Goal: Obtain resource: Download file/media

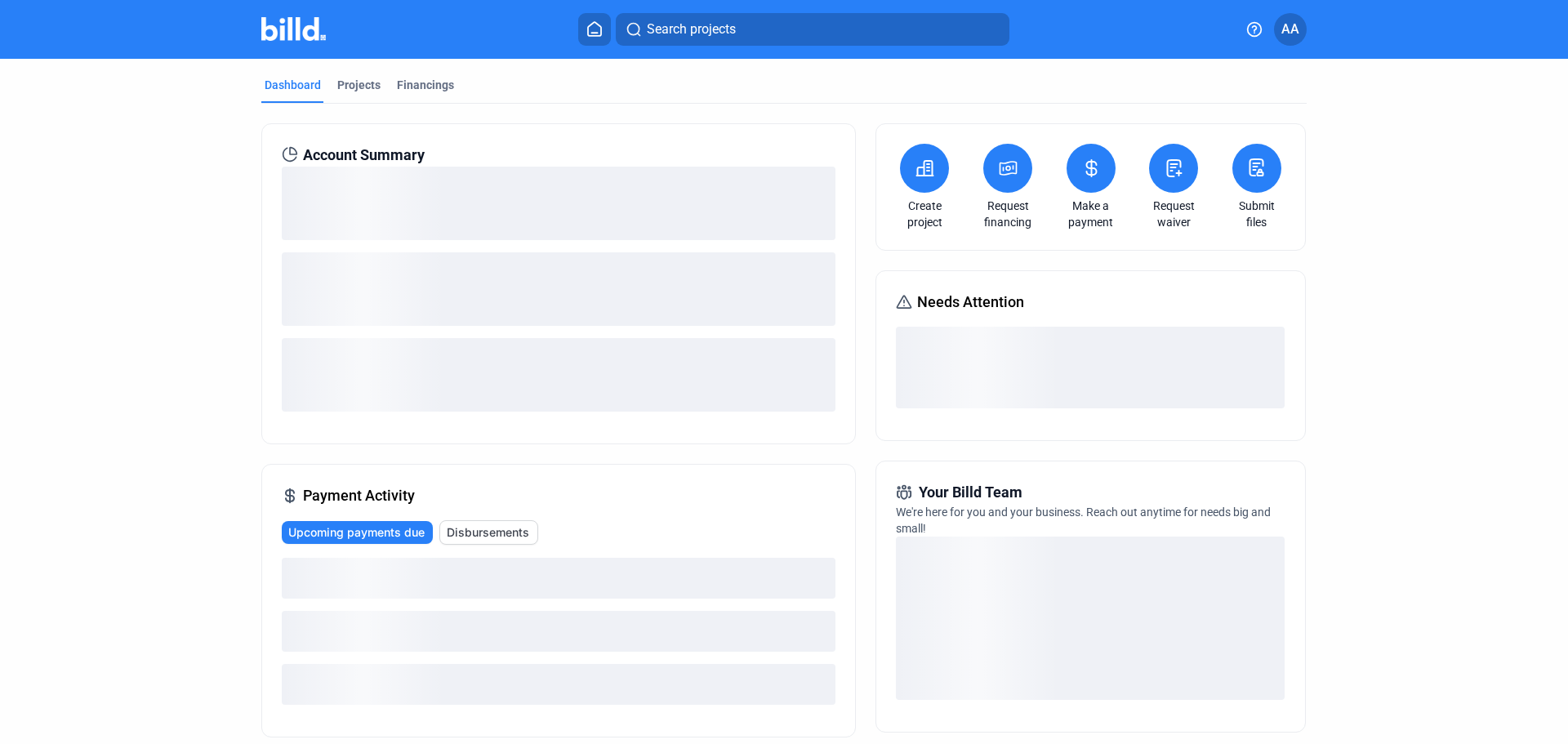
click at [472, 539] on span "Disbursements" at bounding box center [487, 533] width 82 height 16
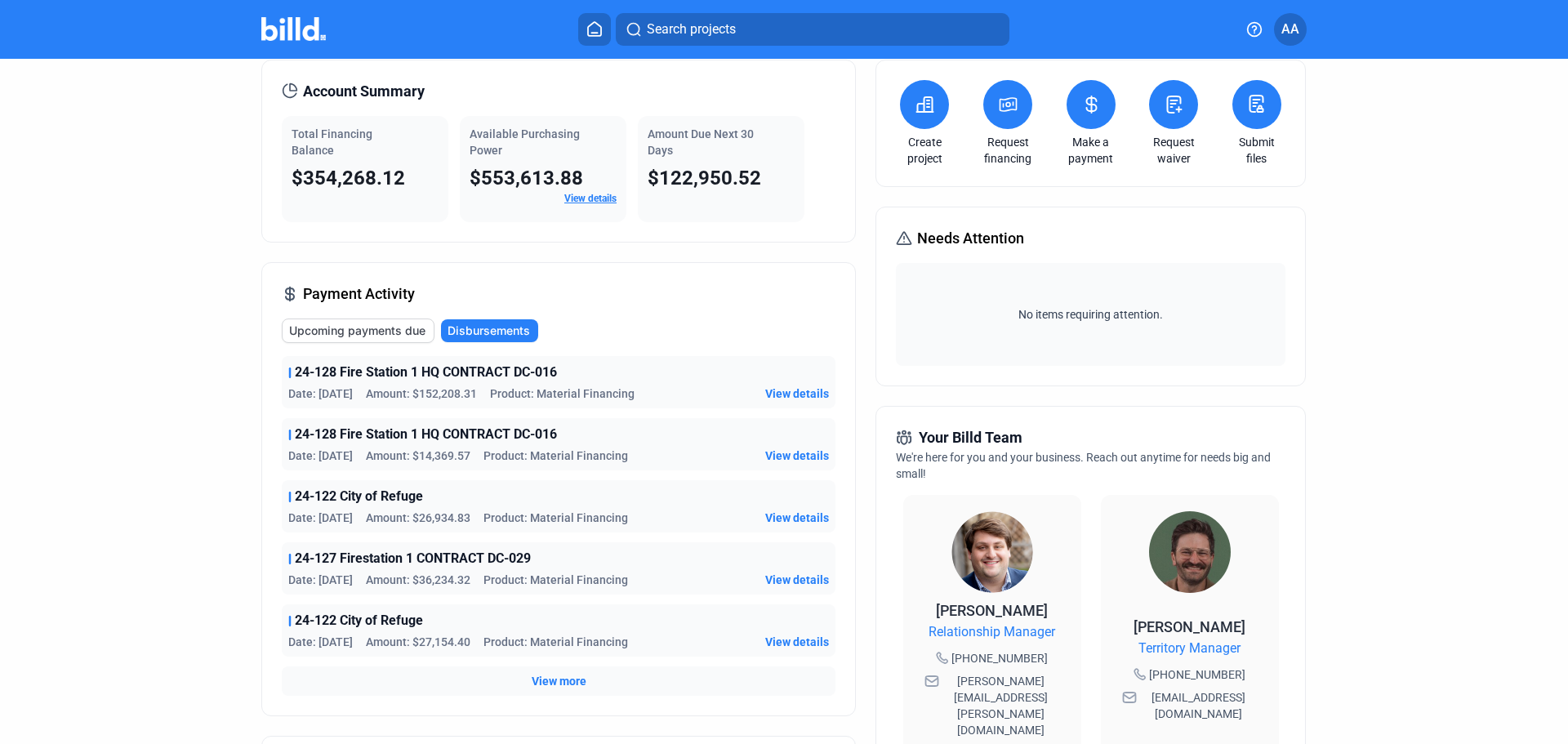
scroll to position [245, 0]
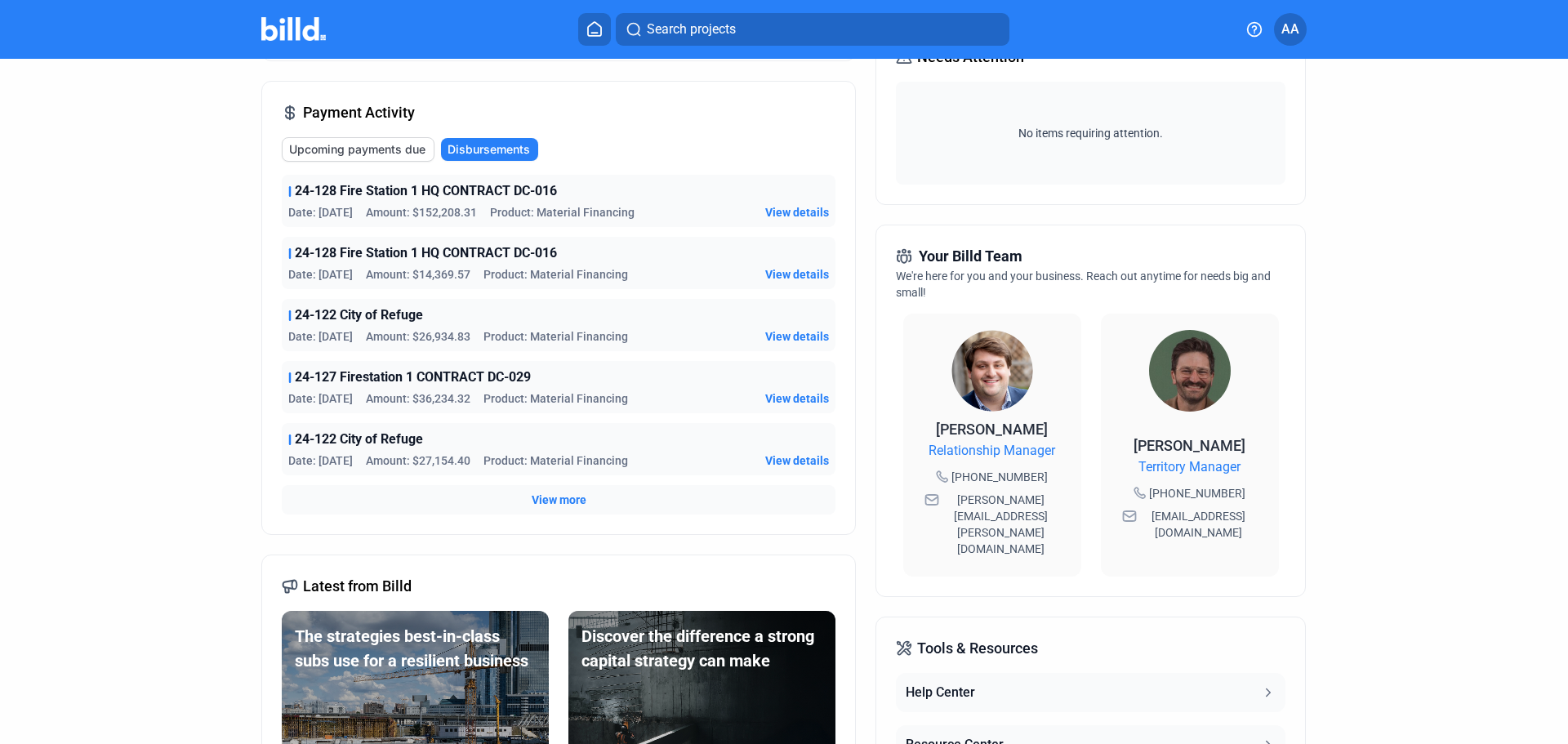
click at [570, 495] on span "View more" at bounding box center [558, 500] width 55 height 16
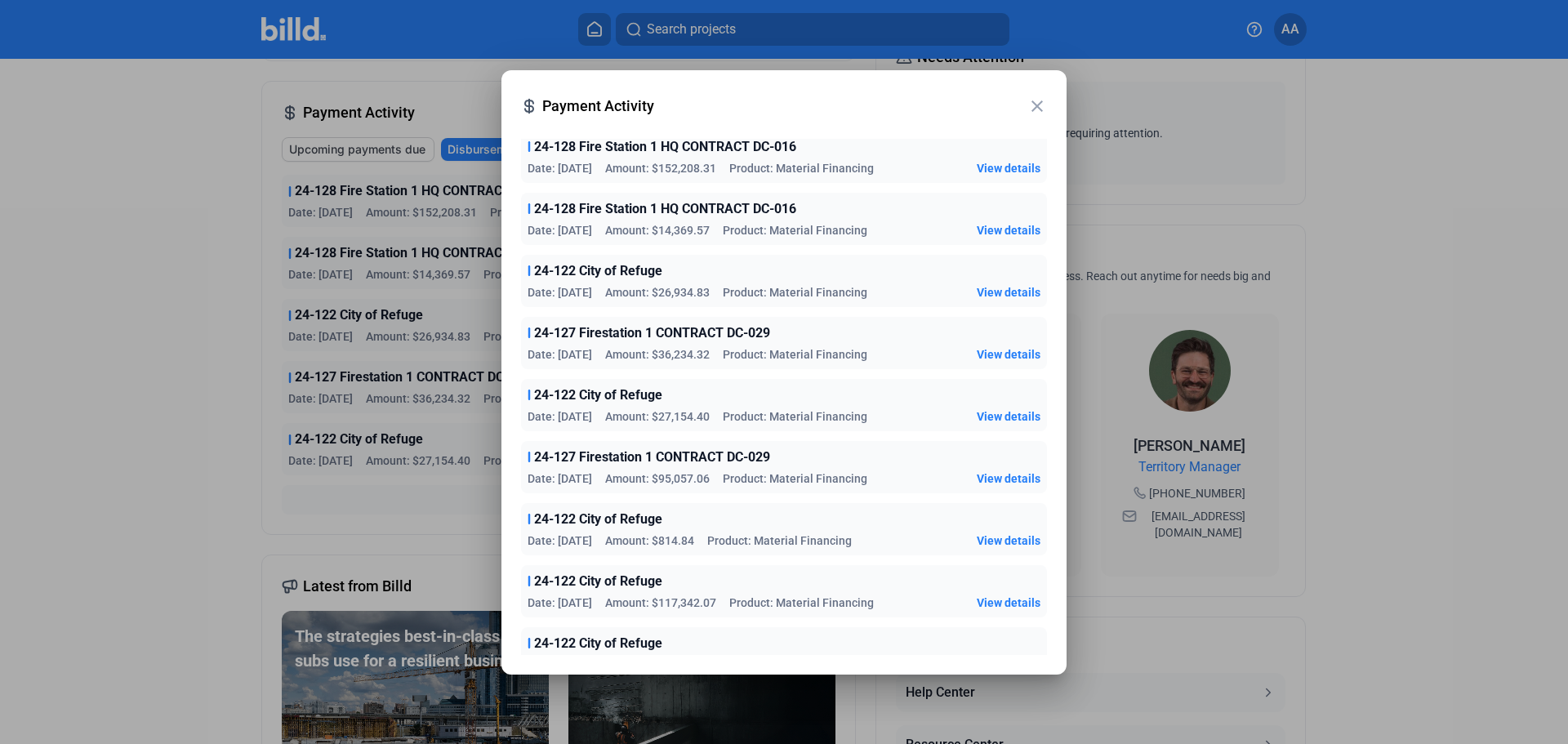
scroll to position [70, 0]
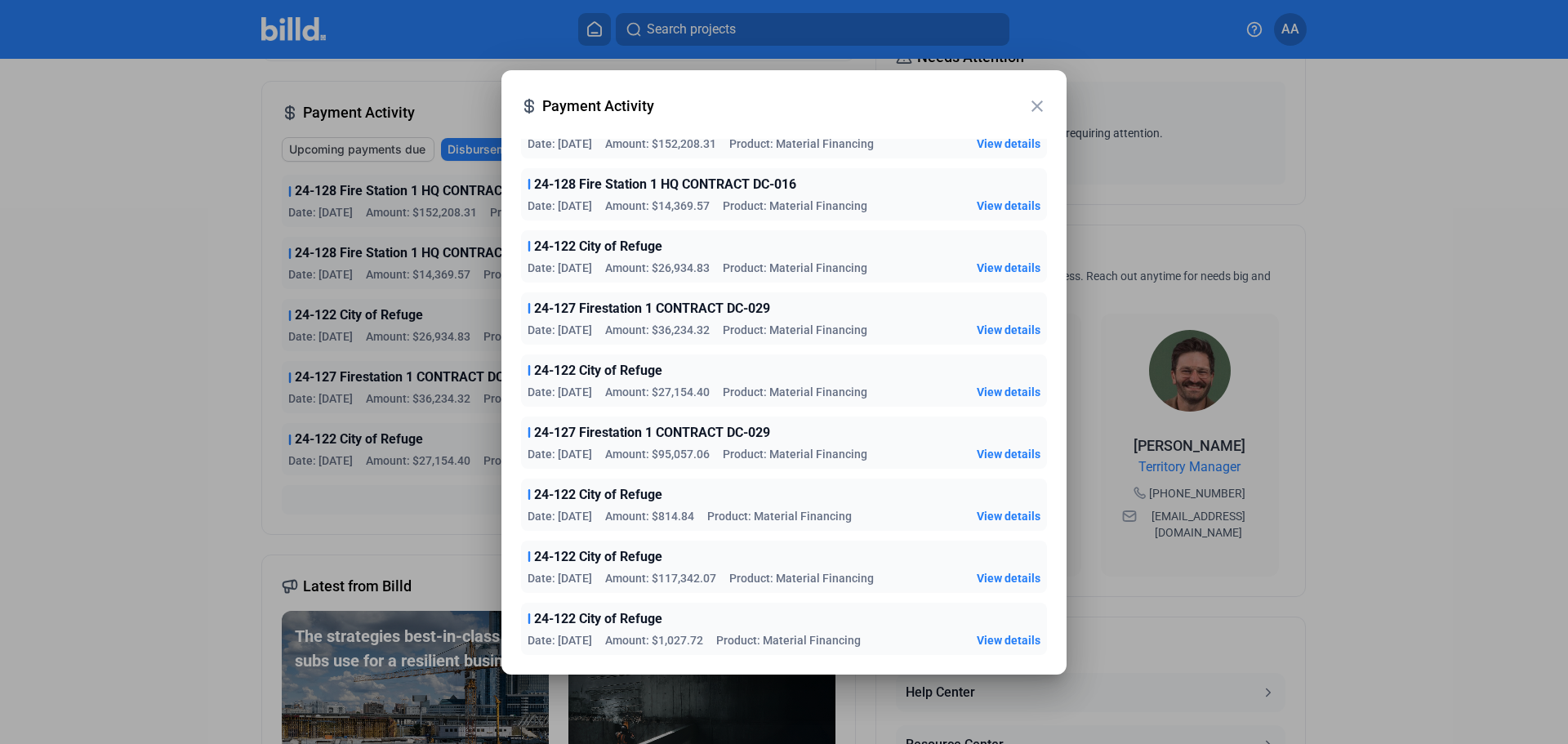
click at [1006, 575] on span "View details" at bounding box center [1009, 578] width 64 height 16
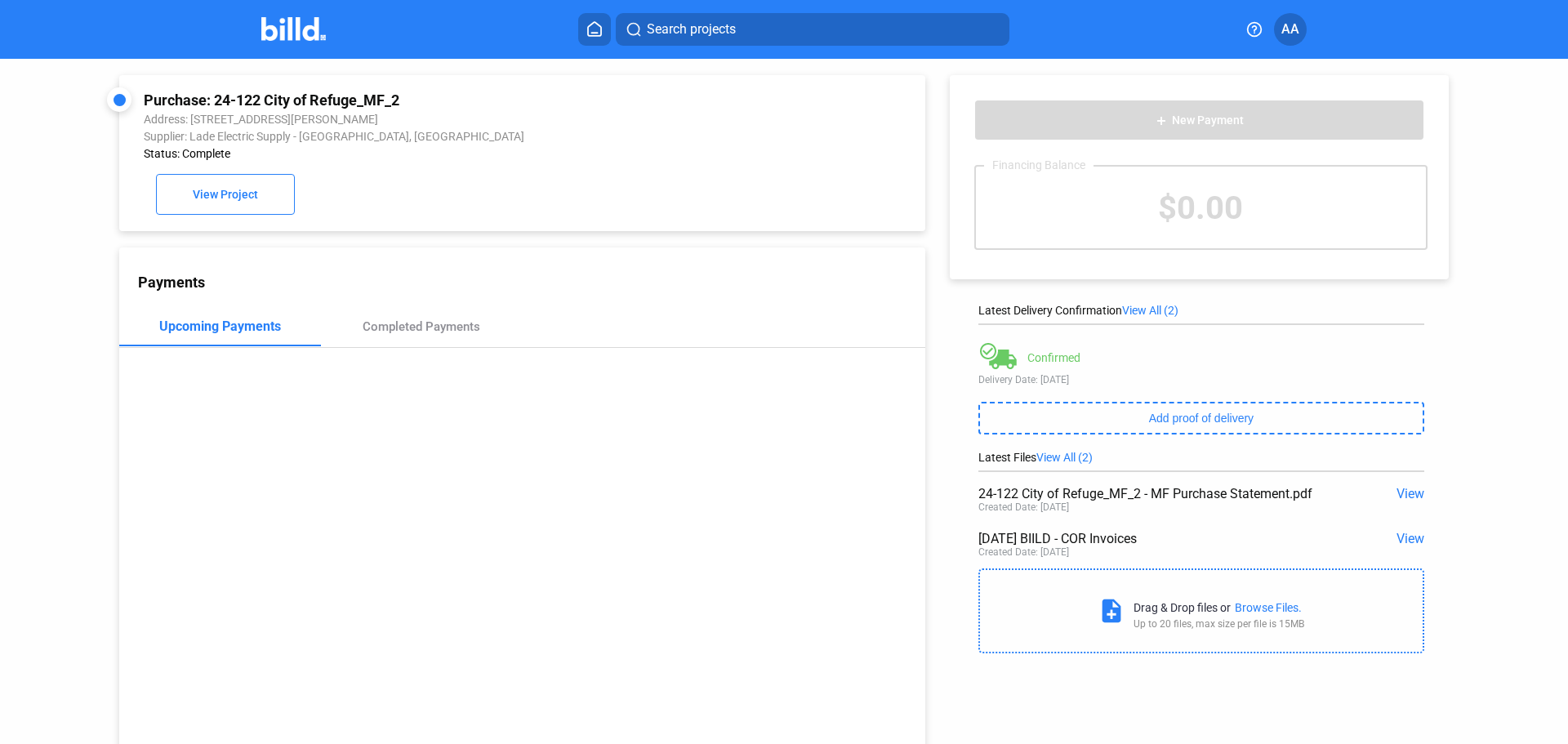
click at [1401, 491] on span "View" at bounding box center [1410, 494] width 28 height 16
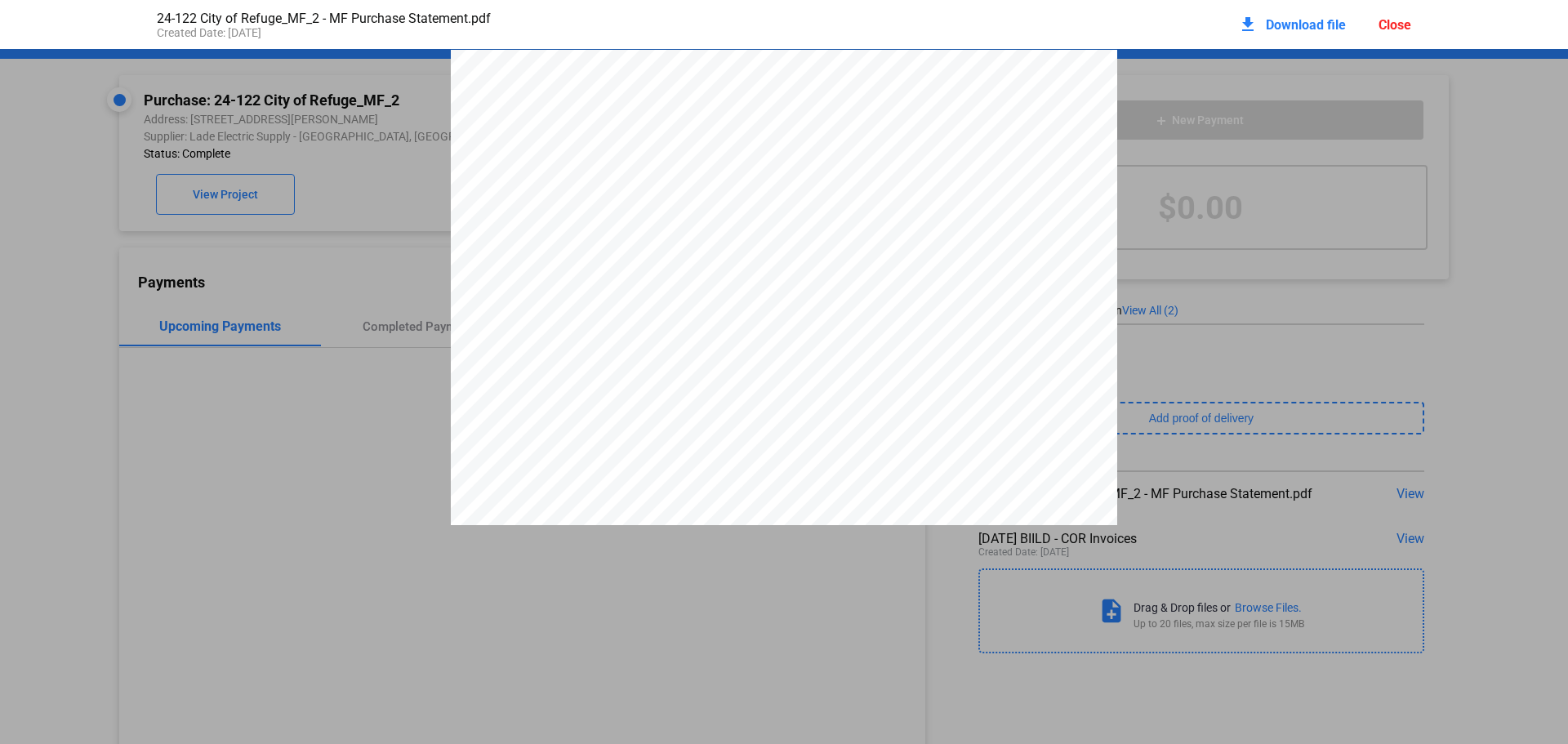
click at [1295, 22] on span "Download file" at bounding box center [1306, 25] width 80 height 16
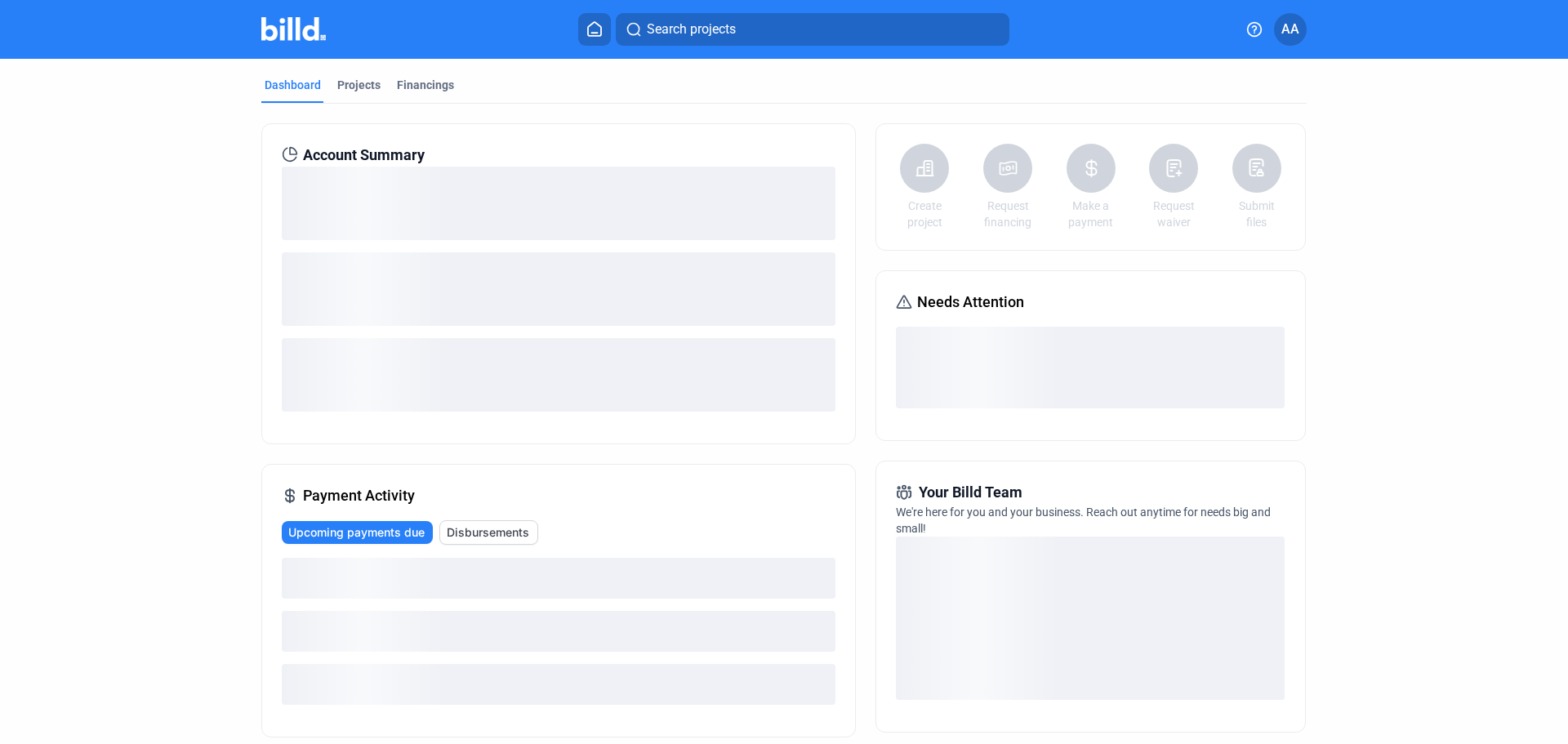
click at [481, 531] on span "Disbursements" at bounding box center [487, 533] width 82 height 16
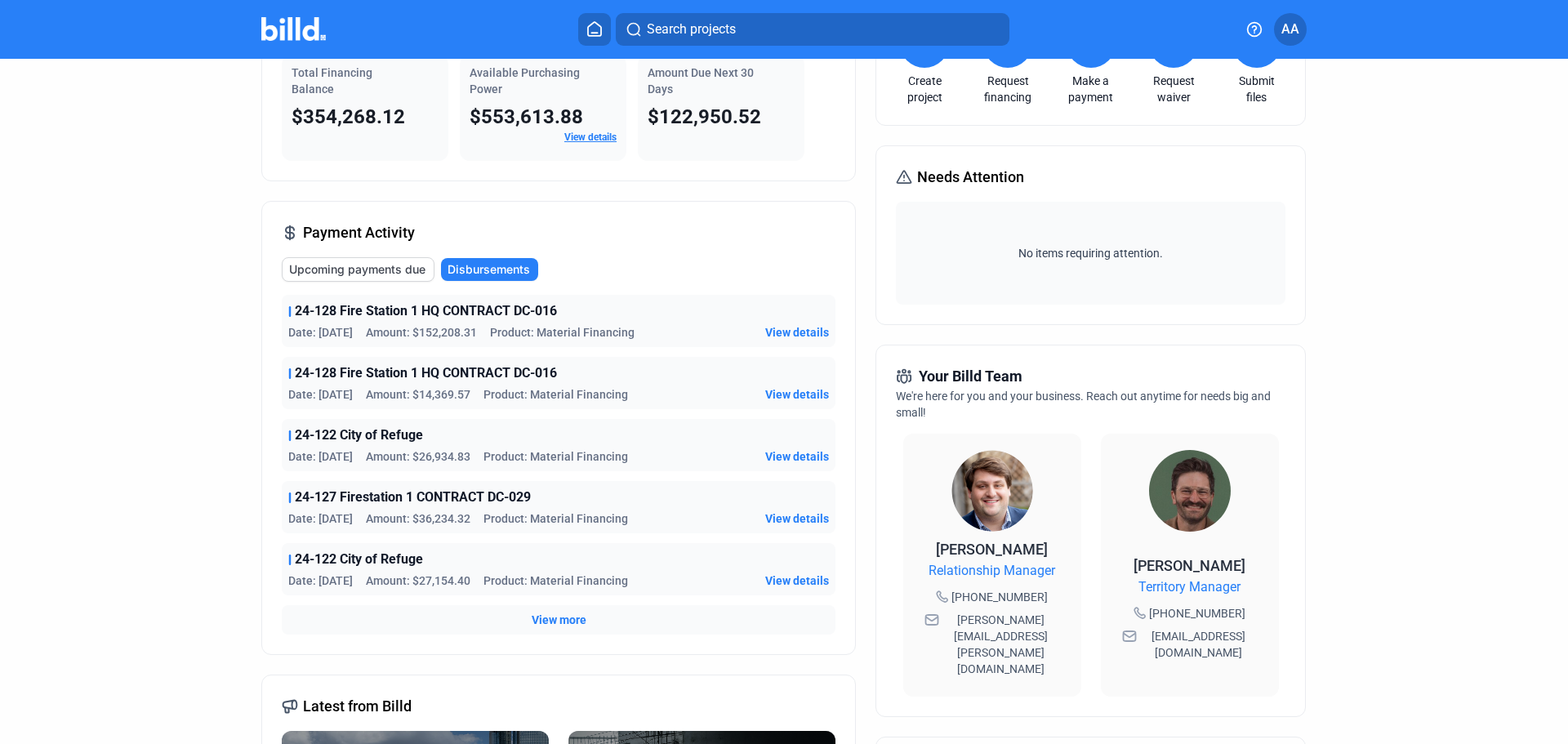
scroll to position [164, 0]
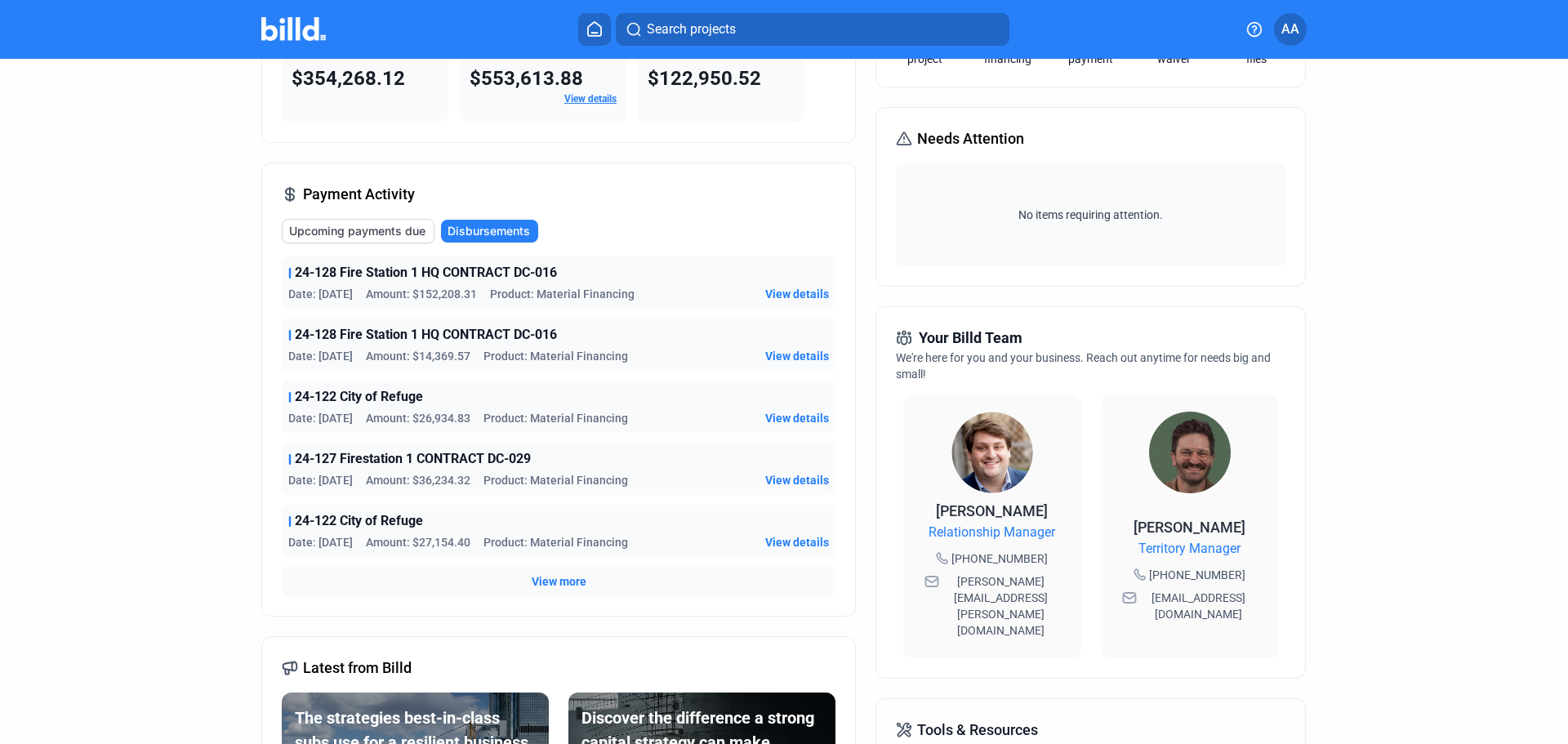
click at [539, 585] on span "View more" at bounding box center [558, 581] width 55 height 16
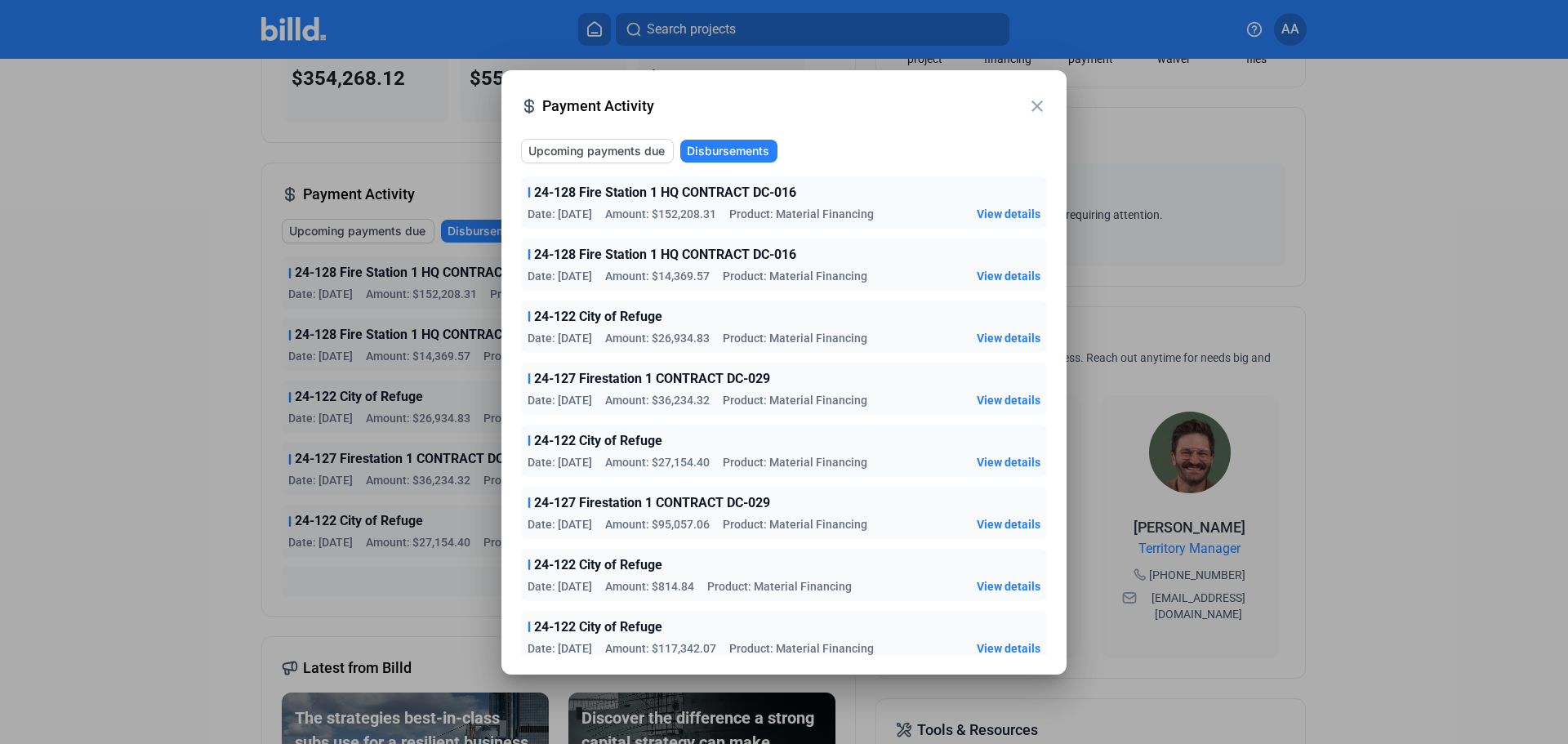
click at [1016, 582] on span "View details" at bounding box center [1009, 586] width 64 height 16
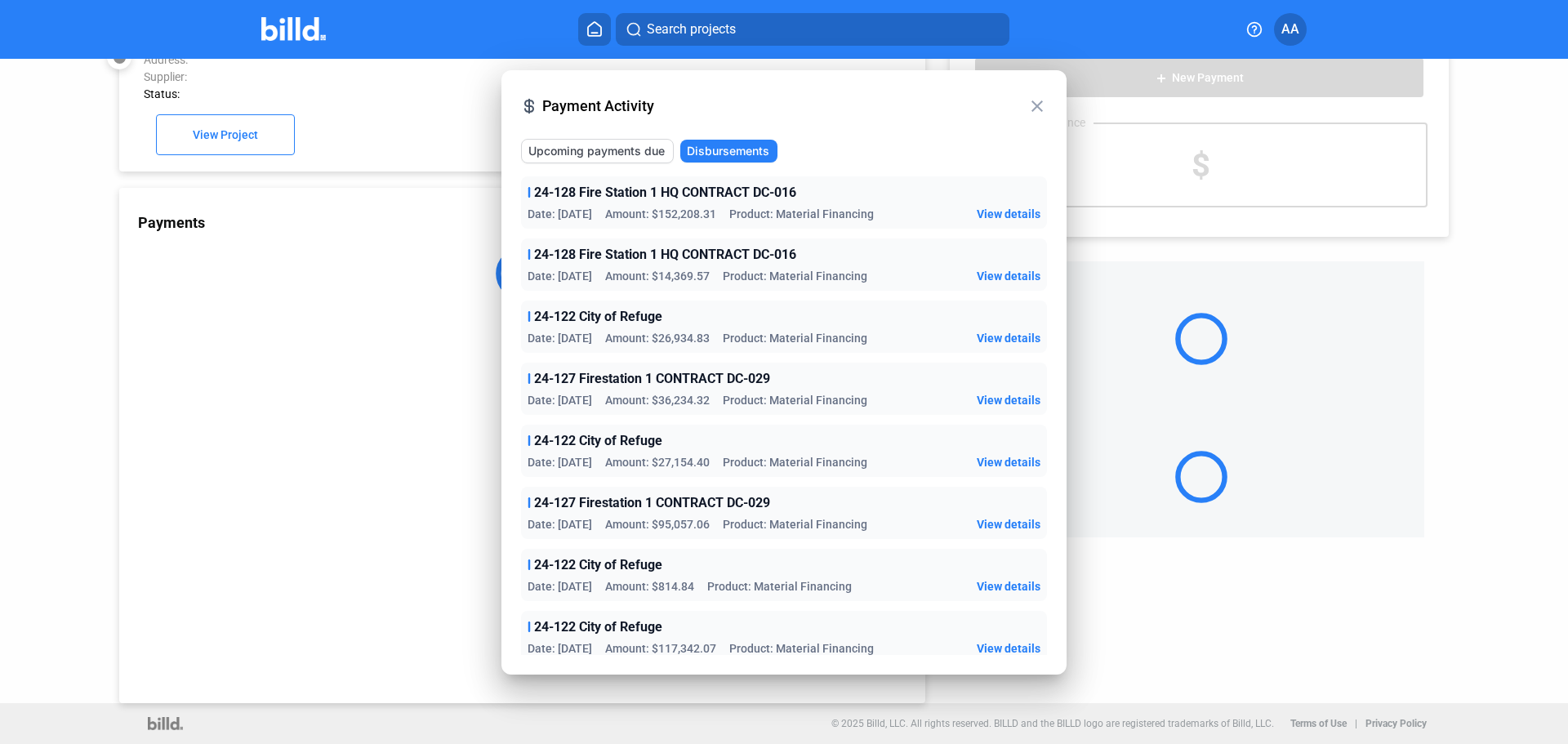
scroll to position [45, 0]
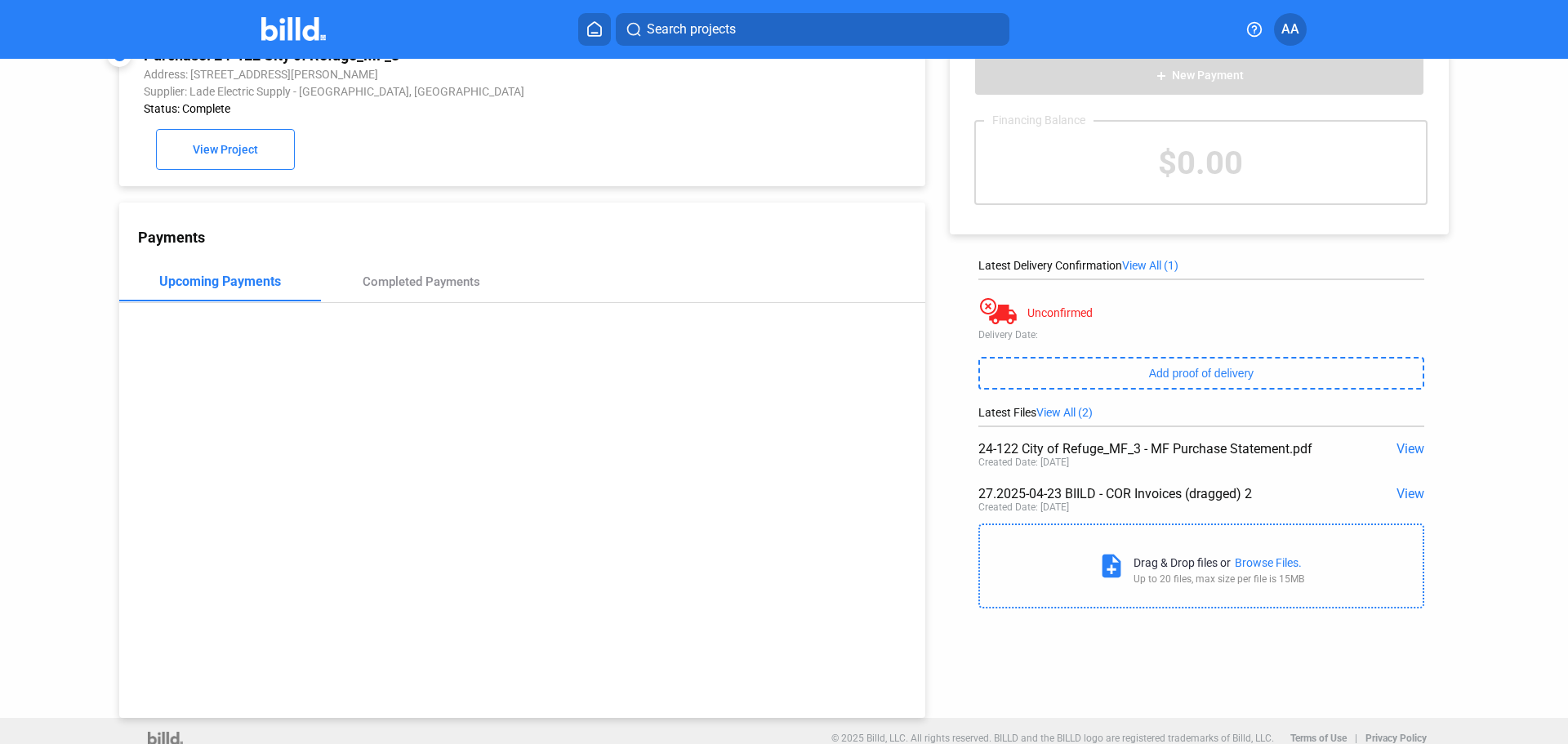
click at [1400, 452] on span "View" at bounding box center [1410, 449] width 28 height 16
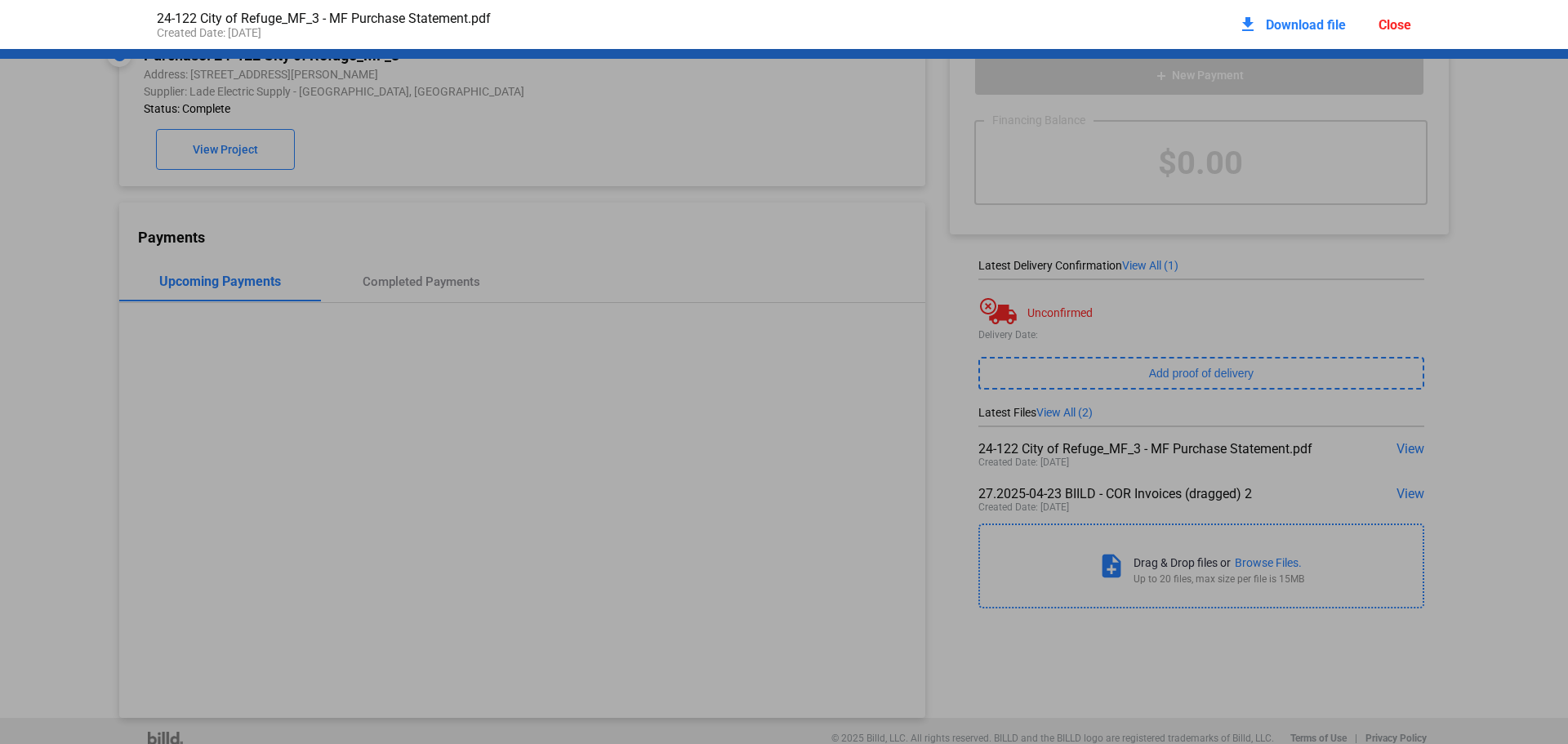
scroll to position [8, 0]
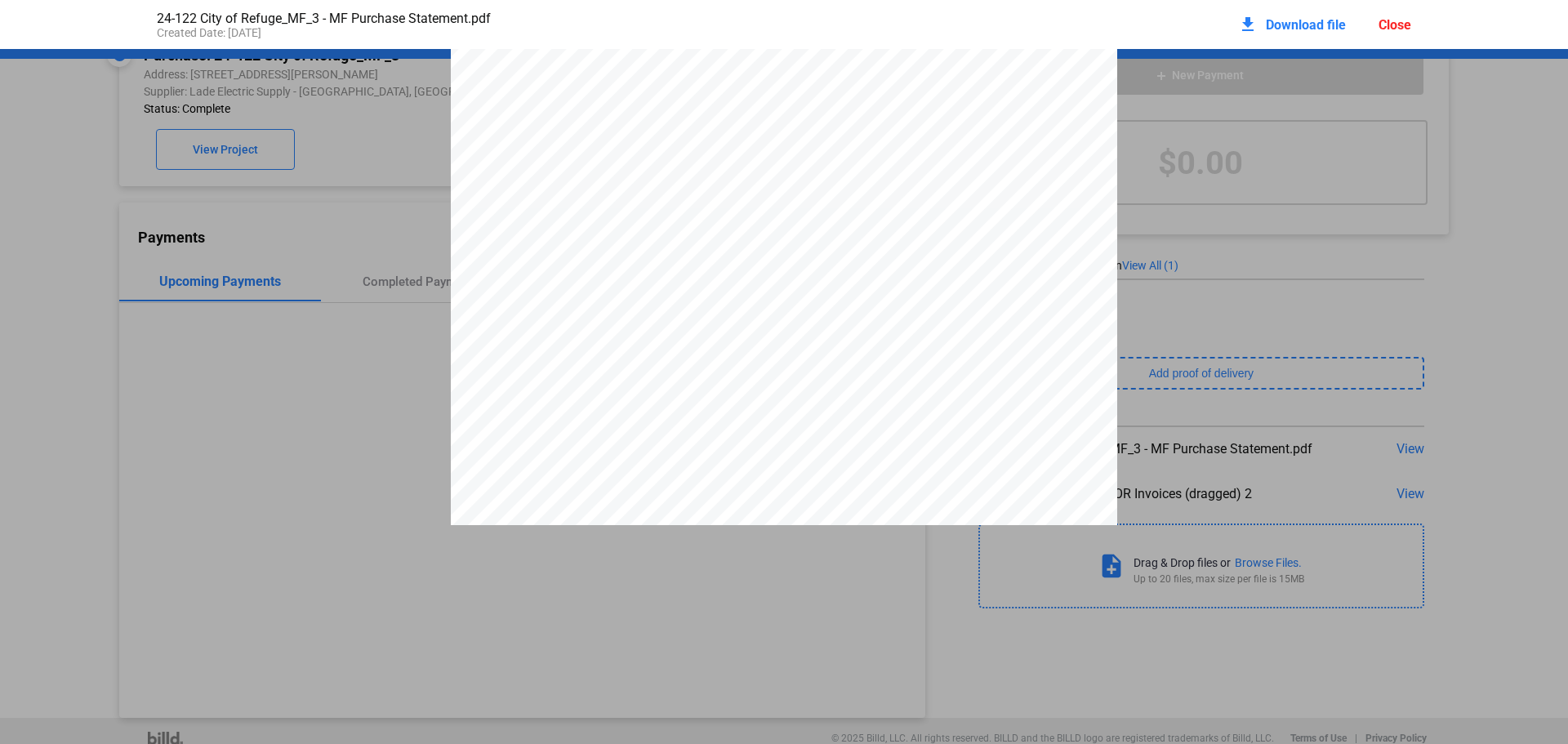
click at [1291, 29] on span "Download file" at bounding box center [1306, 25] width 80 height 16
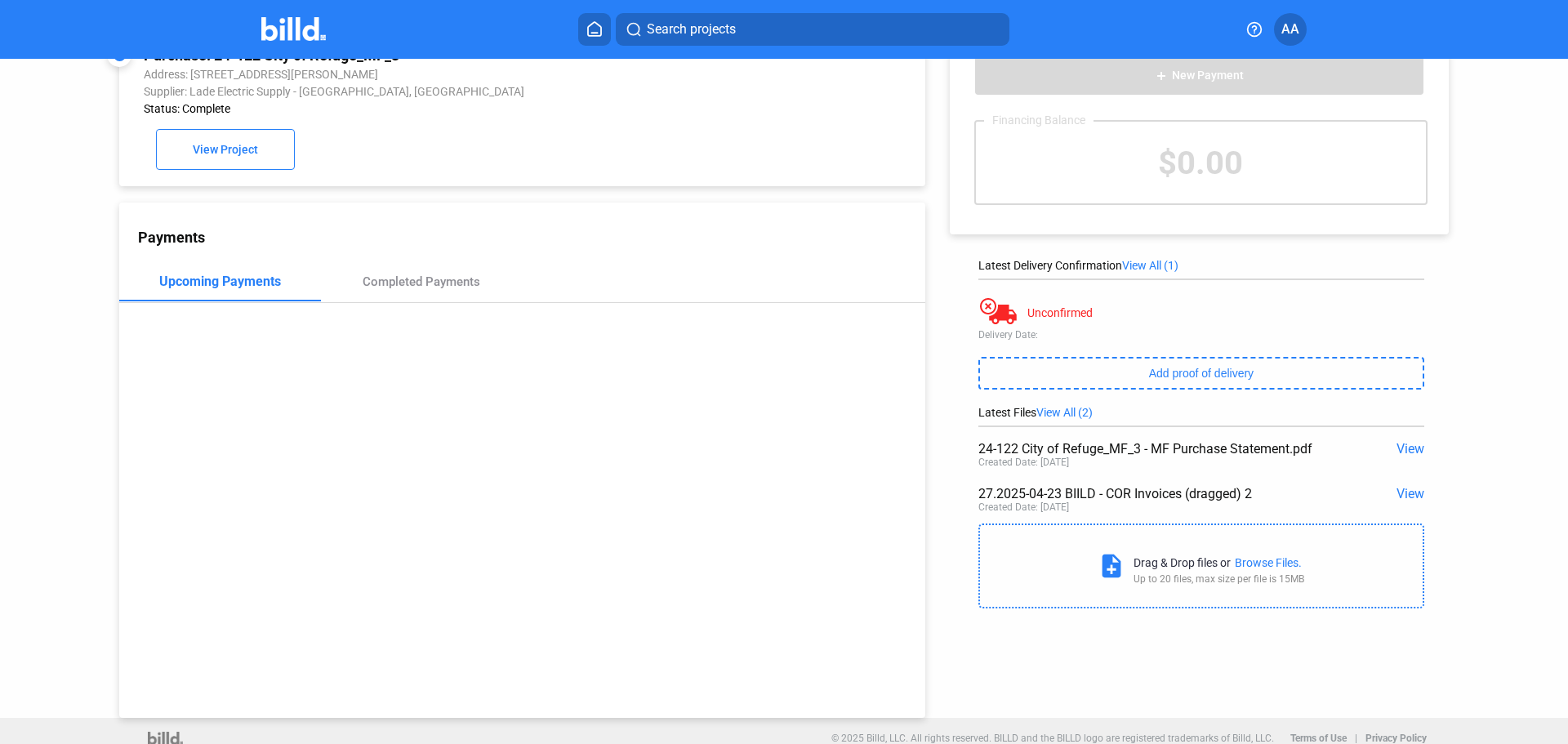
click at [1400, 499] on span "View" at bounding box center [1410, 494] width 28 height 16
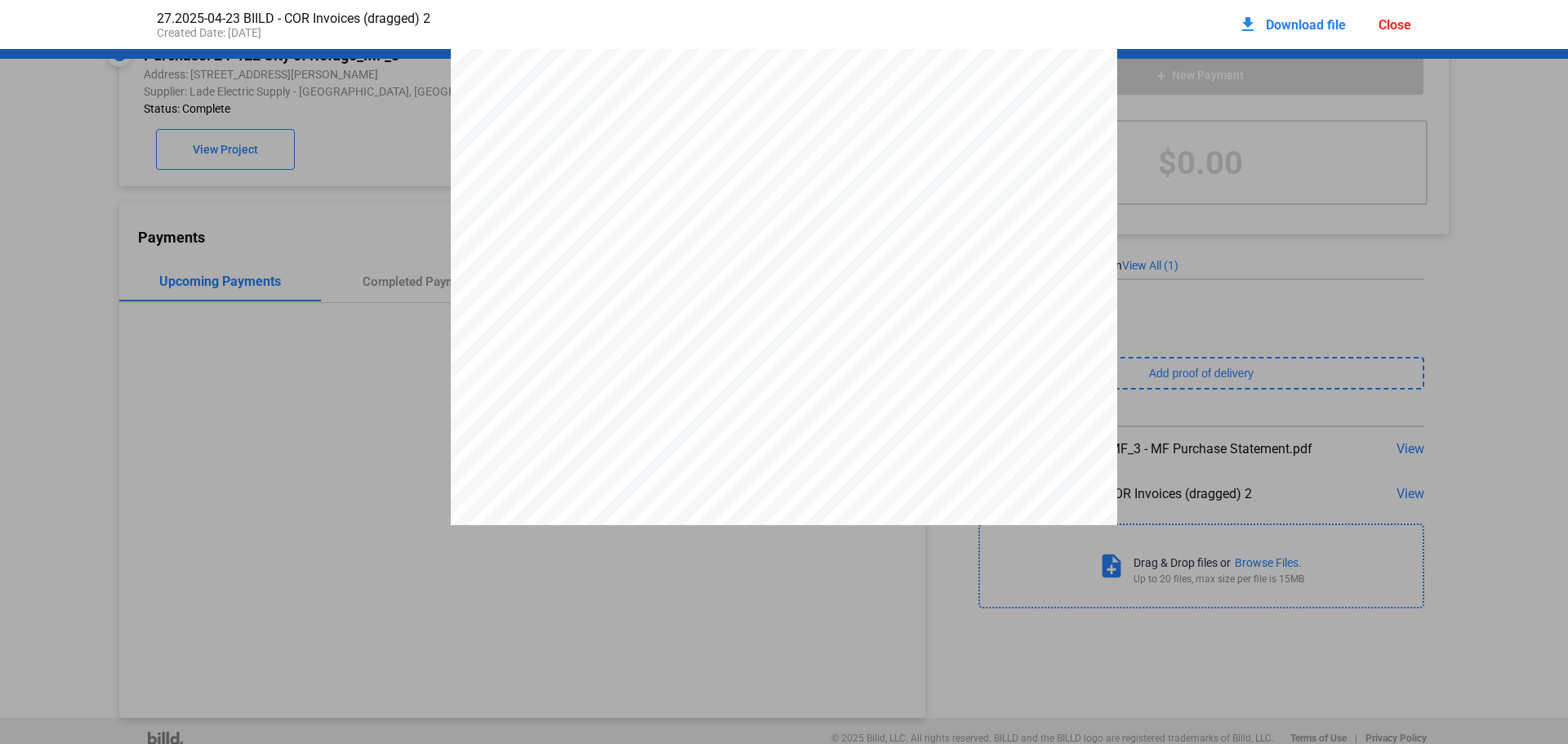
click at [1272, 29] on span "Download file" at bounding box center [1306, 25] width 80 height 16
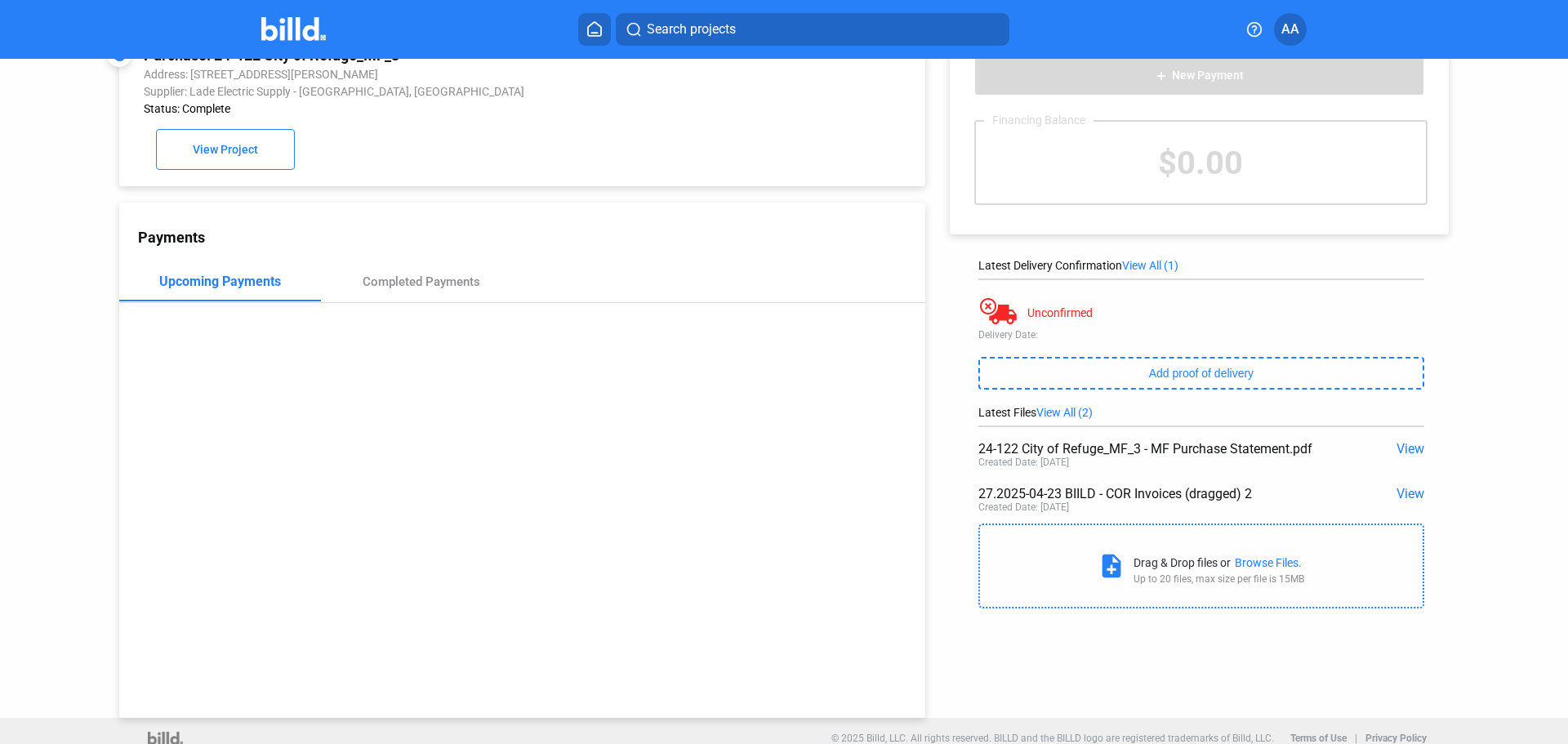
click at [789, 588] on div "Payments Upcoming Payments Completed Payments" at bounding box center [522, 460] width 806 height 515
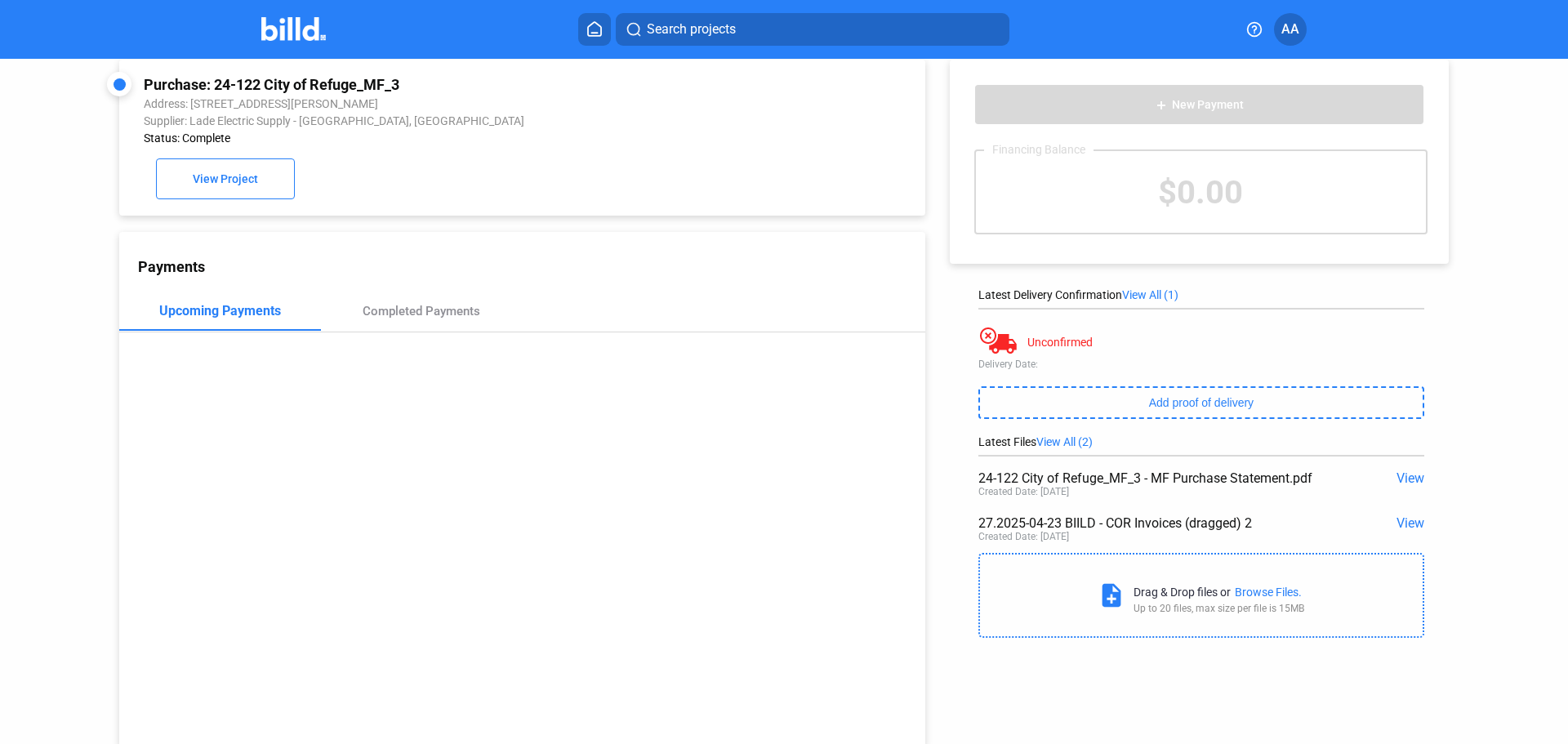
scroll to position [0, 0]
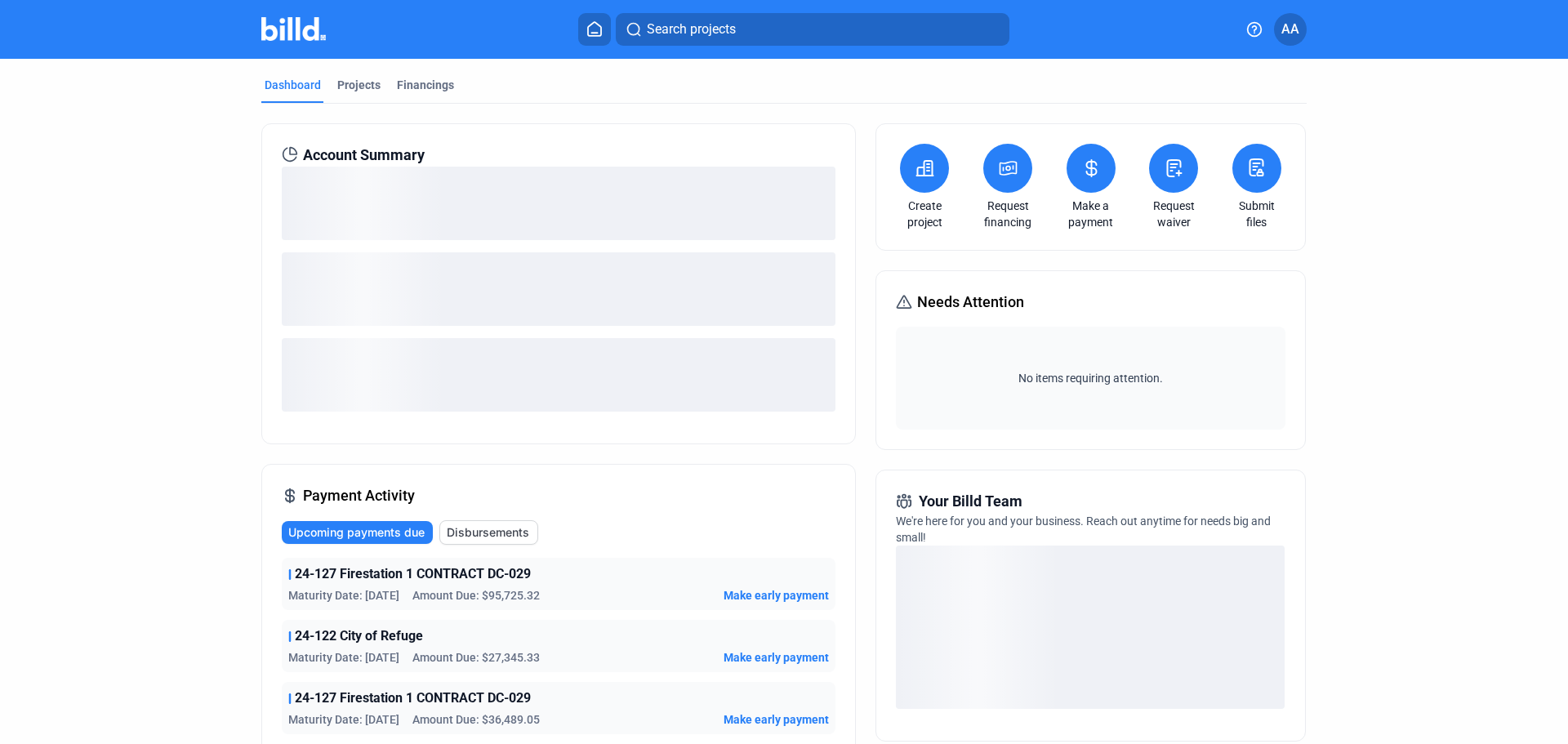
click at [500, 540] on span "Disbursements" at bounding box center [487, 533] width 82 height 16
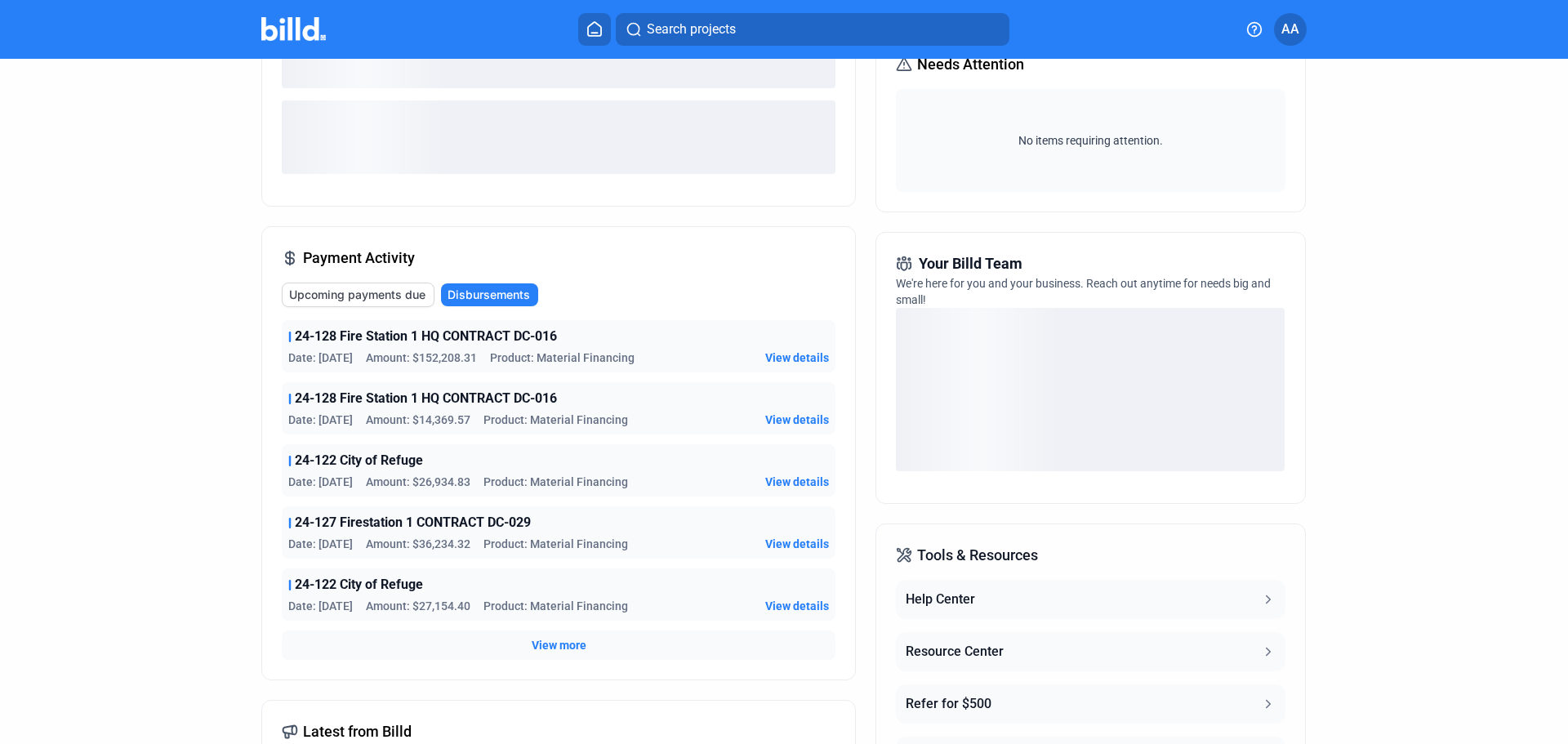
scroll to position [245, 0]
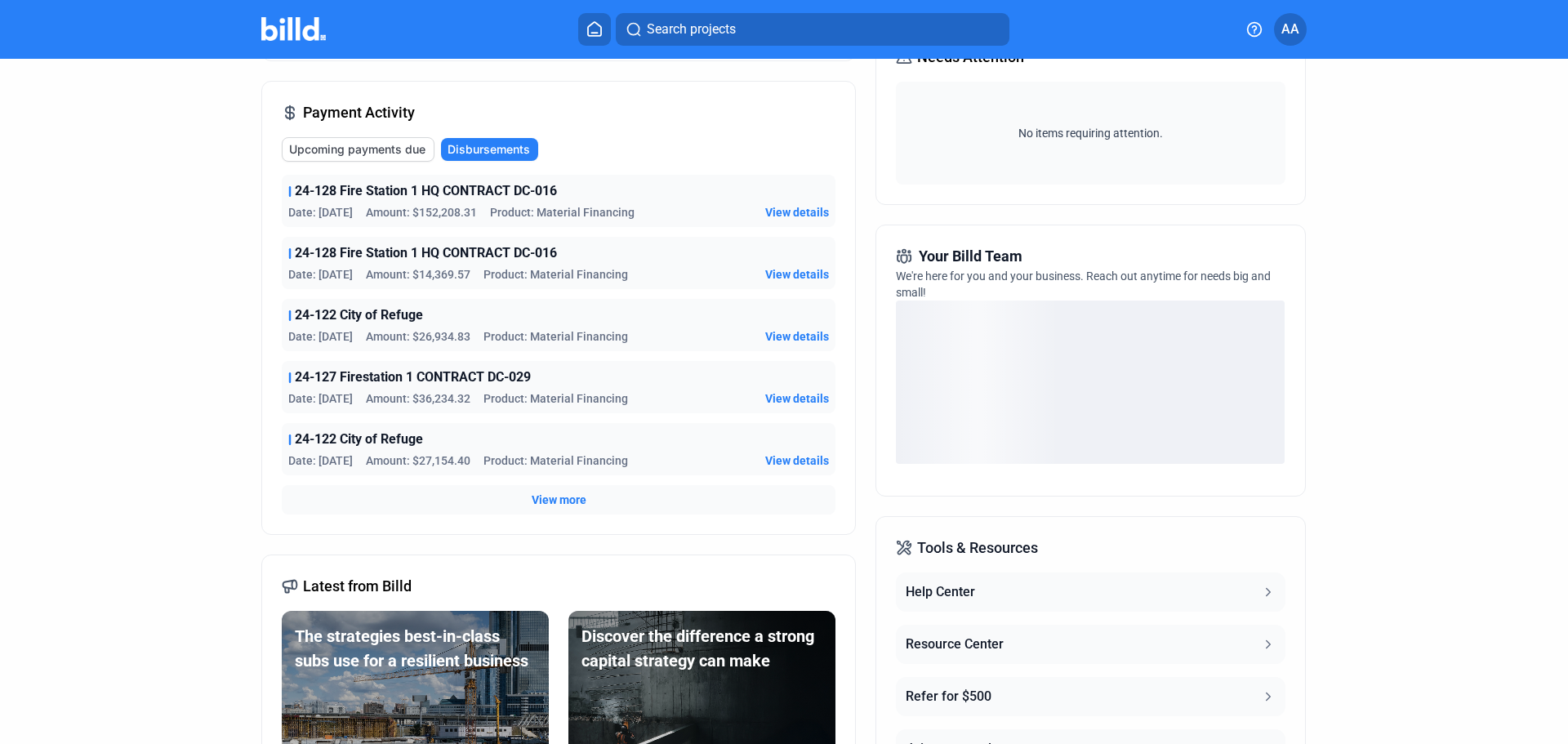
click at [568, 497] on span "View more" at bounding box center [558, 500] width 55 height 16
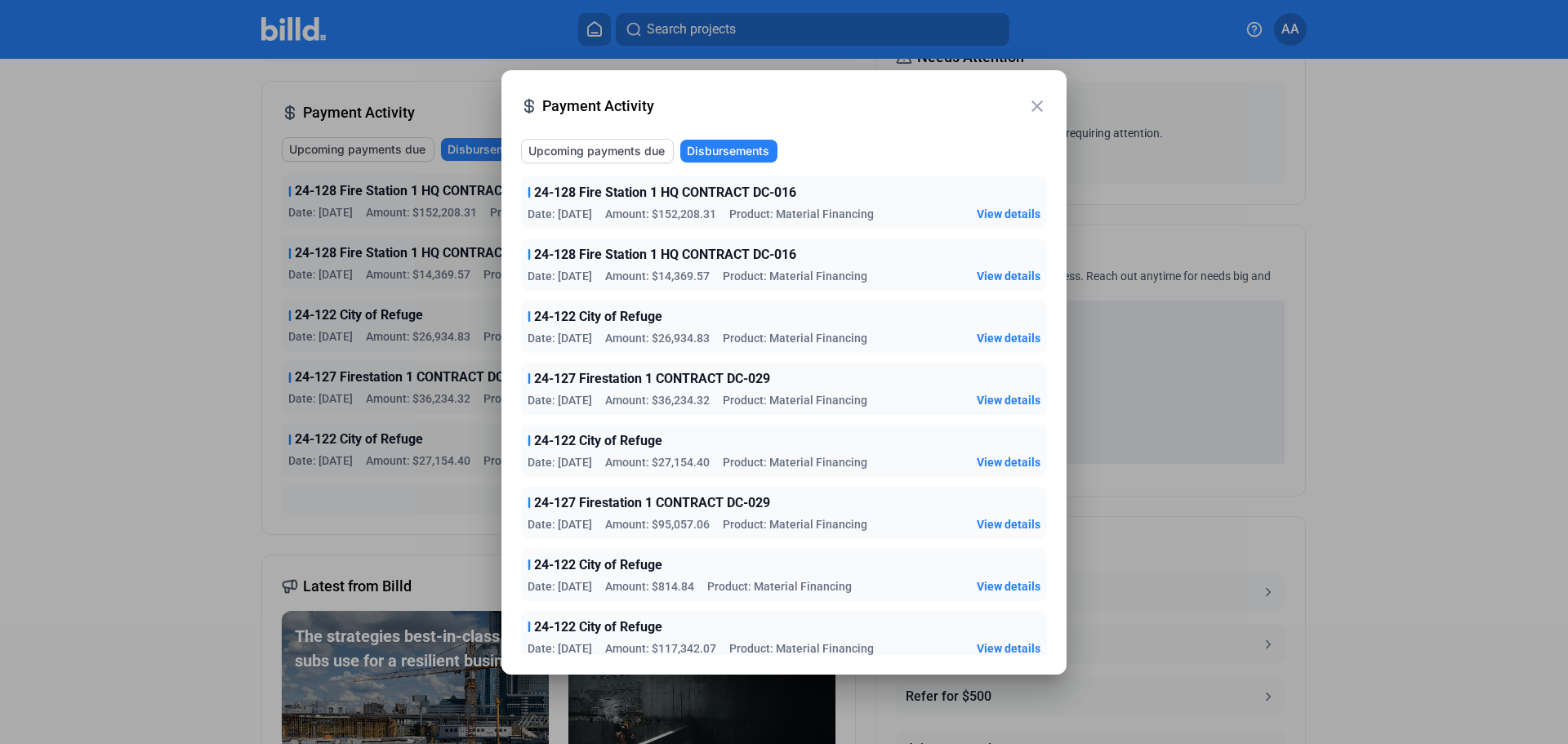
click at [1007, 522] on span "View details" at bounding box center [1009, 524] width 64 height 16
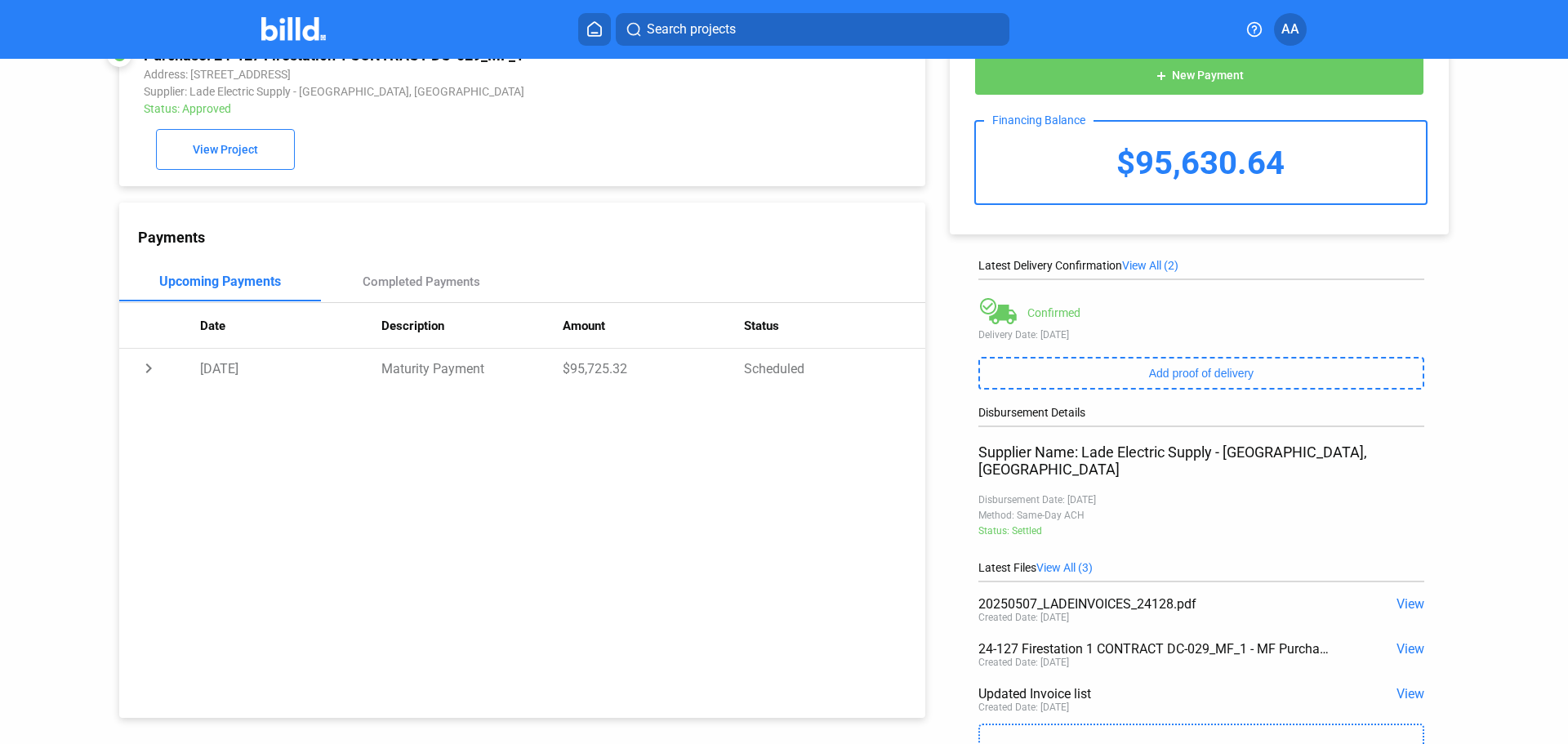
click at [1401, 641] on span "View" at bounding box center [1410, 649] width 28 height 16
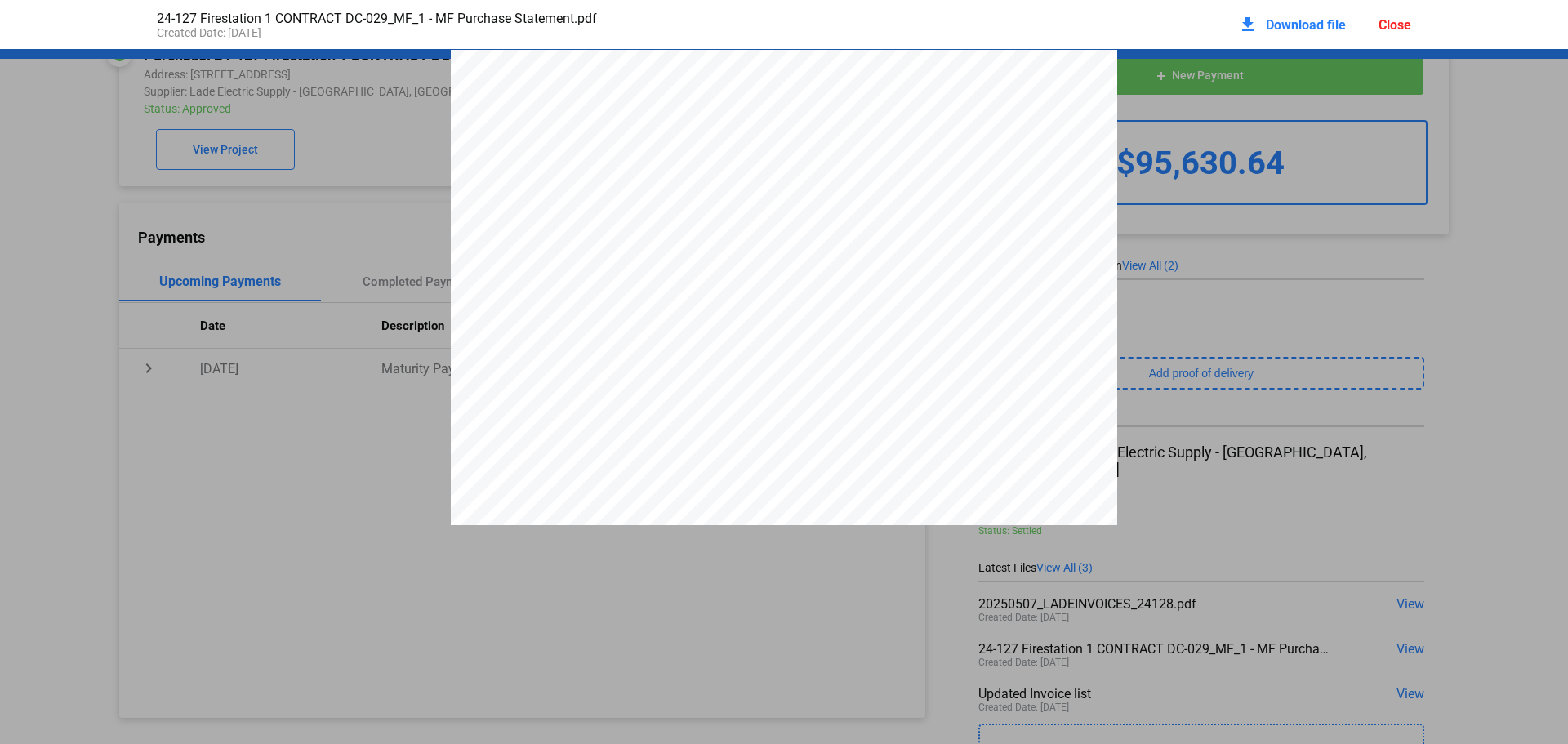
scroll to position [8, 0]
click at [1273, 23] on span "Download file" at bounding box center [1306, 25] width 80 height 16
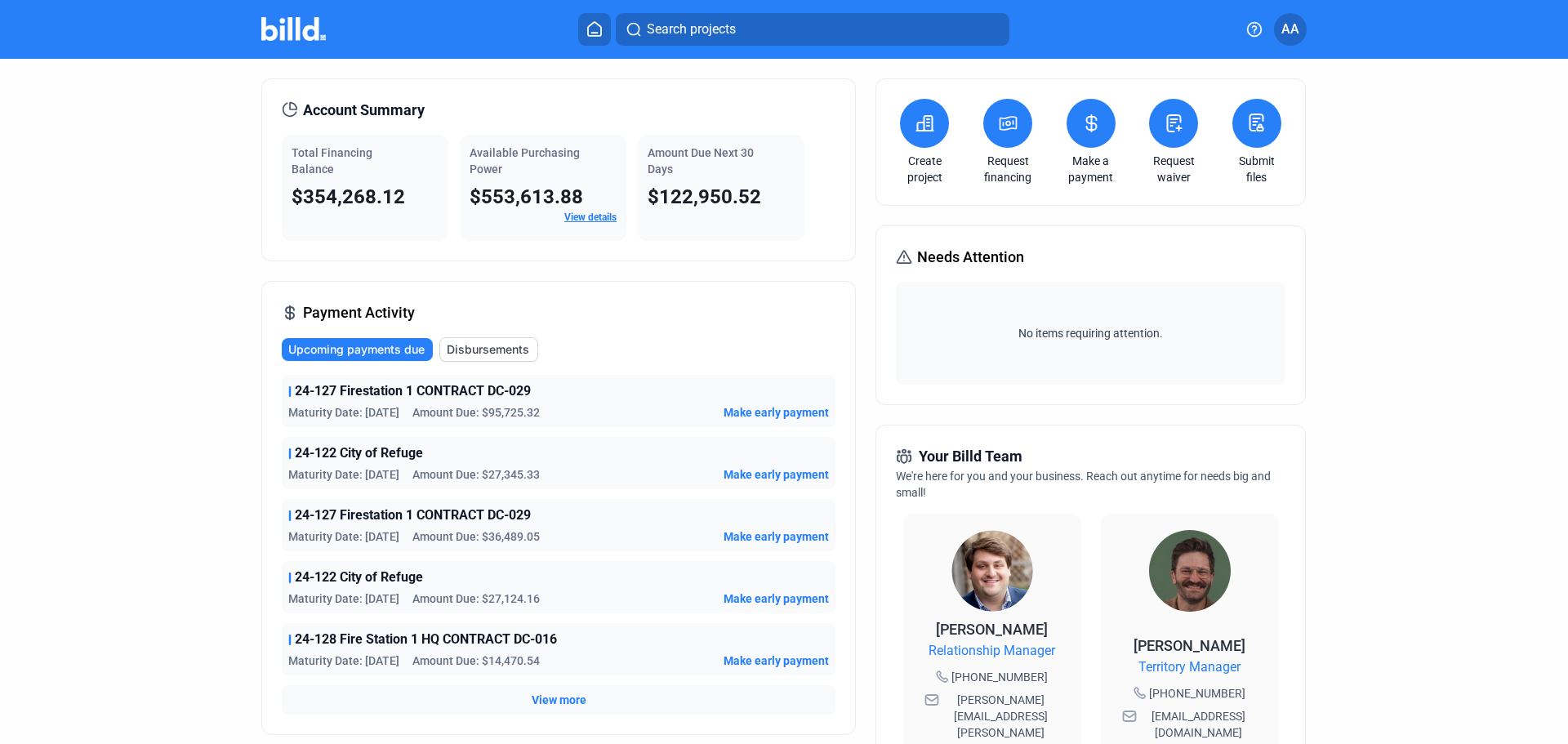
click at [502, 350] on span "Disbursements" at bounding box center [487, 349] width 82 height 16
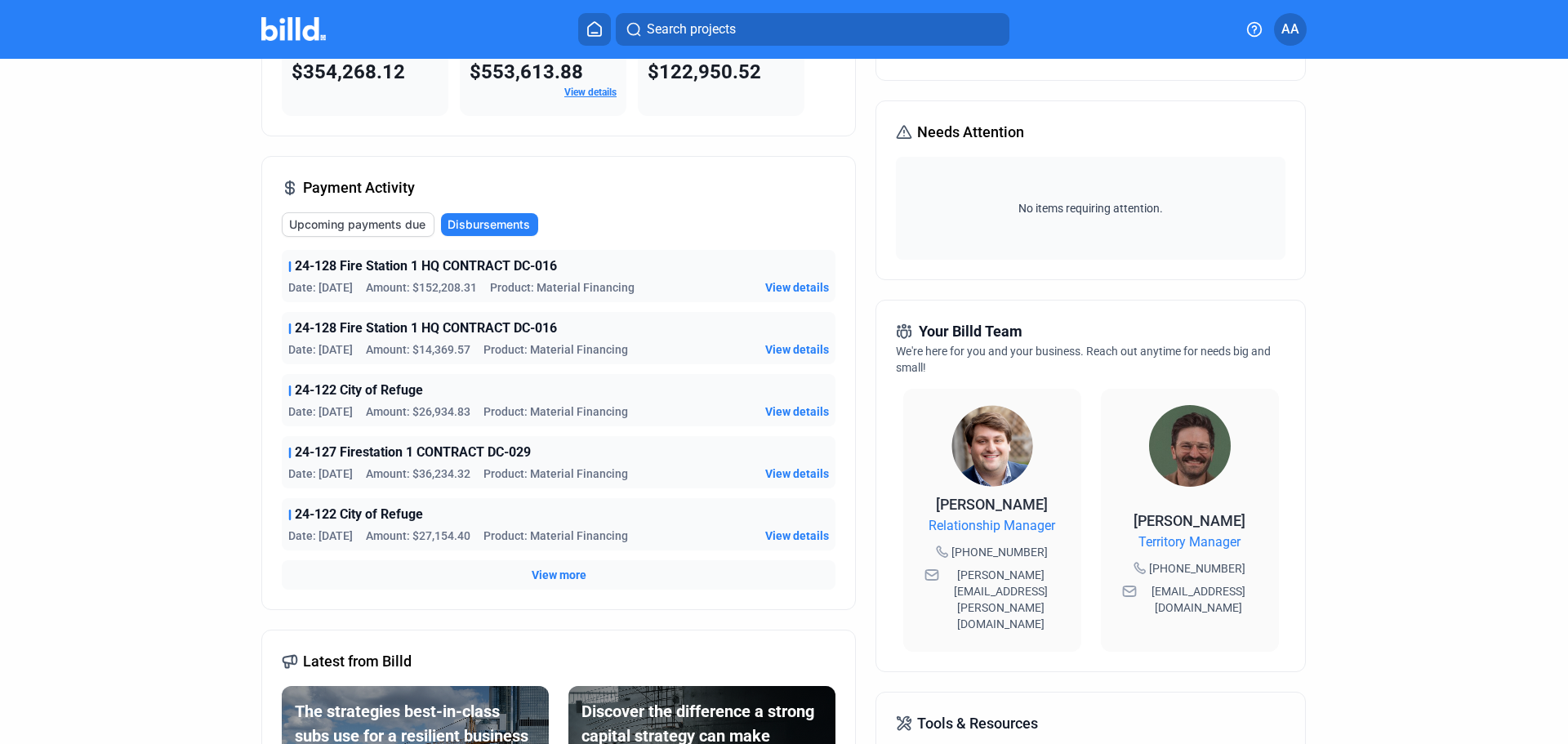
scroll to position [209, 0]
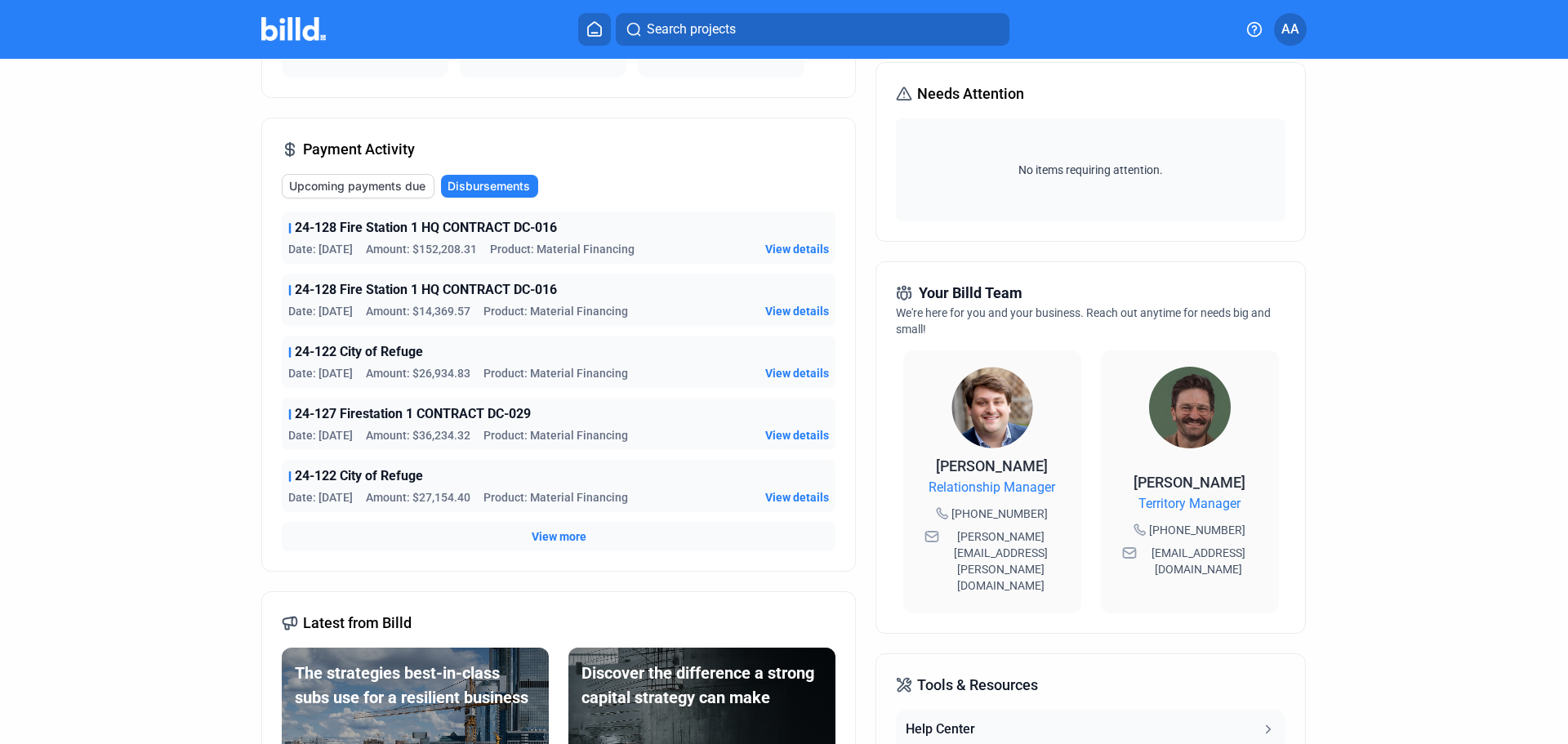
click at [556, 542] on span "View more" at bounding box center [558, 536] width 55 height 16
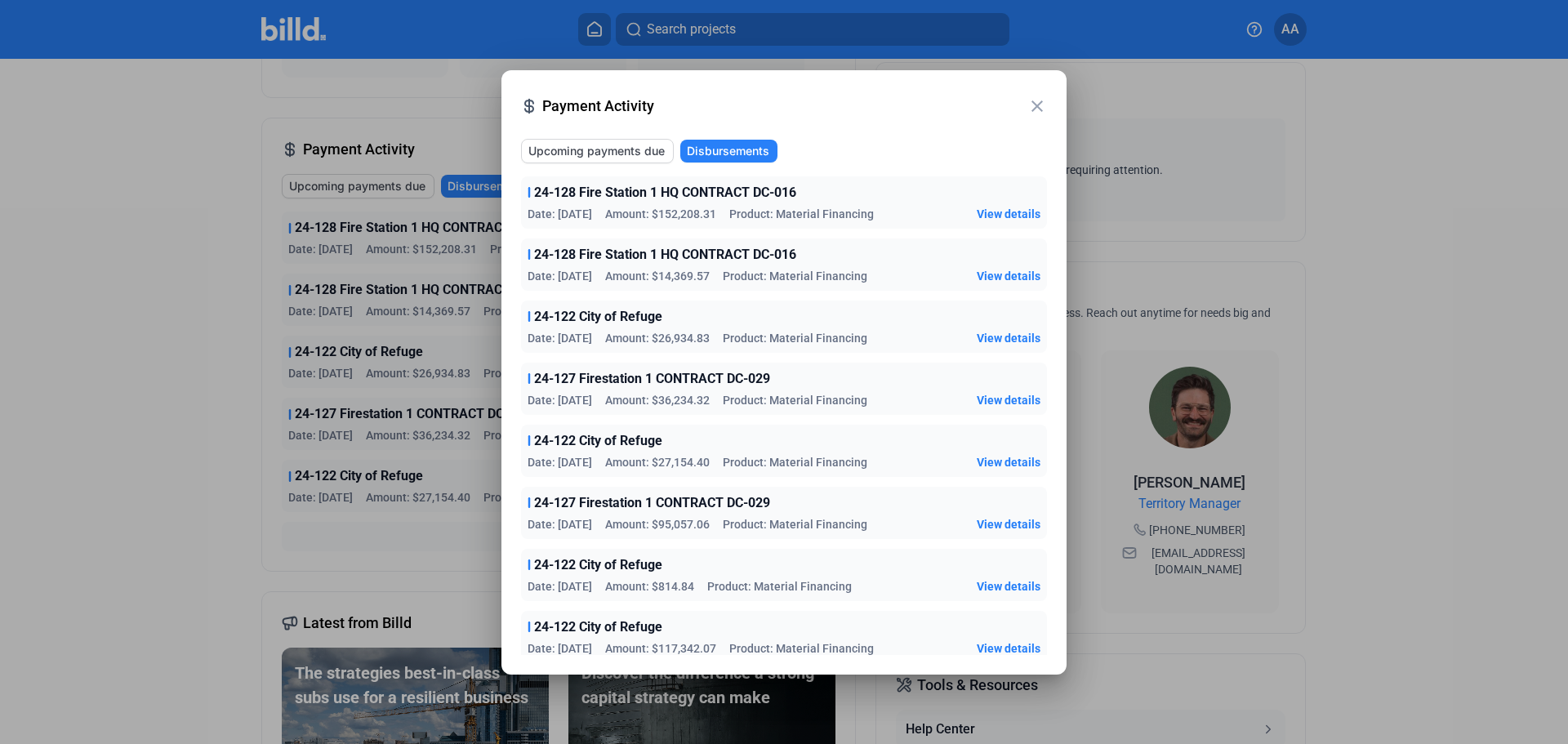
click at [979, 457] on span "View details" at bounding box center [1009, 462] width 64 height 16
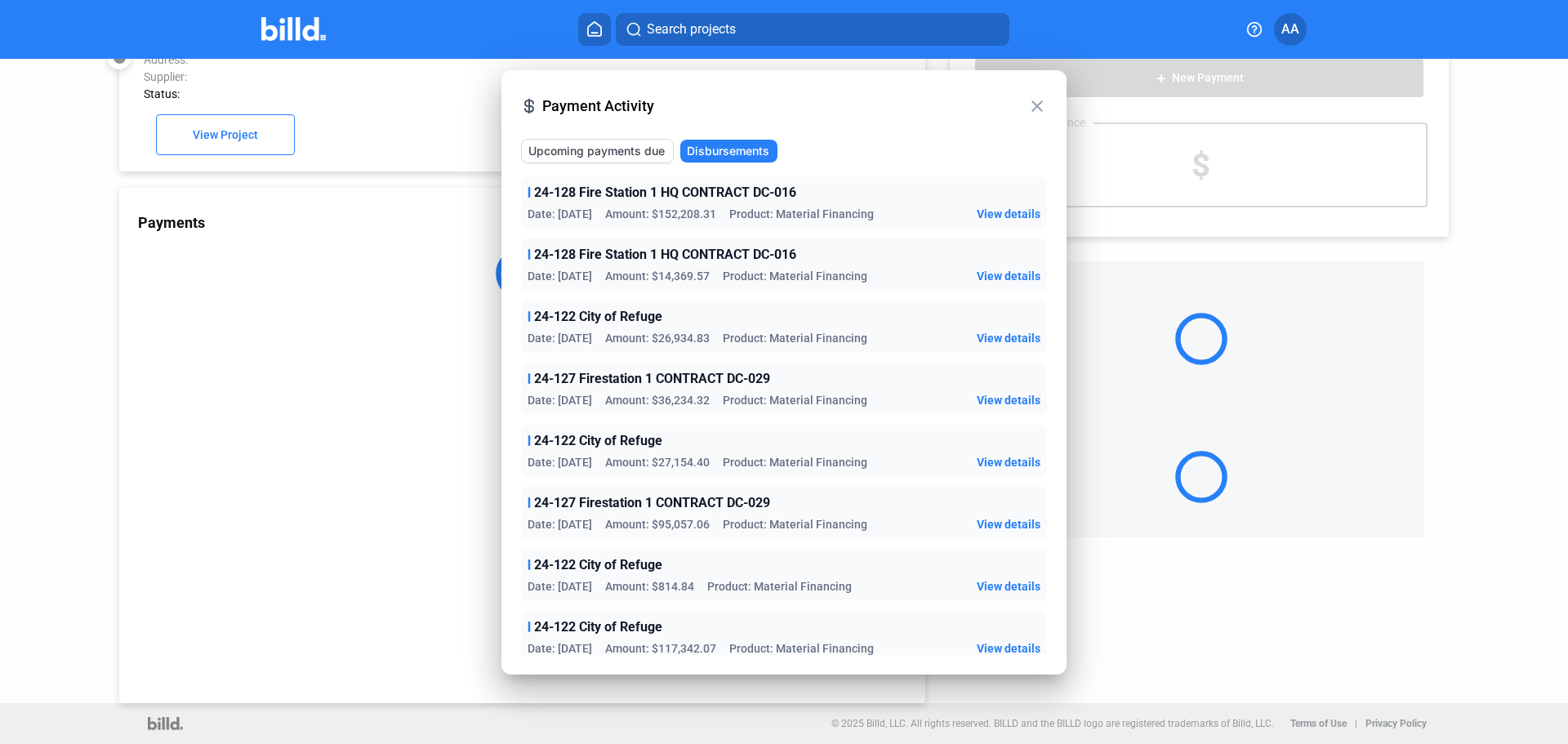
scroll to position [45, 0]
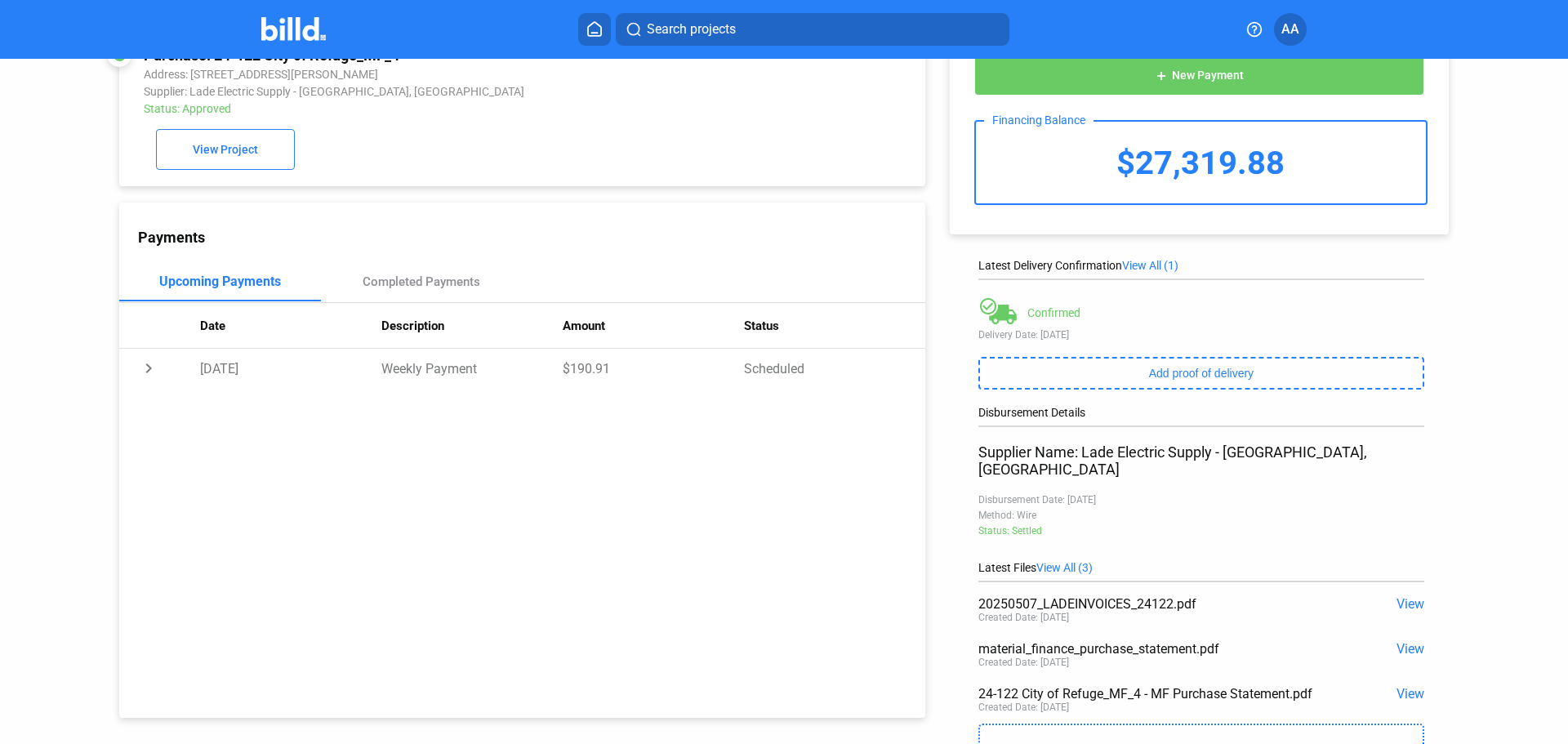
click at [1397, 641] on span "View" at bounding box center [1410, 649] width 28 height 16
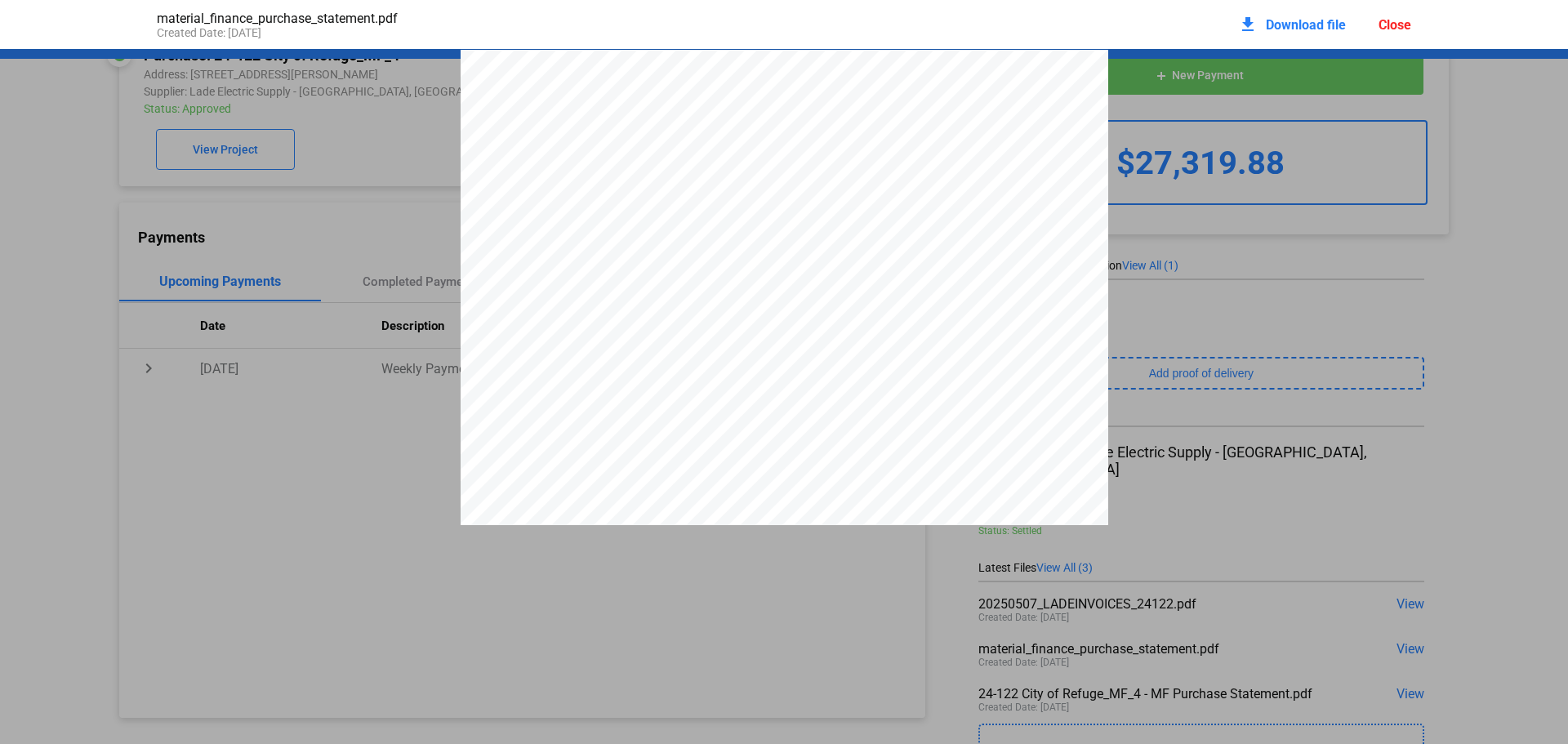
scroll to position [8, 0]
click at [1319, 22] on span "Download file" at bounding box center [1306, 25] width 80 height 16
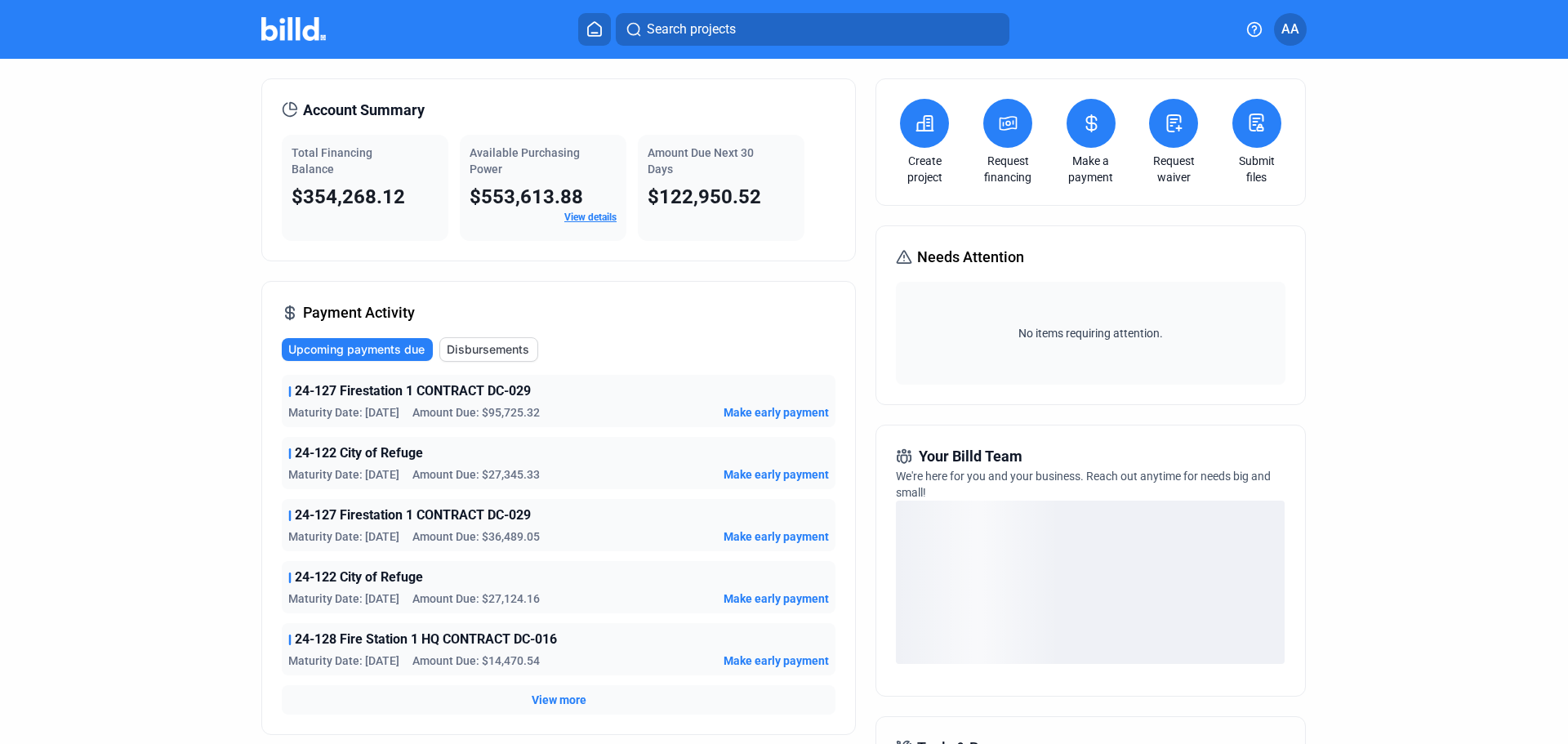
click at [489, 349] on span "Disbursements" at bounding box center [487, 349] width 82 height 16
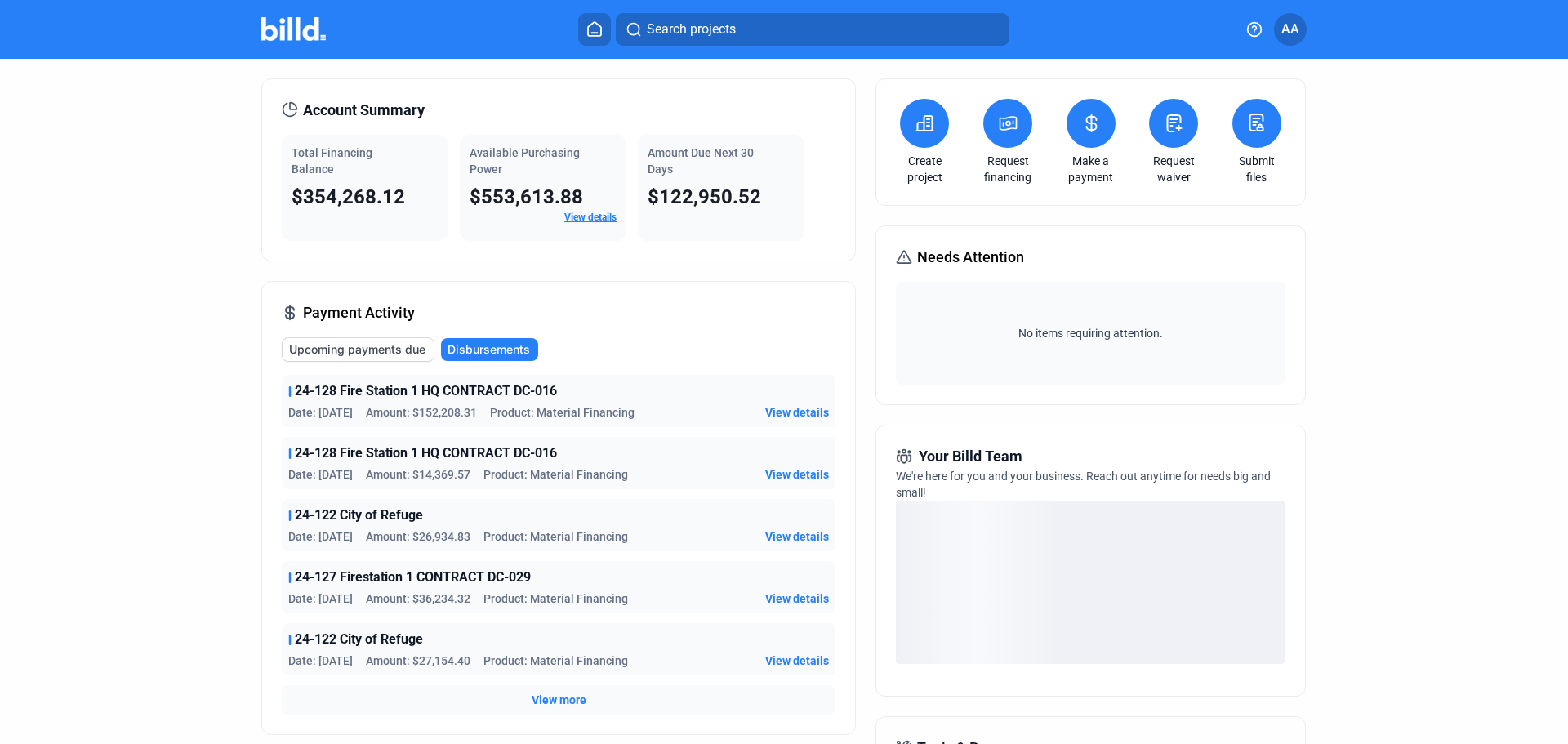
click at [802, 597] on span "View details" at bounding box center [797, 598] width 64 height 16
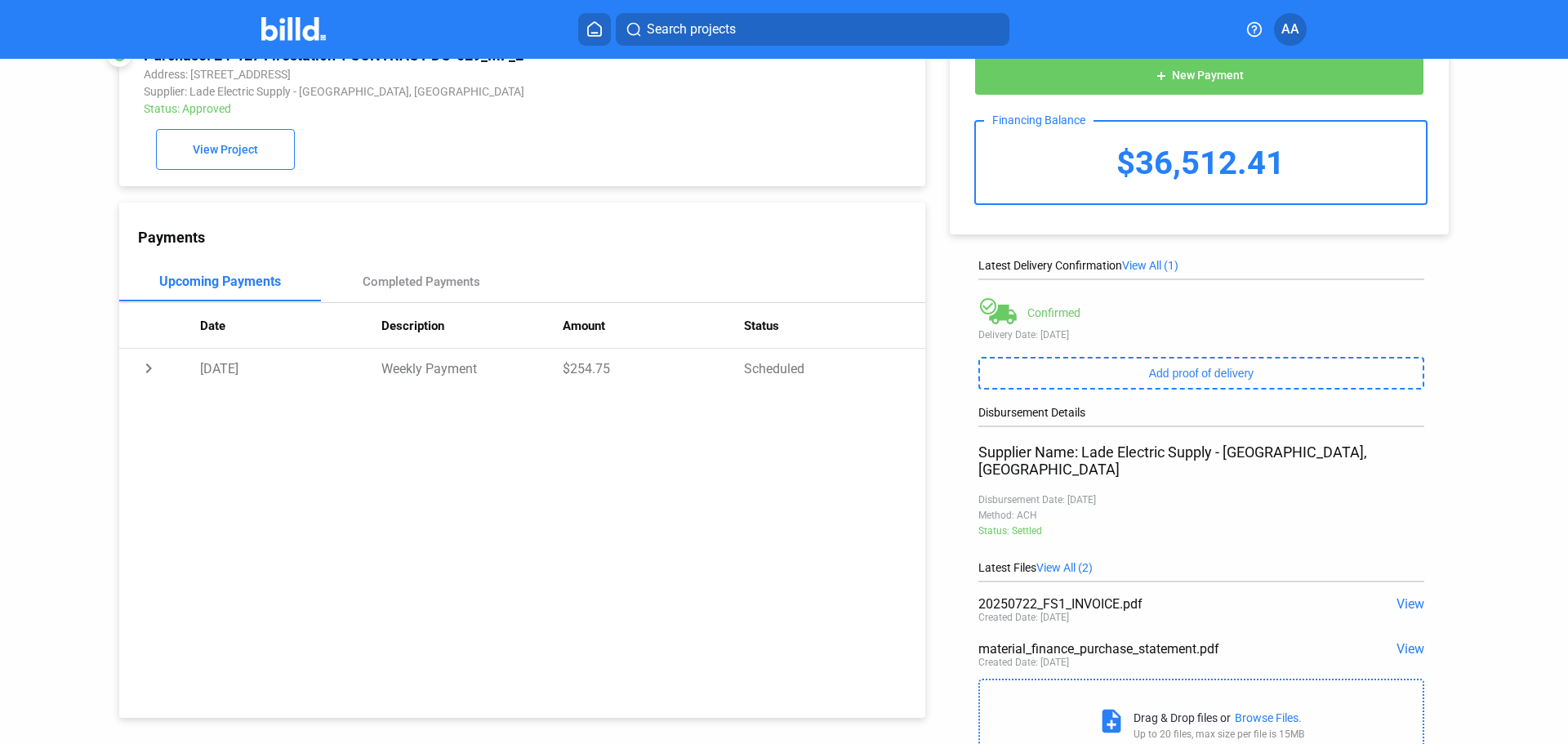
click at [1402, 641] on span "View" at bounding box center [1410, 649] width 28 height 16
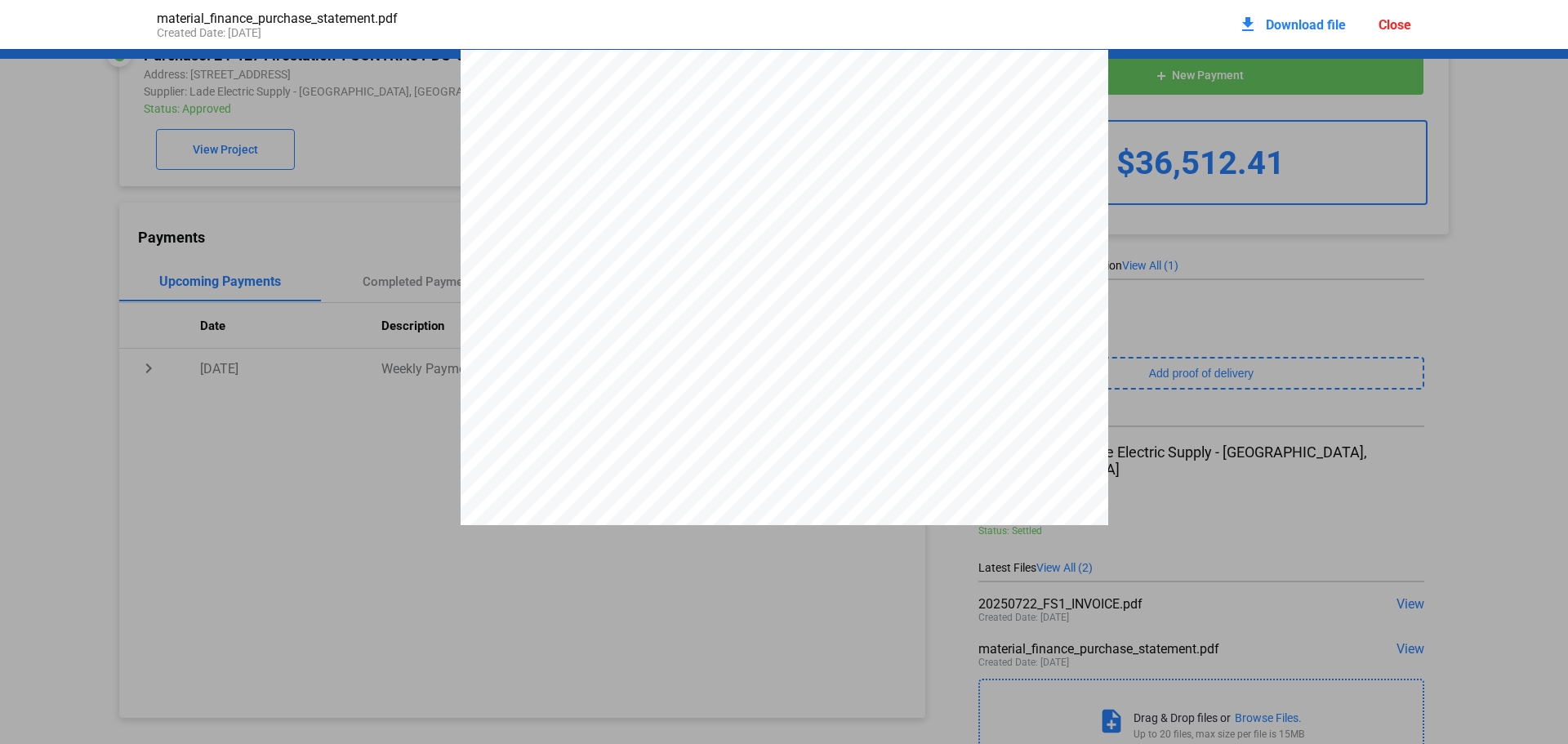
scroll to position [8, 0]
click at [1281, 24] on span "Download file" at bounding box center [1306, 25] width 80 height 16
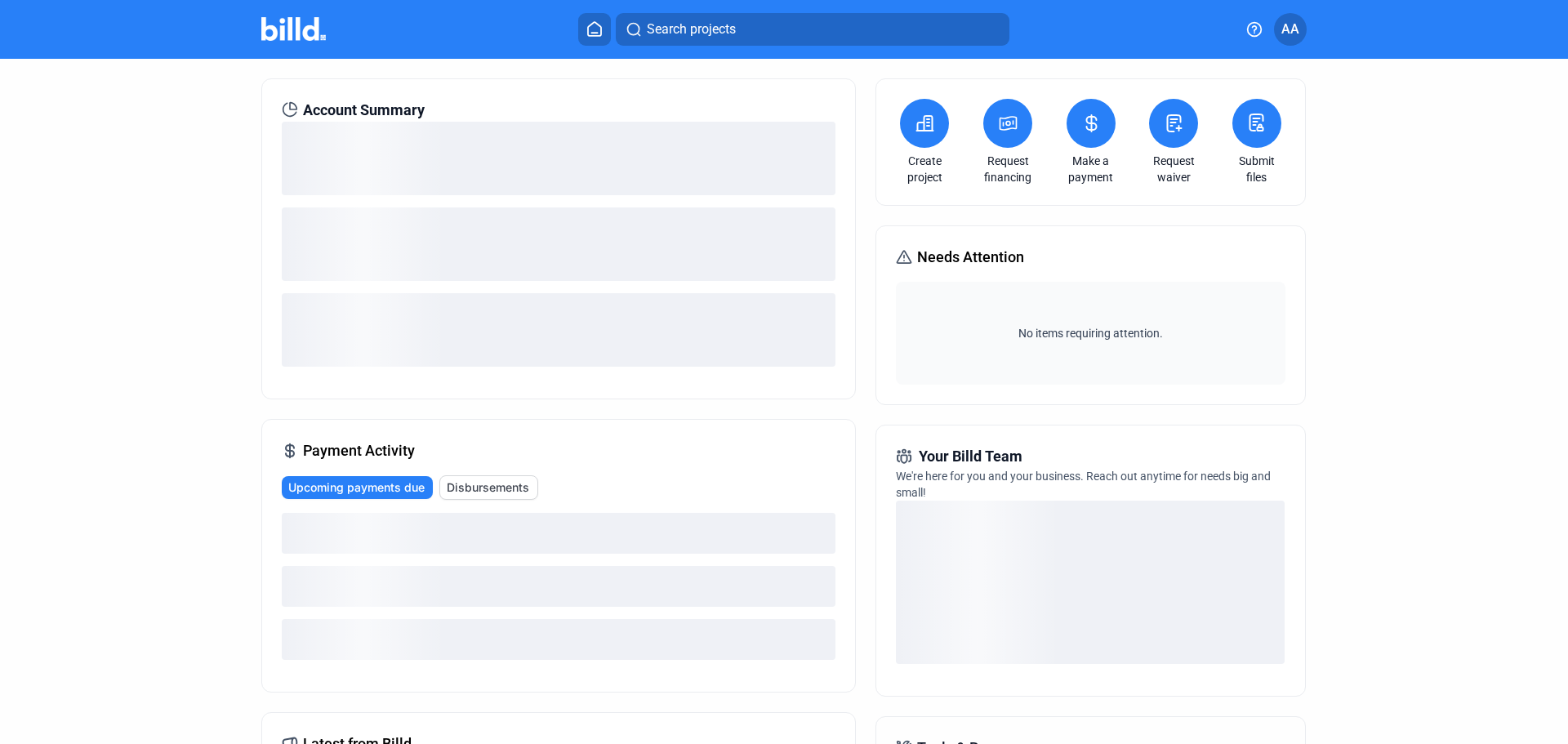
click at [488, 485] on span "Disbursements" at bounding box center [487, 488] width 82 height 16
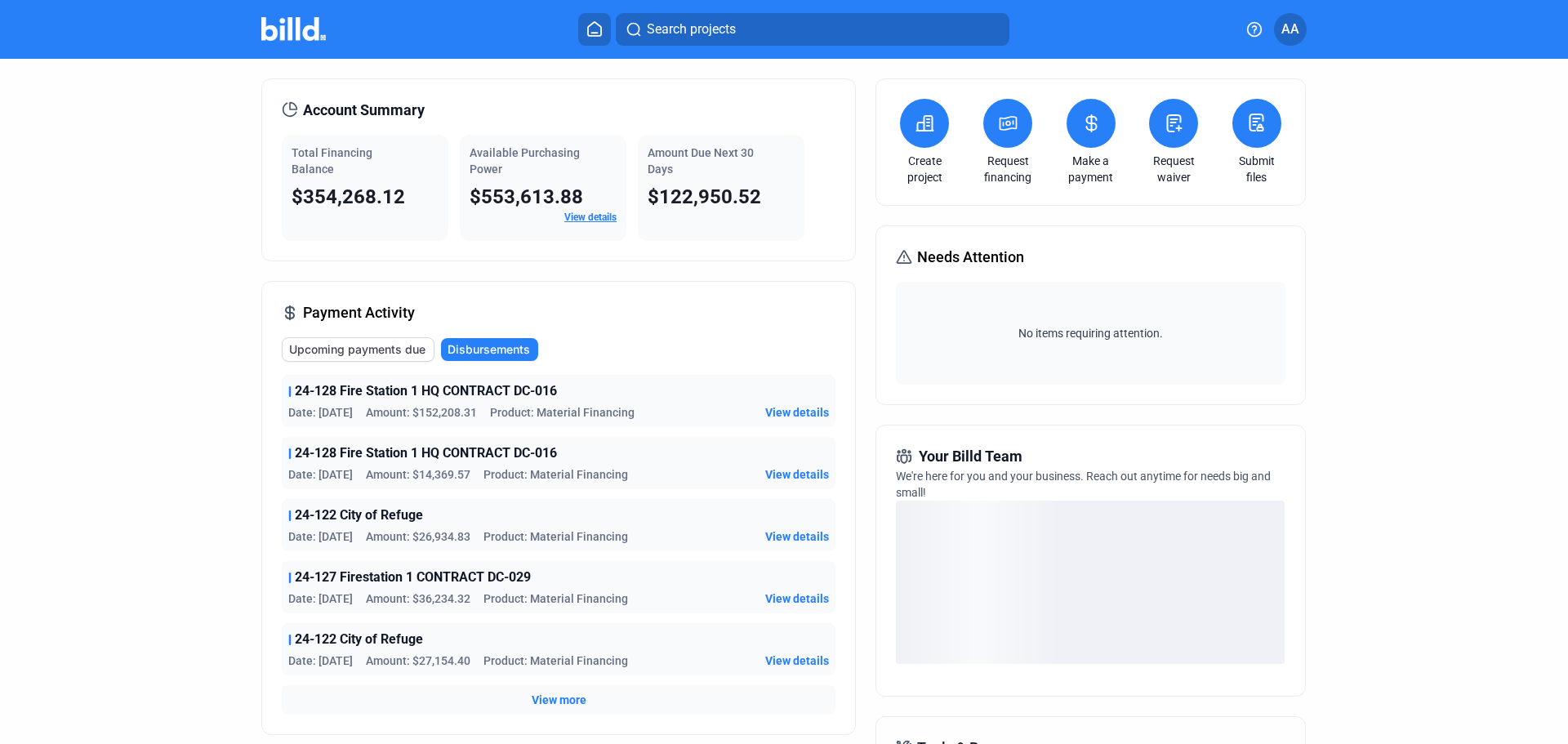
click at [783, 475] on span "View details" at bounding box center [797, 475] width 64 height 16
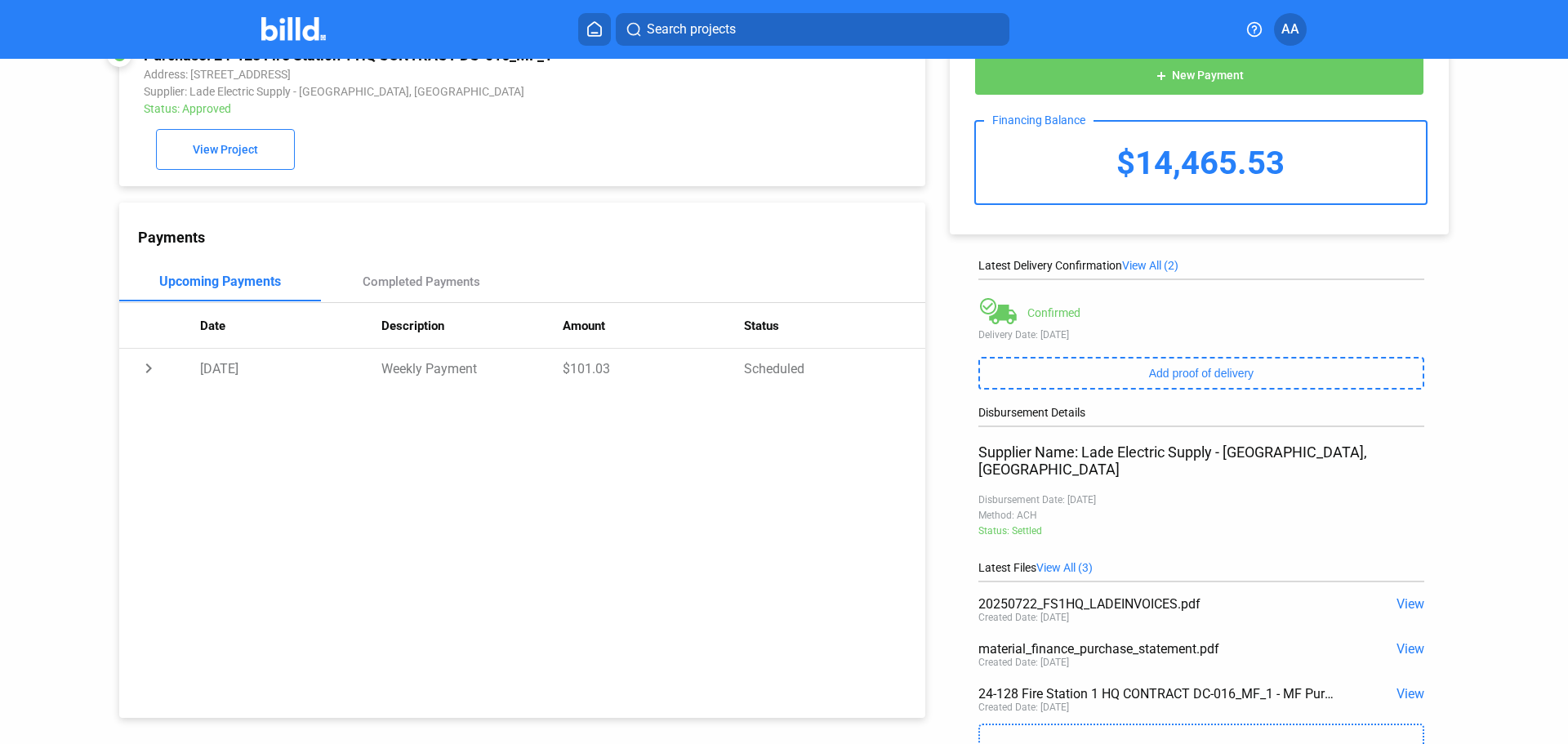
click at [1406, 641] on span "View" at bounding box center [1410, 649] width 28 height 16
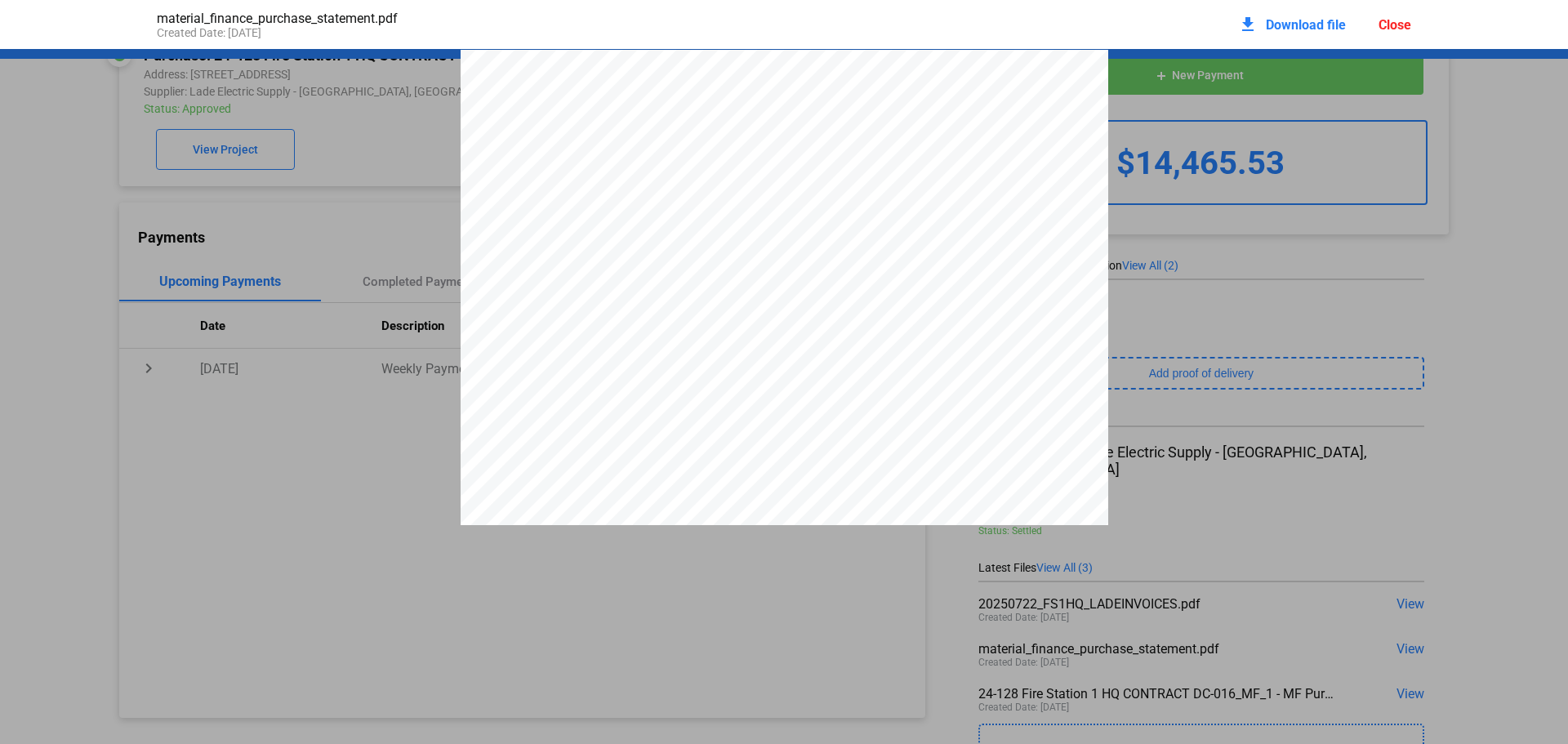
scroll to position [8, 0]
click at [1293, 21] on span "Download file" at bounding box center [1306, 25] width 80 height 16
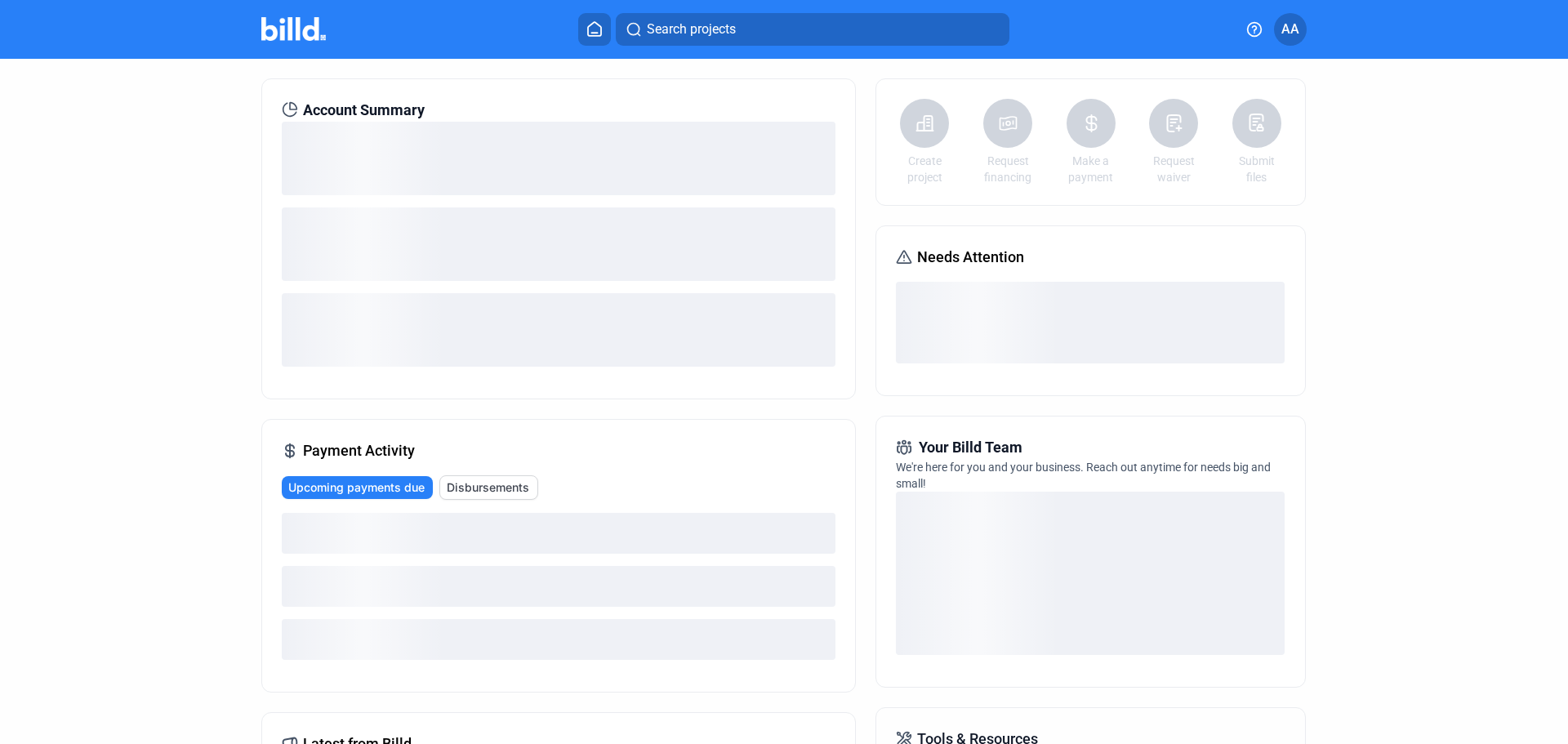
click at [490, 490] on span "Disbursements" at bounding box center [487, 488] width 82 height 16
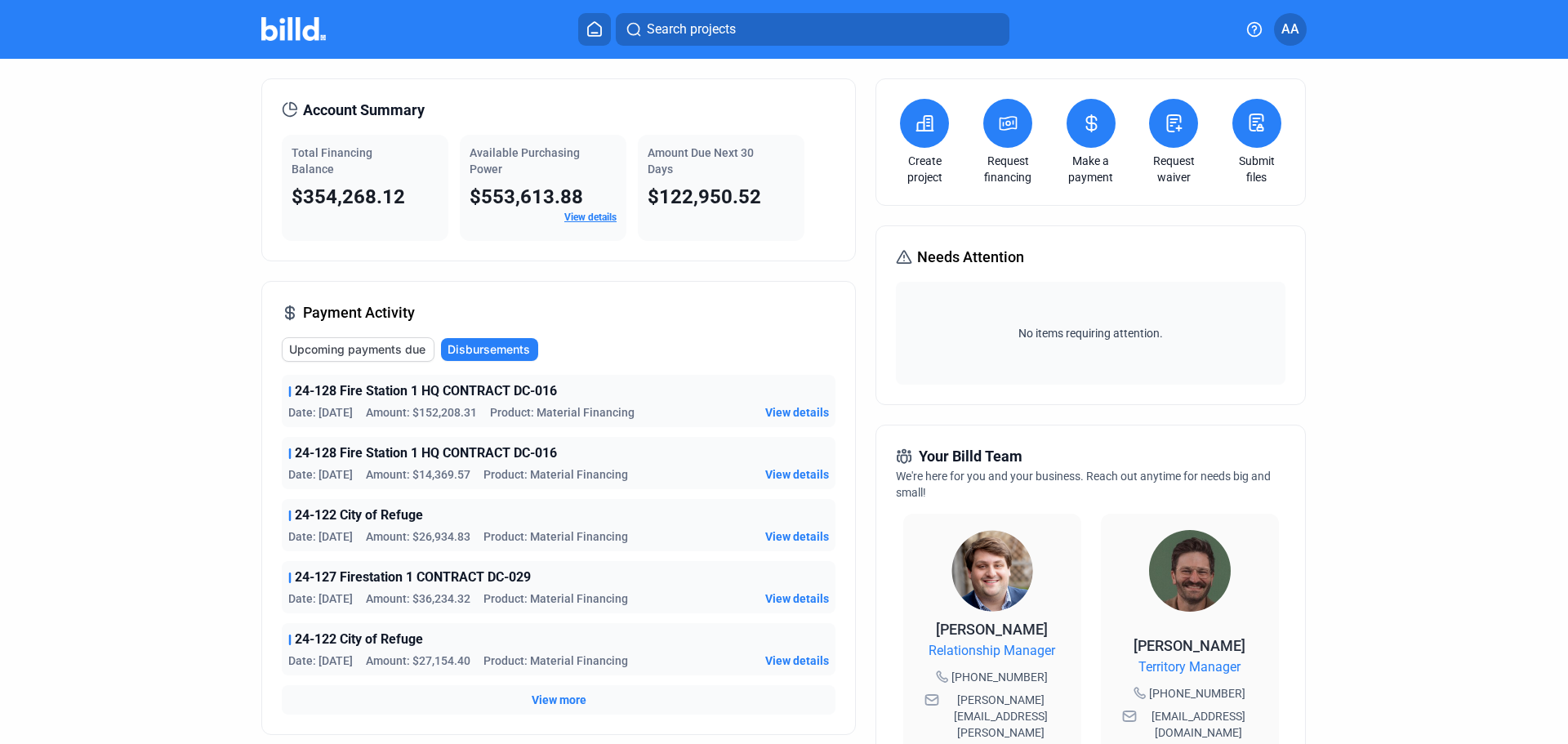
click at [812, 532] on span "View details" at bounding box center [797, 536] width 64 height 16
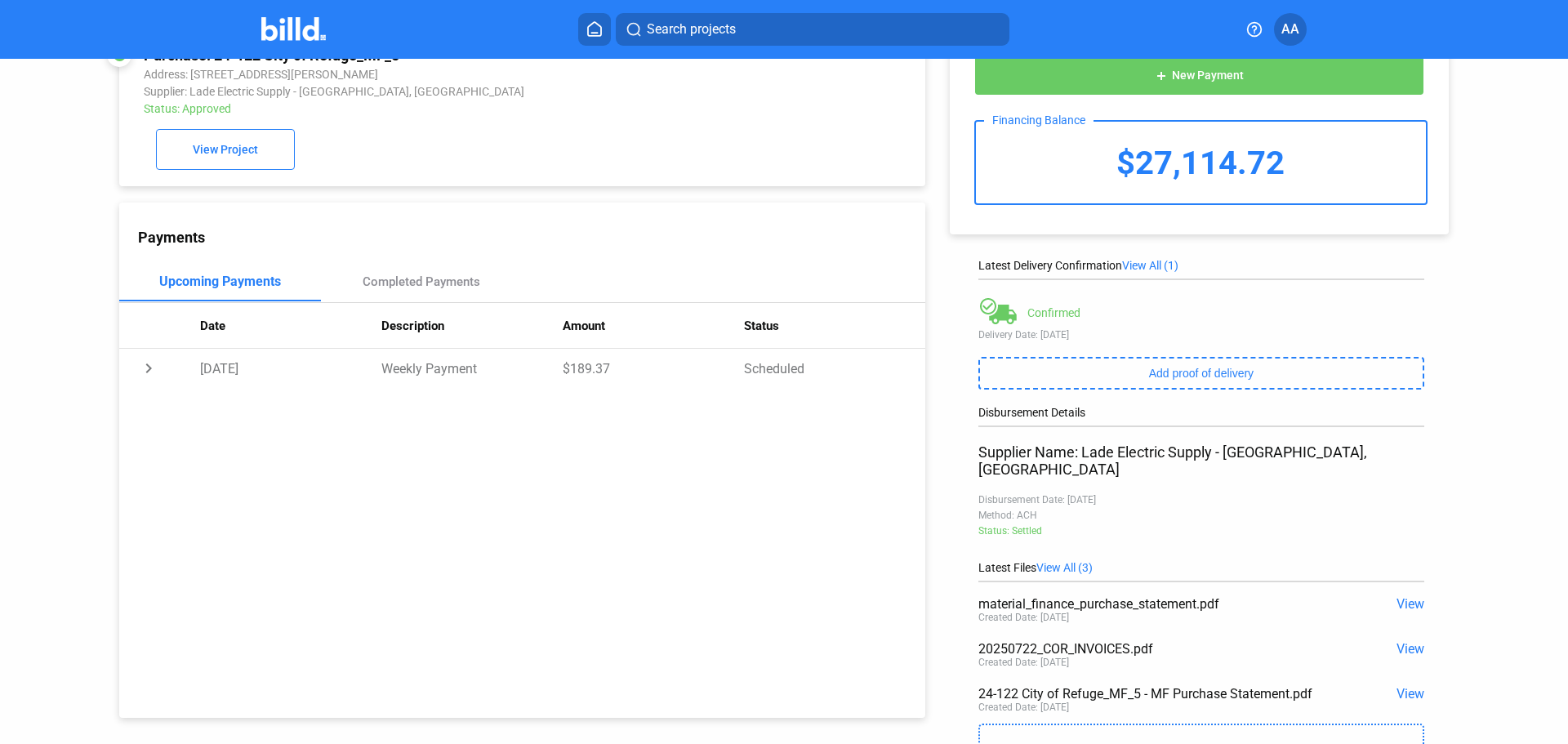
click at [1410, 597] on span "View" at bounding box center [1410, 605] width 28 height 16
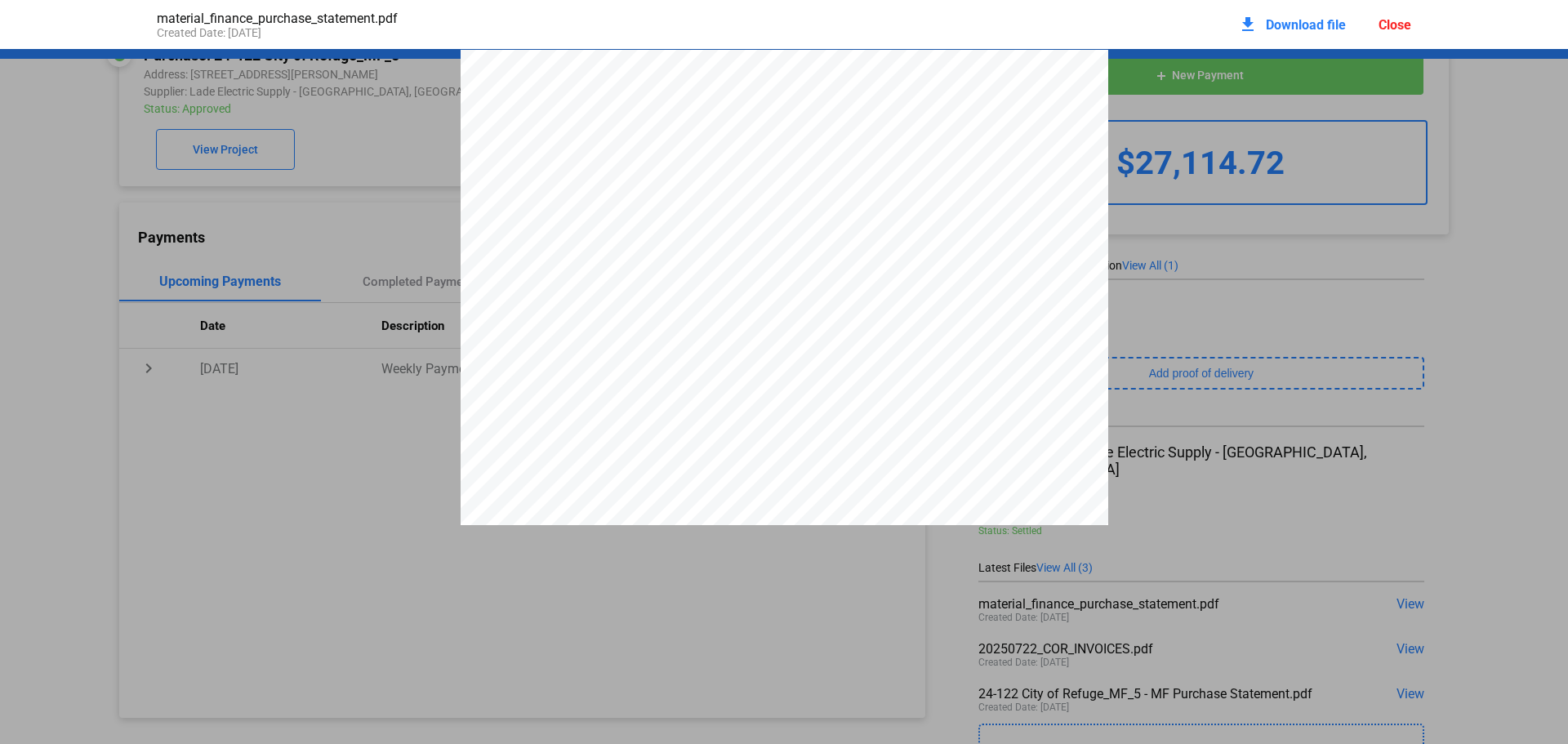
scroll to position [8, 0]
click at [1320, 23] on span "Download file" at bounding box center [1306, 25] width 80 height 16
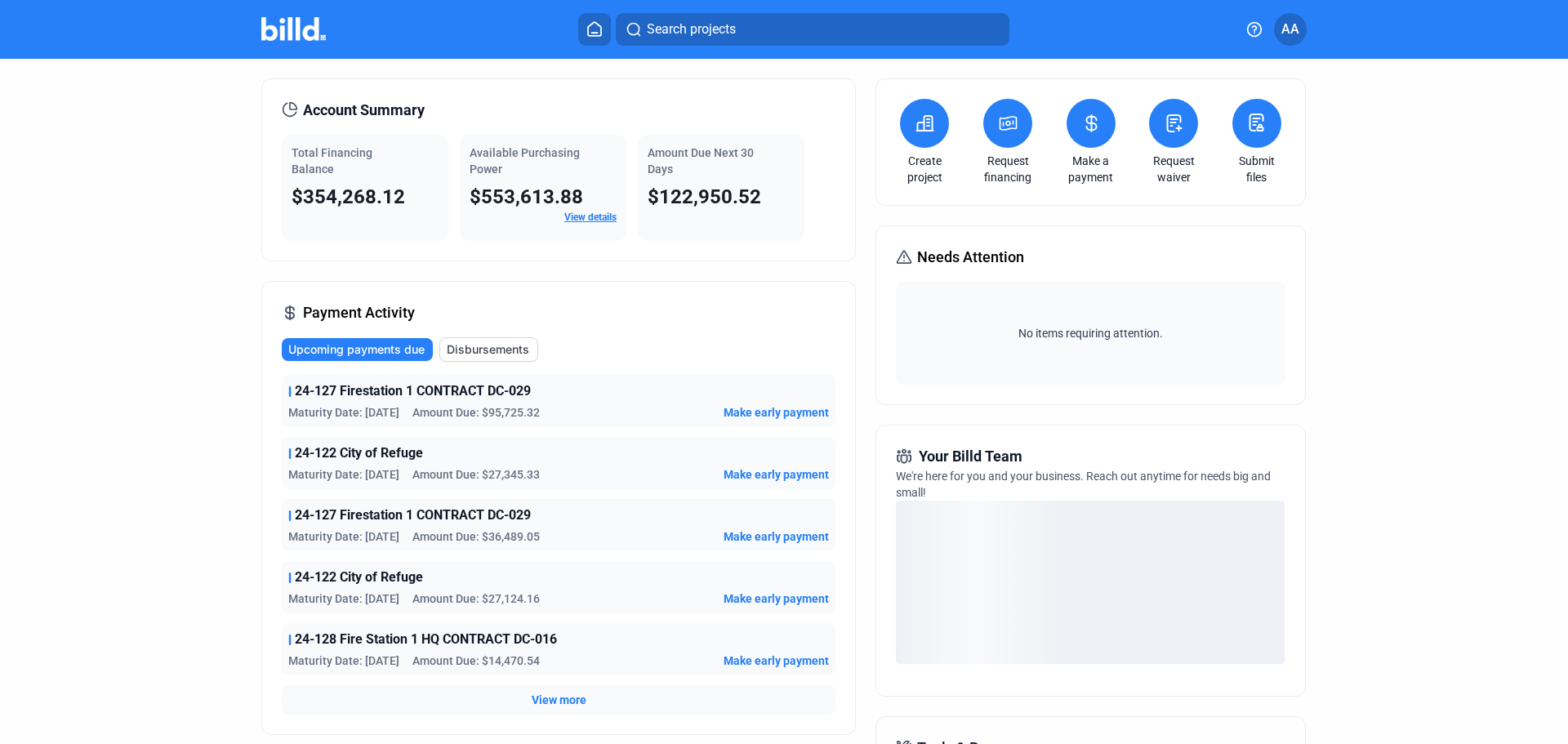
click at [513, 357] on span "Disbursements" at bounding box center [487, 349] width 82 height 16
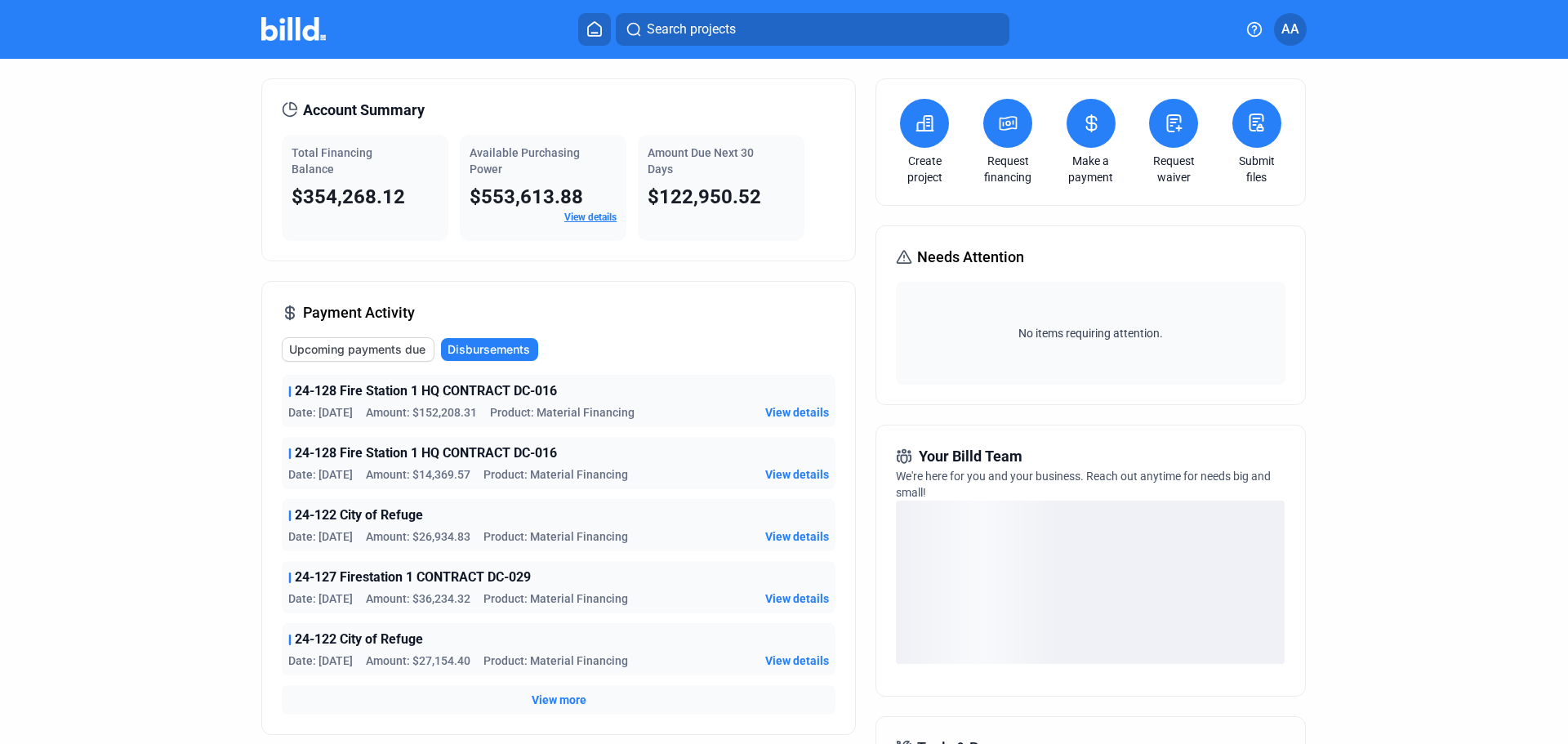
click at [774, 469] on span "View details" at bounding box center [797, 475] width 64 height 16
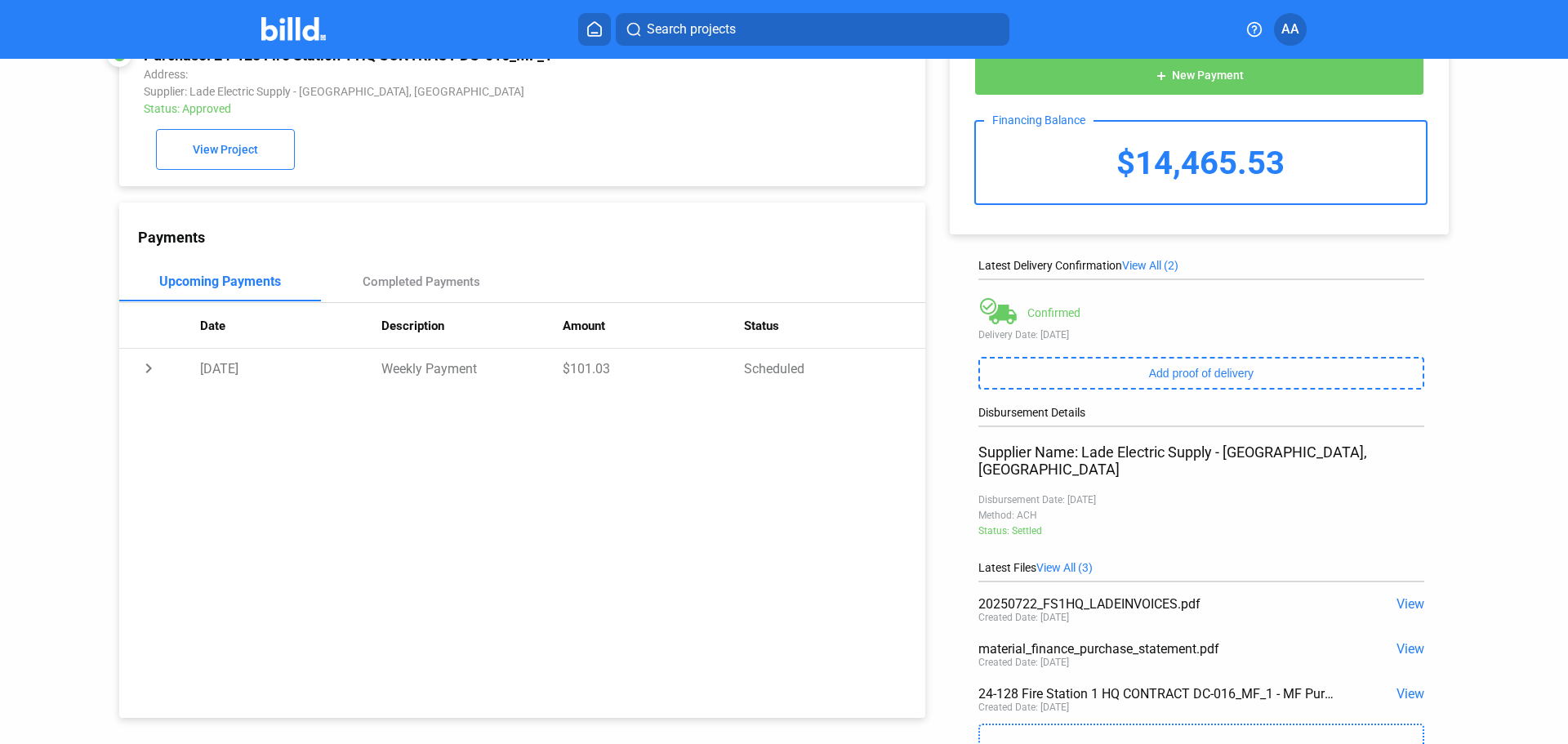
click at [1410, 641] on span "View" at bounding box center [1410, 649] width 28 height 16
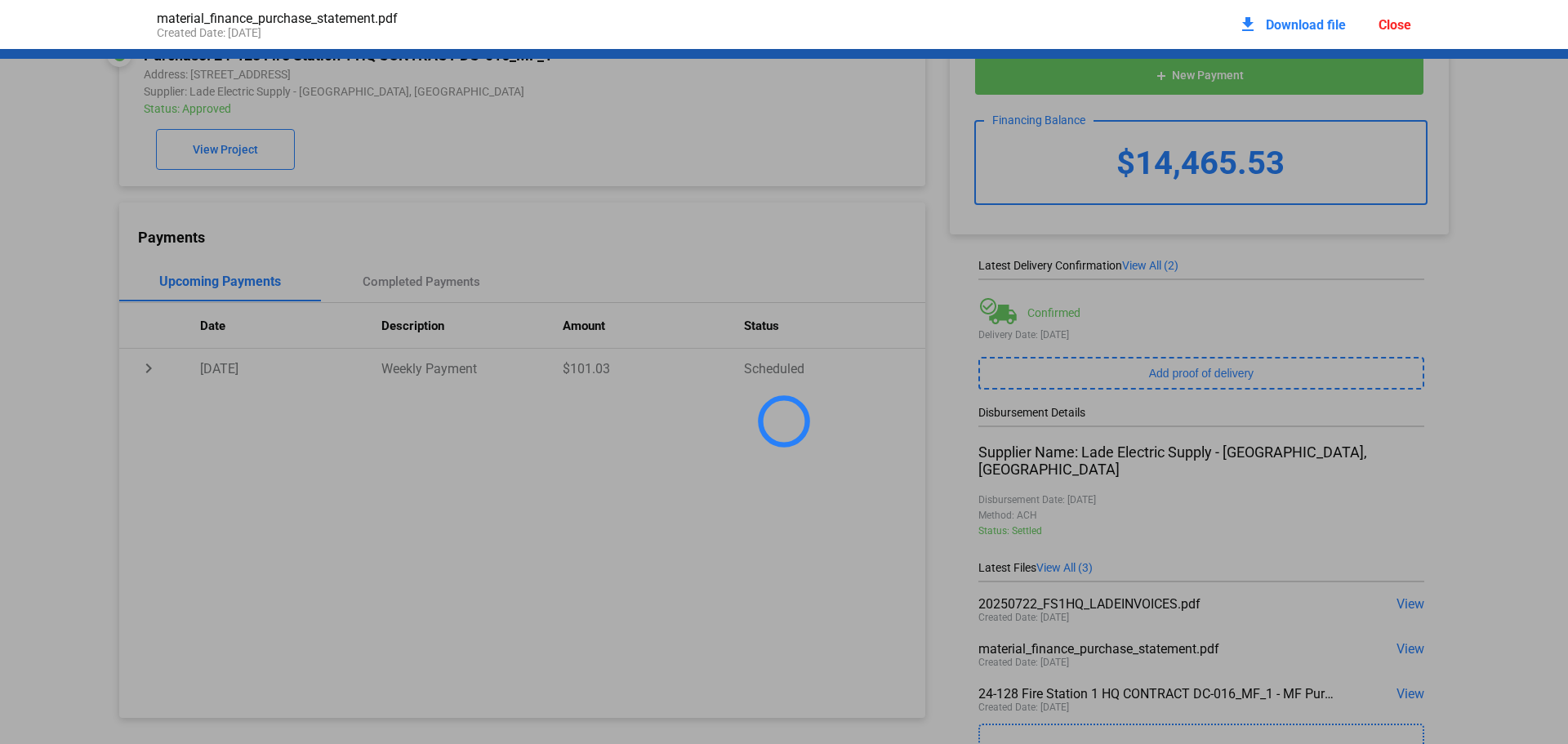
click at [1291, 23] on span "Download file" at bounding box center [1306, 25] width 80 height 16
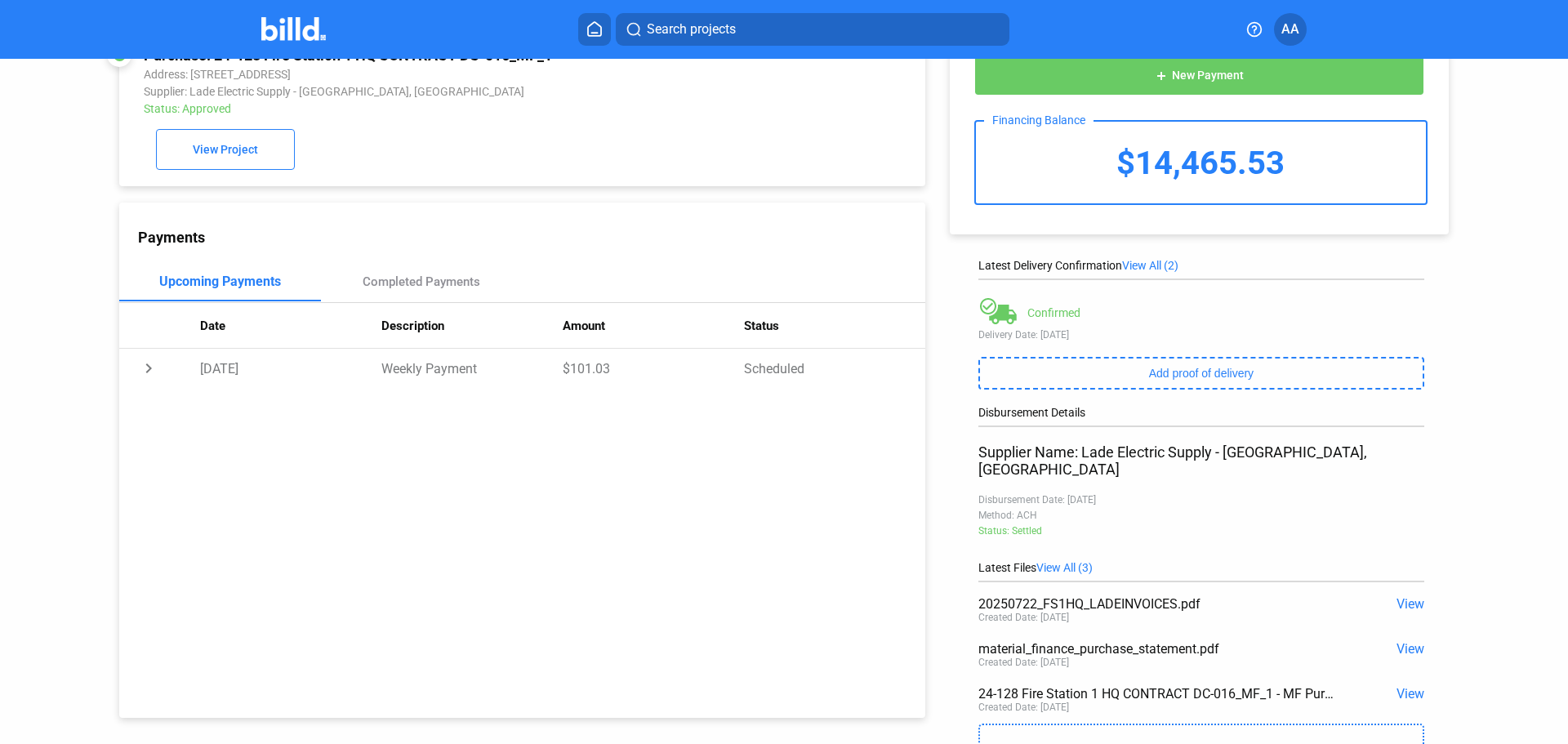
click at [1410, 641] on span "View" at bounding box center [1410, 649] width 28 height 16
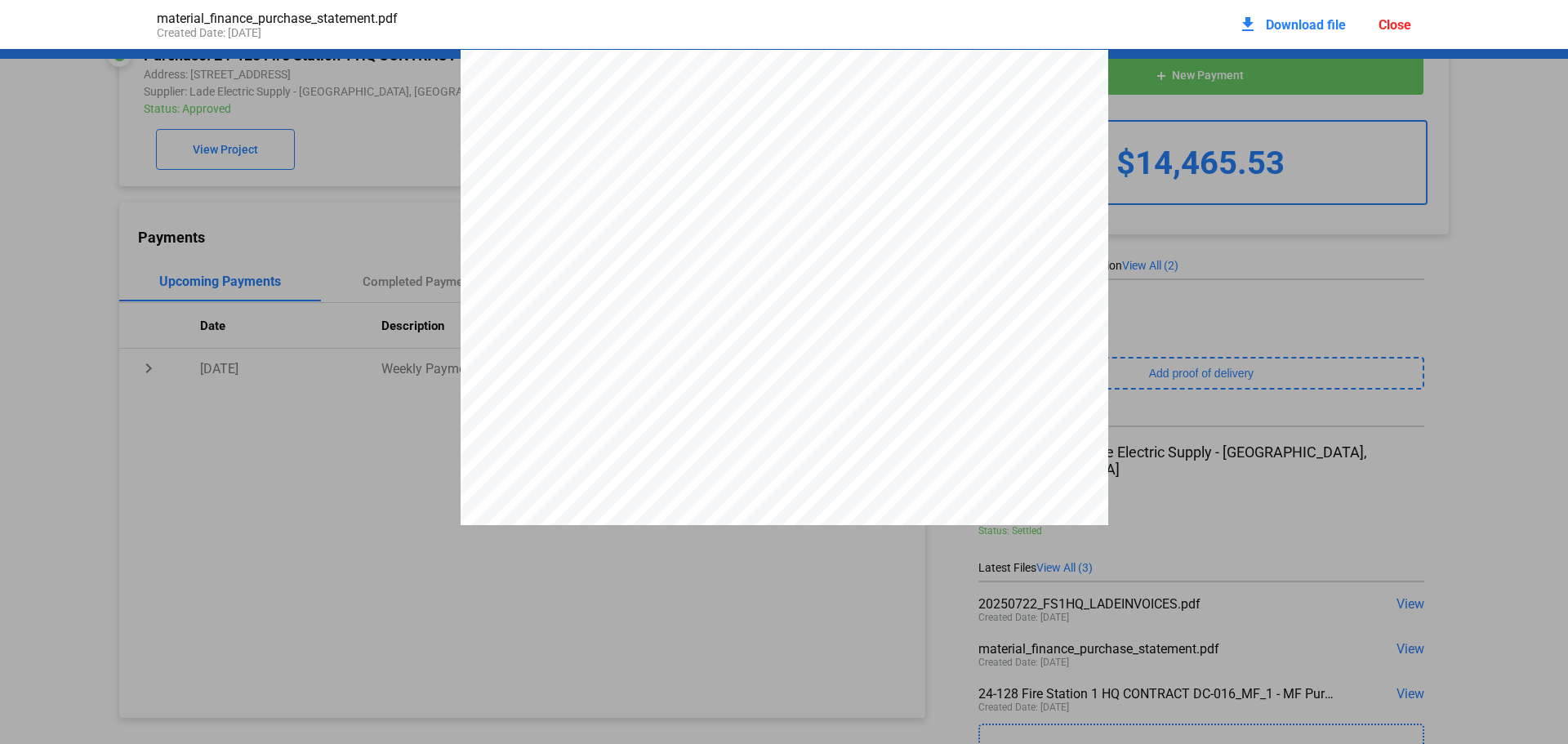
scroll to position [8, 0]
click at [244, 546] on pdf-viewer "PURCHASE STATEMENT This PURCHASE STATEMENT is being executed and delivered purs…" at bounding box center [784, 347] width 1568 height 596
click at [1402, 21] on div "Close" at bounding box center [1395, 25] width 33 height 16
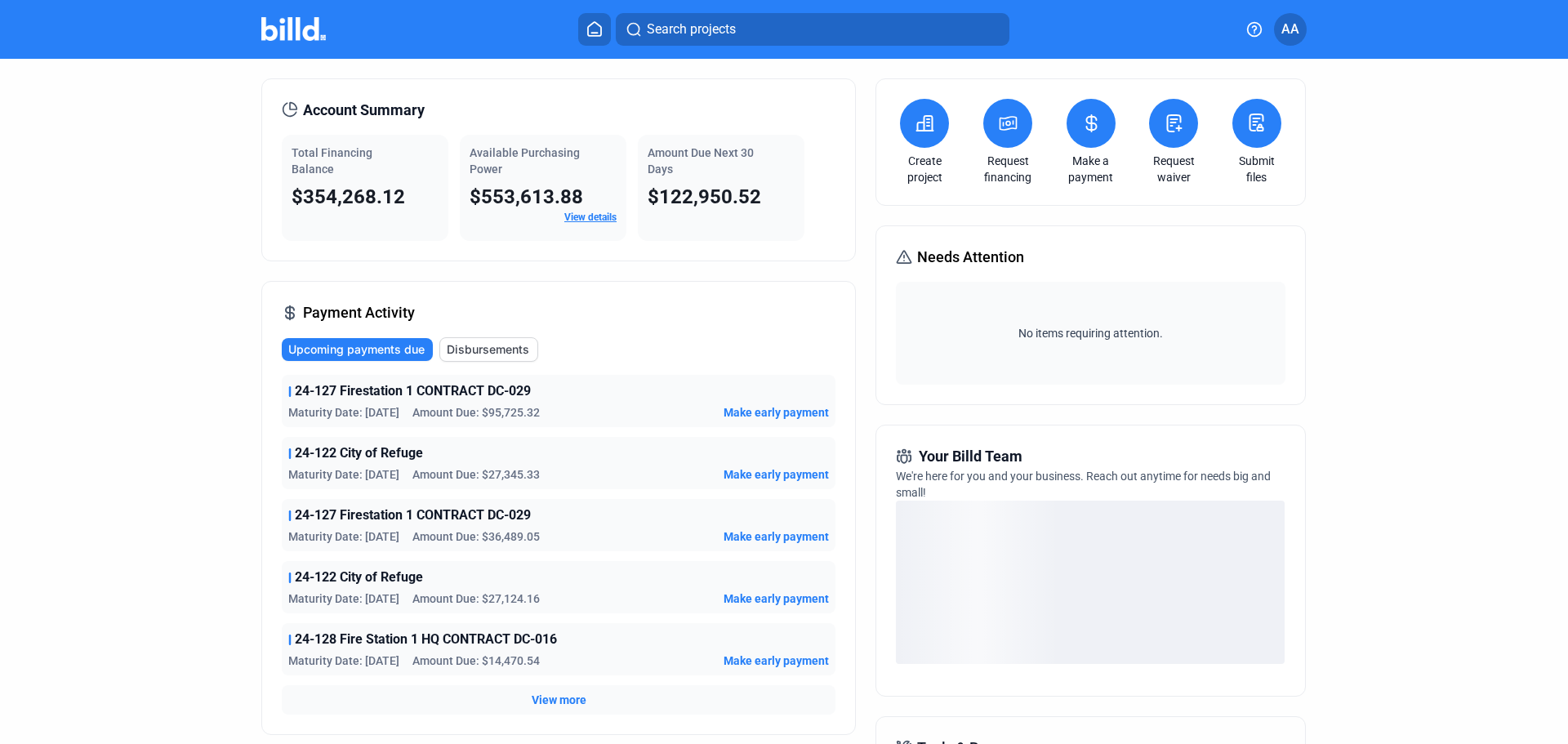
click at [513, 346] on span "Disbursements" at bounding box center [487, 349] width 82 height 16
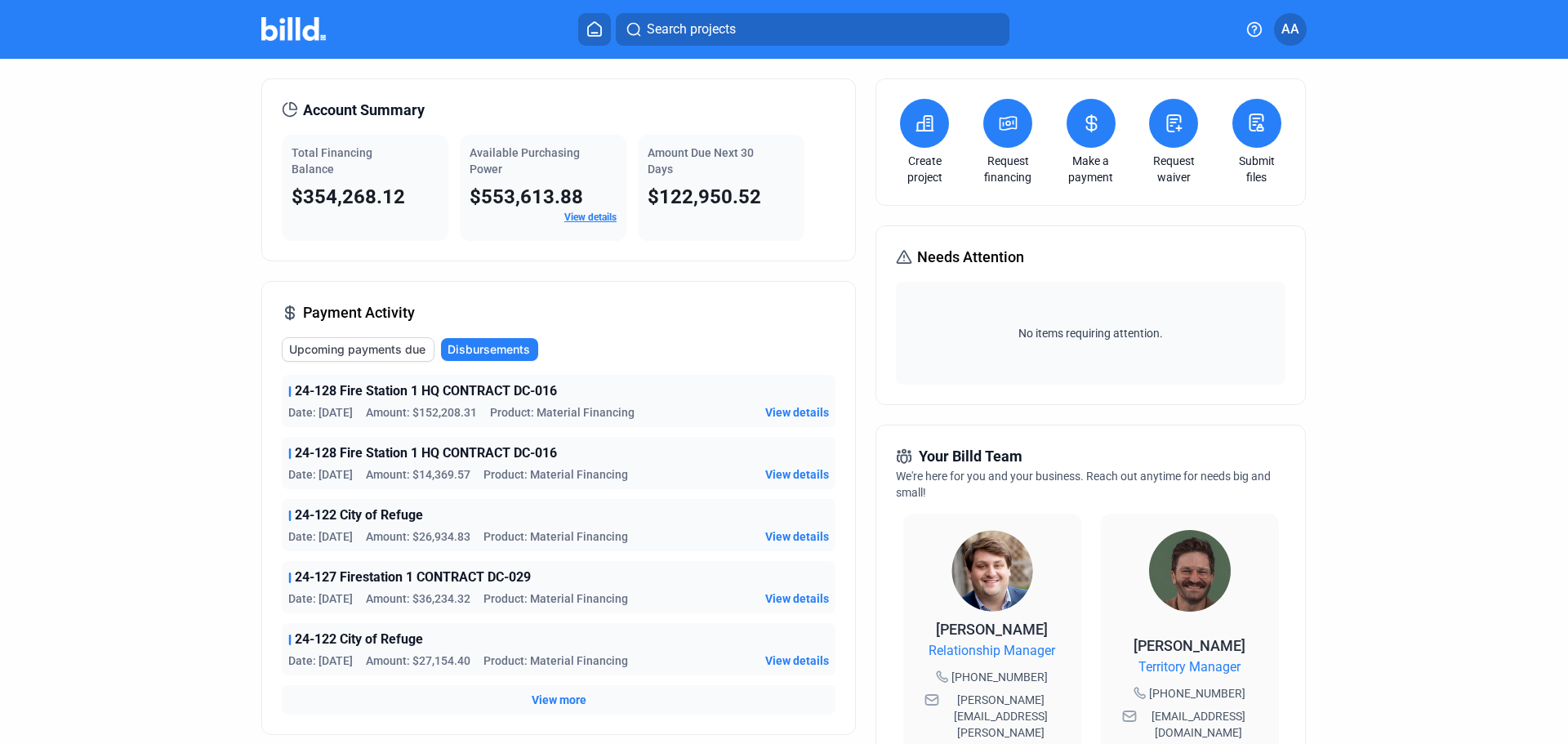
click at [794, 473] on span "View details" at bounding box center [797, 475] width 64 height 16
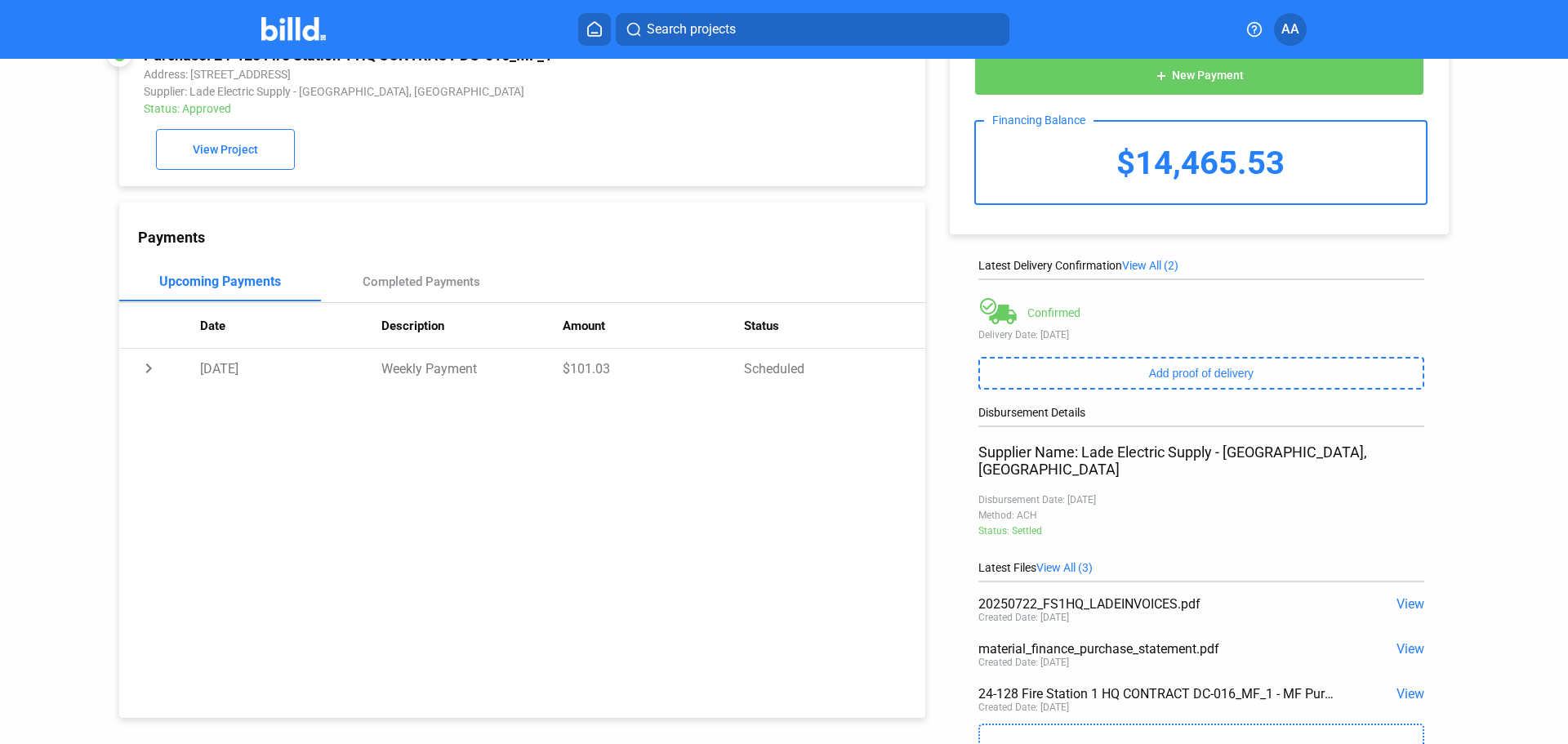
click at [1411, 641] on span "View" at bounding box center [1410, 649] width 28 height 16
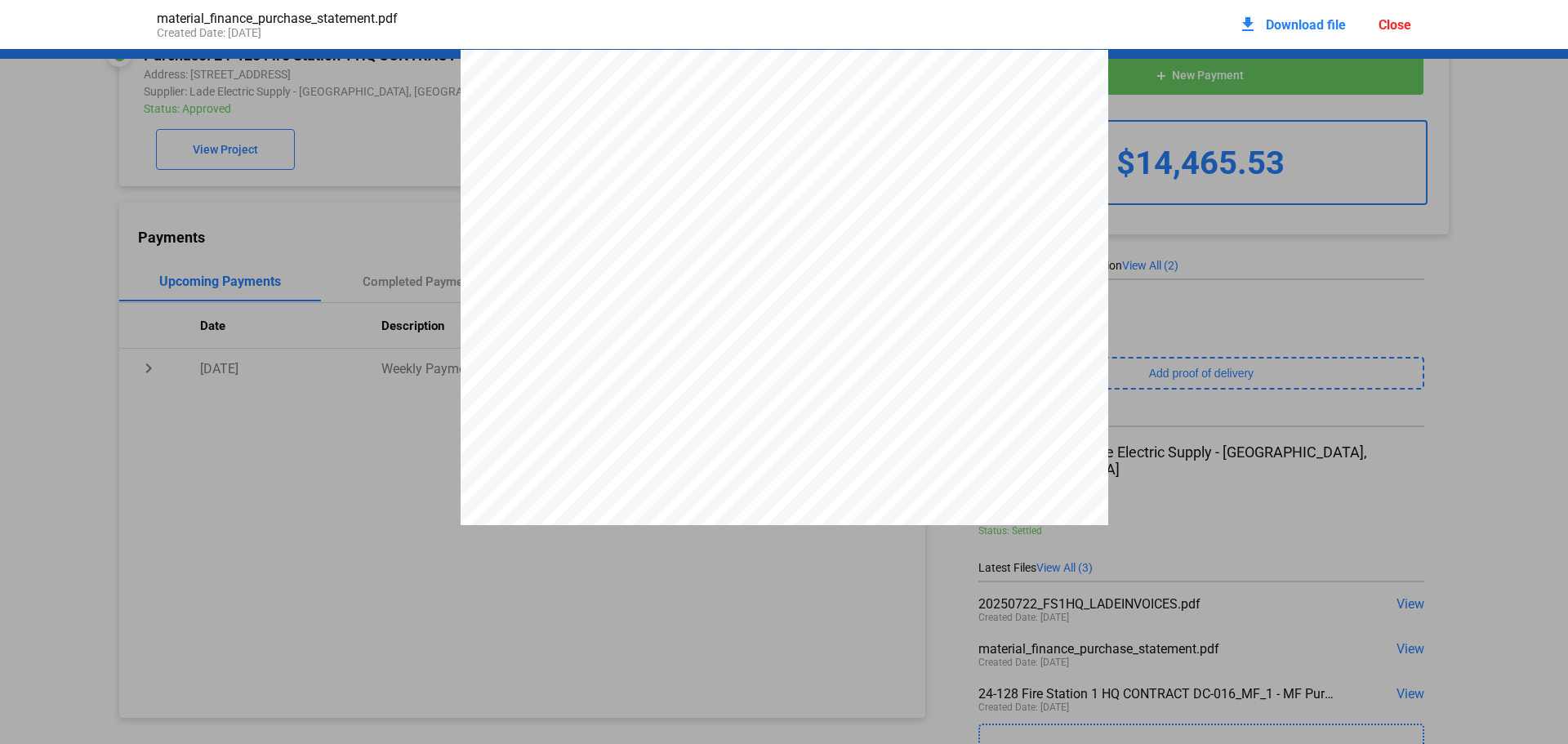
scroll to position [8, 0]
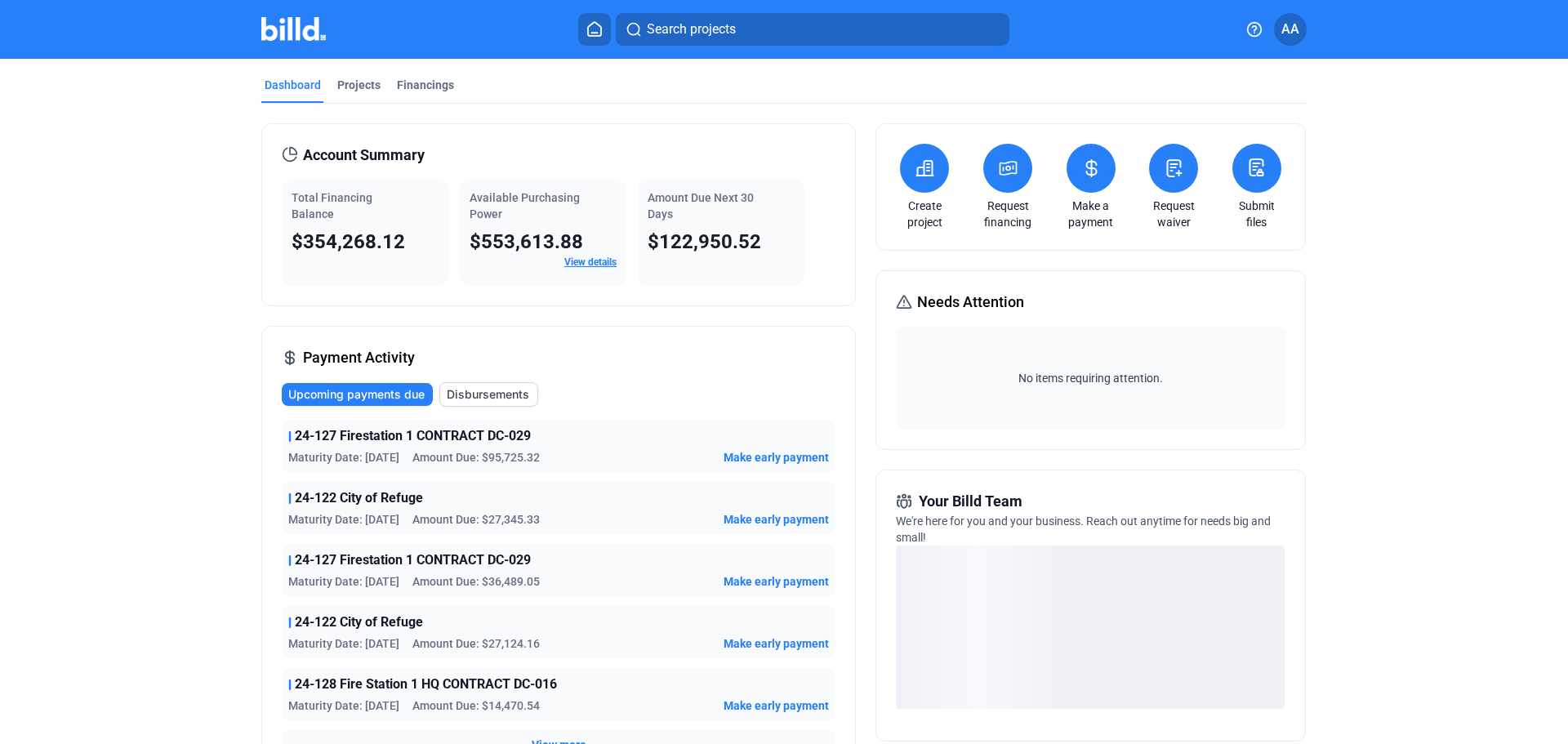
click at [486, 403] on button "Disbursements" at bounding box center [488, 394] width 99 height 24
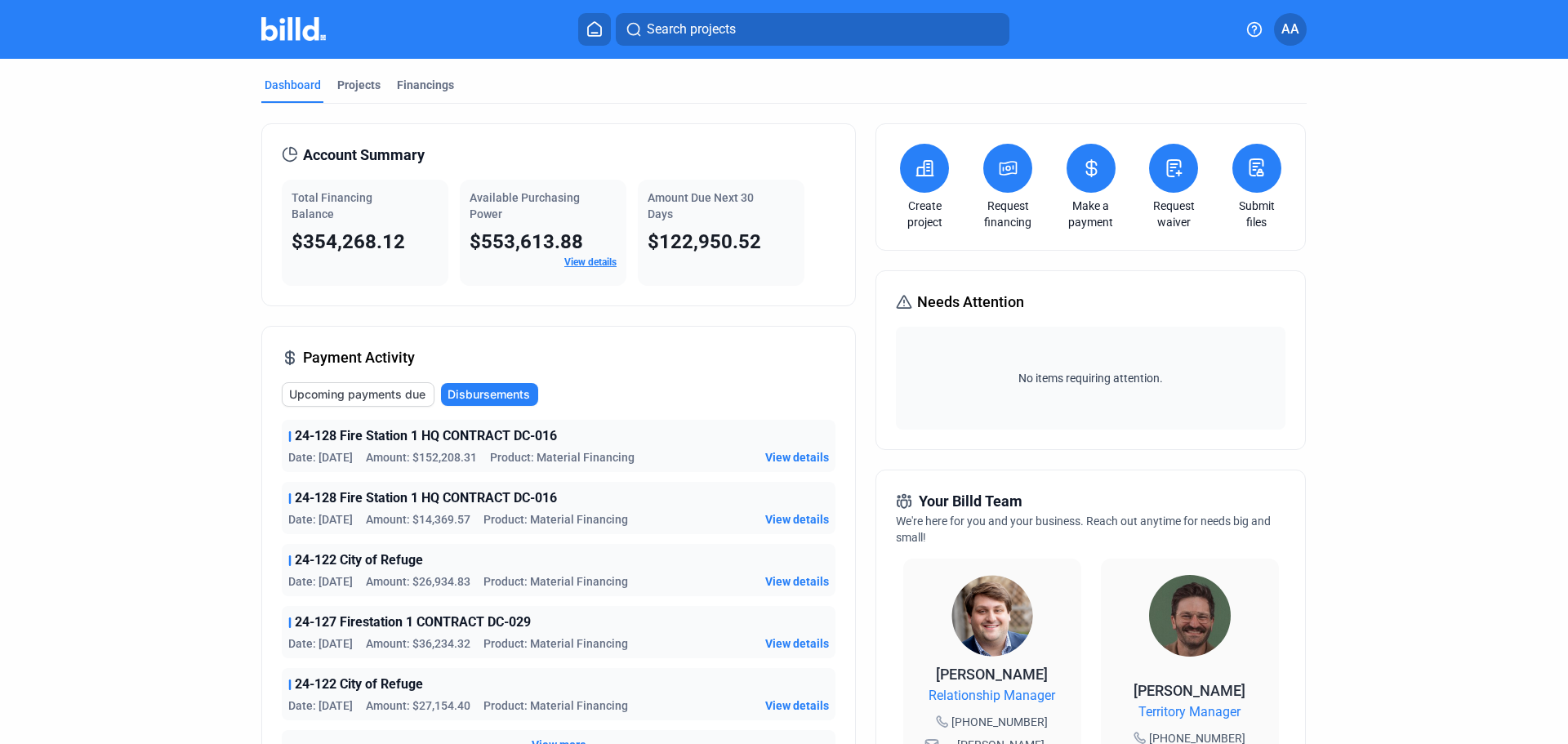
click at [775, 458] on span "View details" at bounding box center [797, 457] width 64 height 16
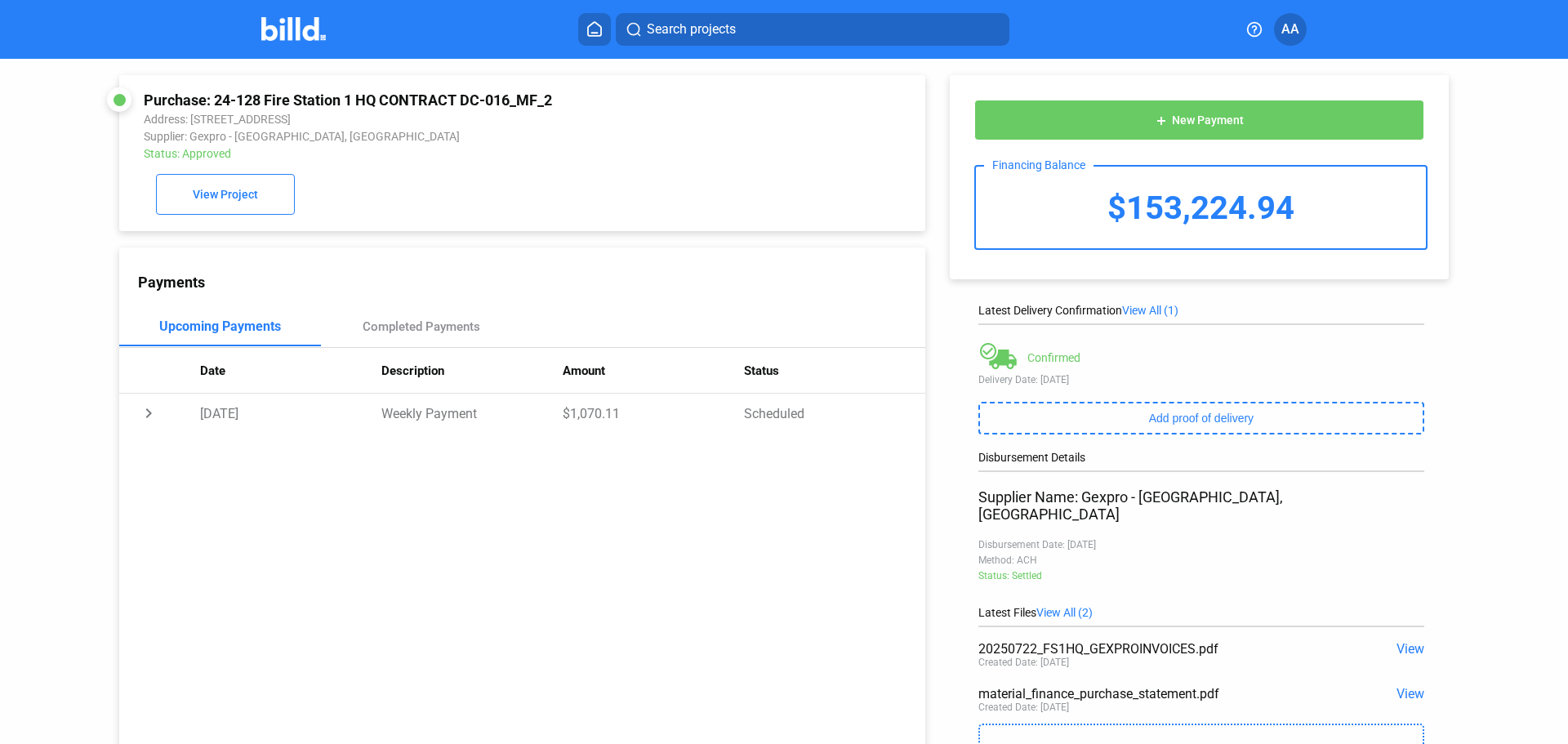
click at [1408, 686] on span "View" at bounding box center [1410, 694] width 28 height 16
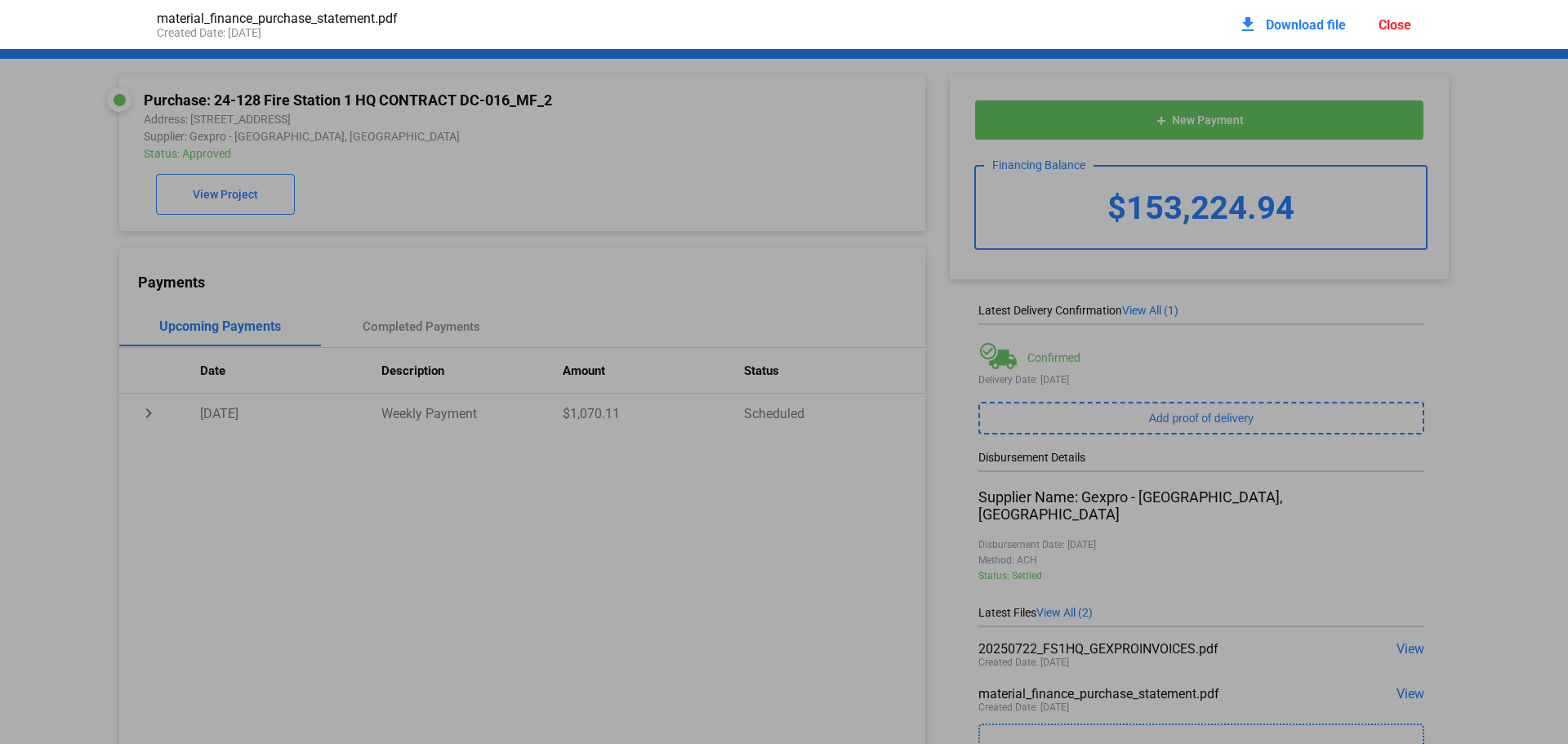
scroll to position [8, 0]
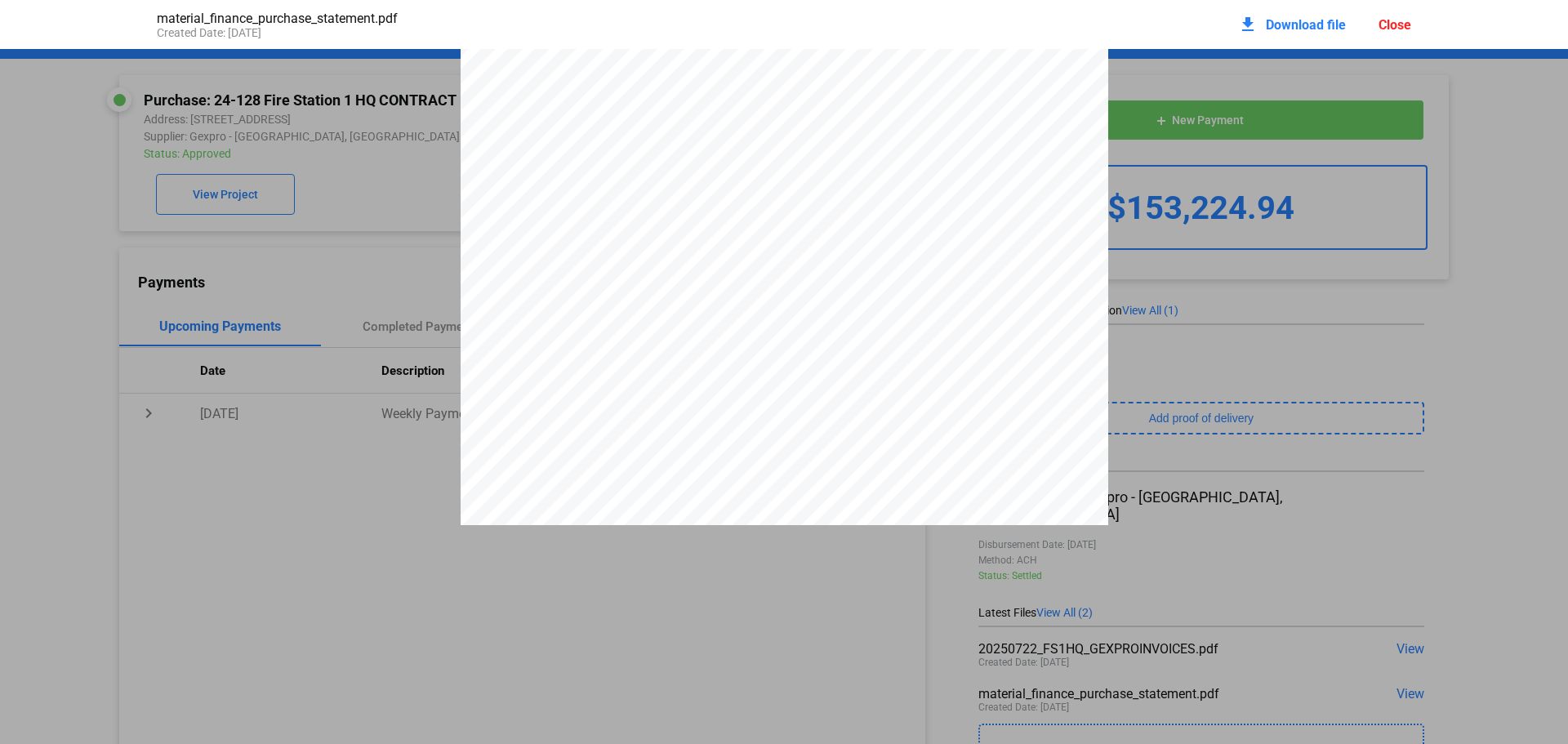
click at [1331, 24] on span "Download file" at bounding box center [1306, 25] width 80 height 16
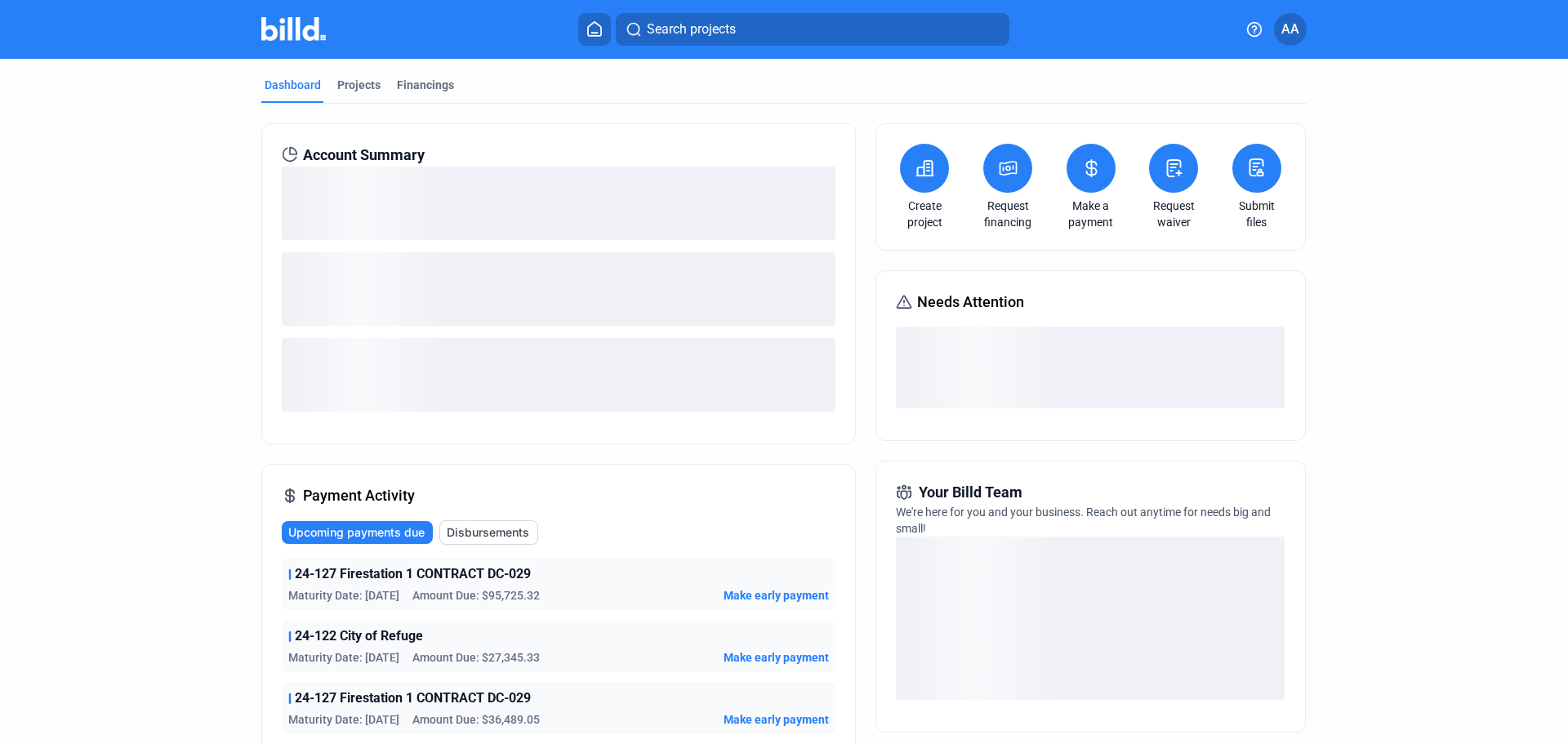
click at [481, 533] on span "Disbursements" at bounding box center [487, 533] width 82 height 16
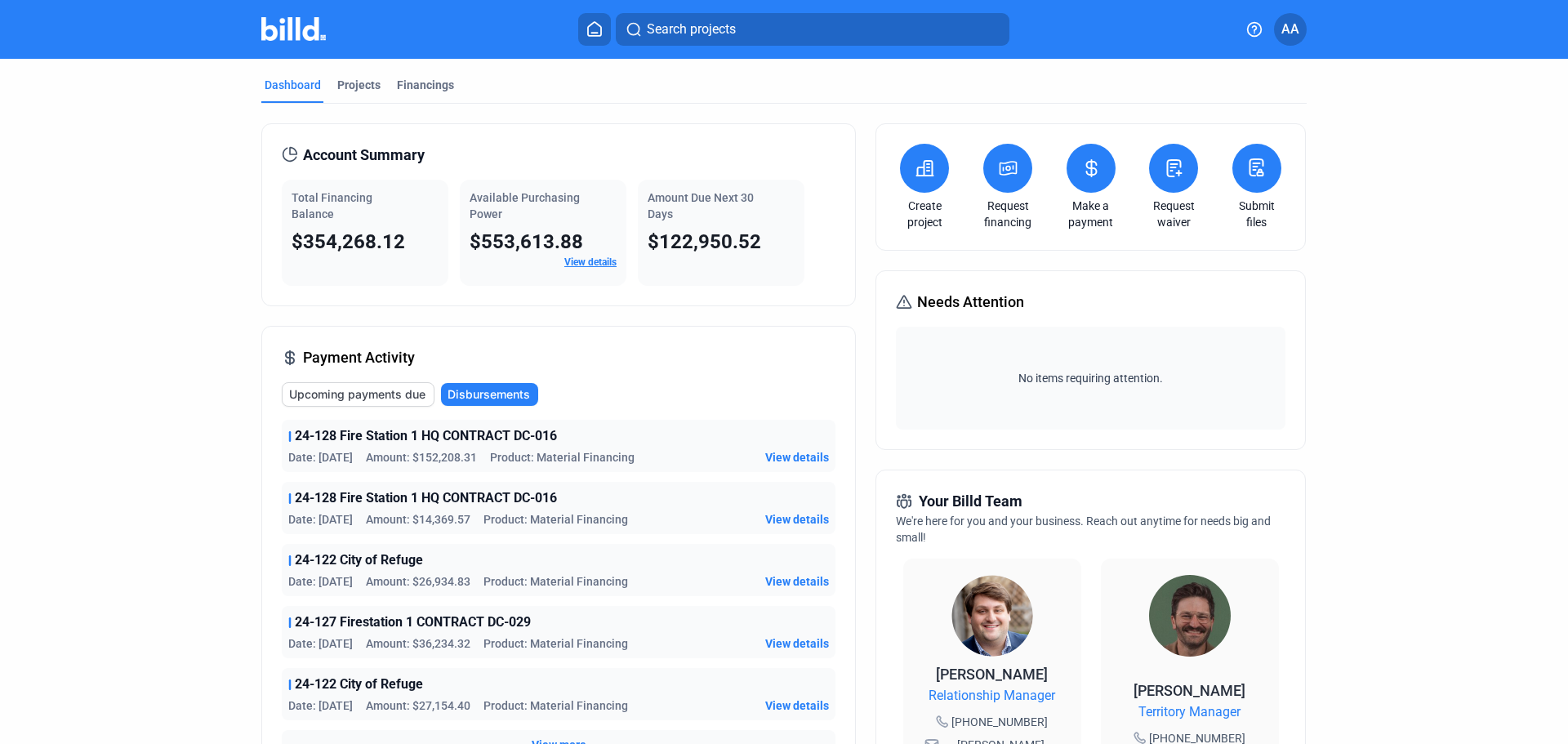
click at [812, 514] on span "View details" at bounding box center [797, 519] width 64 height 16
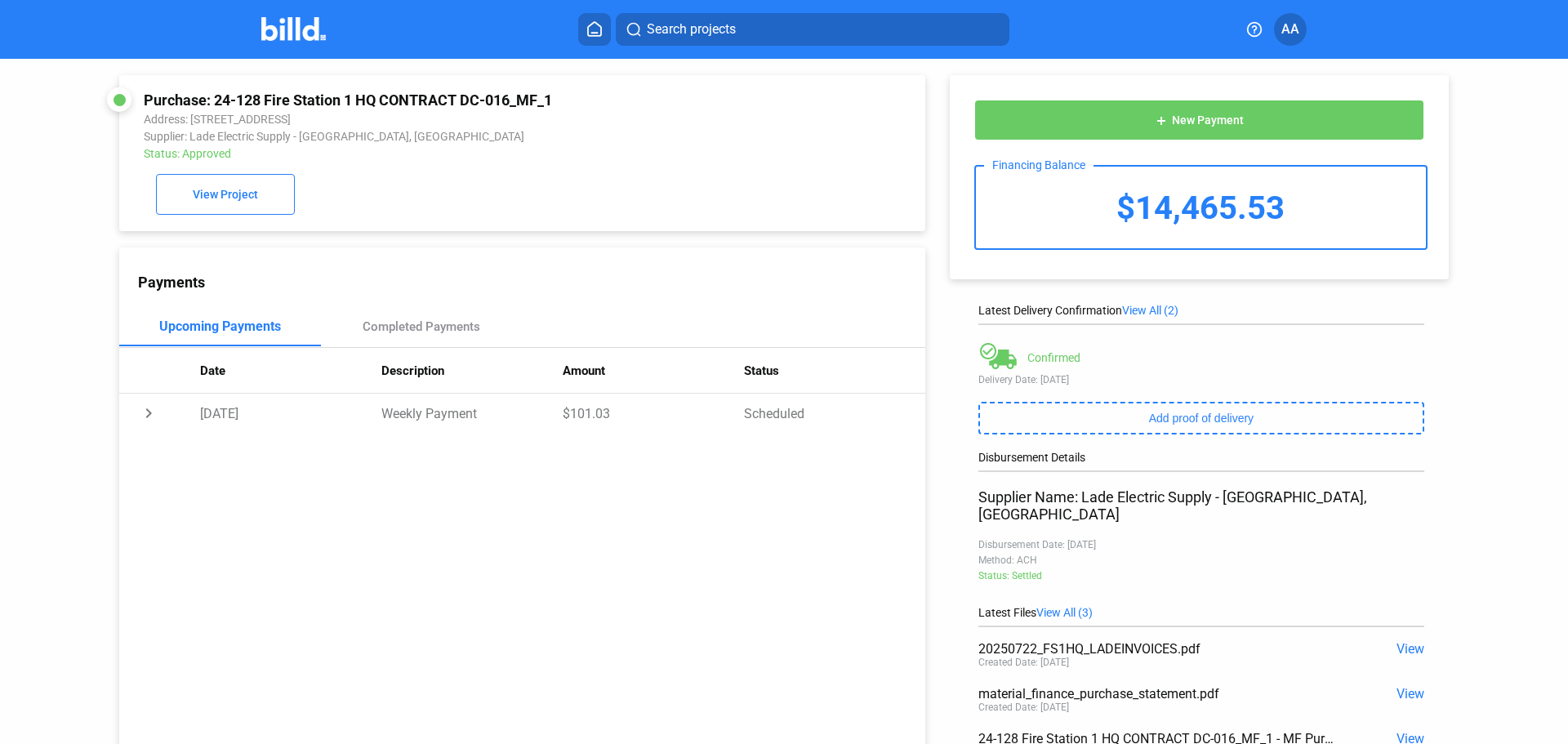
click at [1400, 686] on span "View" at bounding box center [1410, 694] width 28 height 16
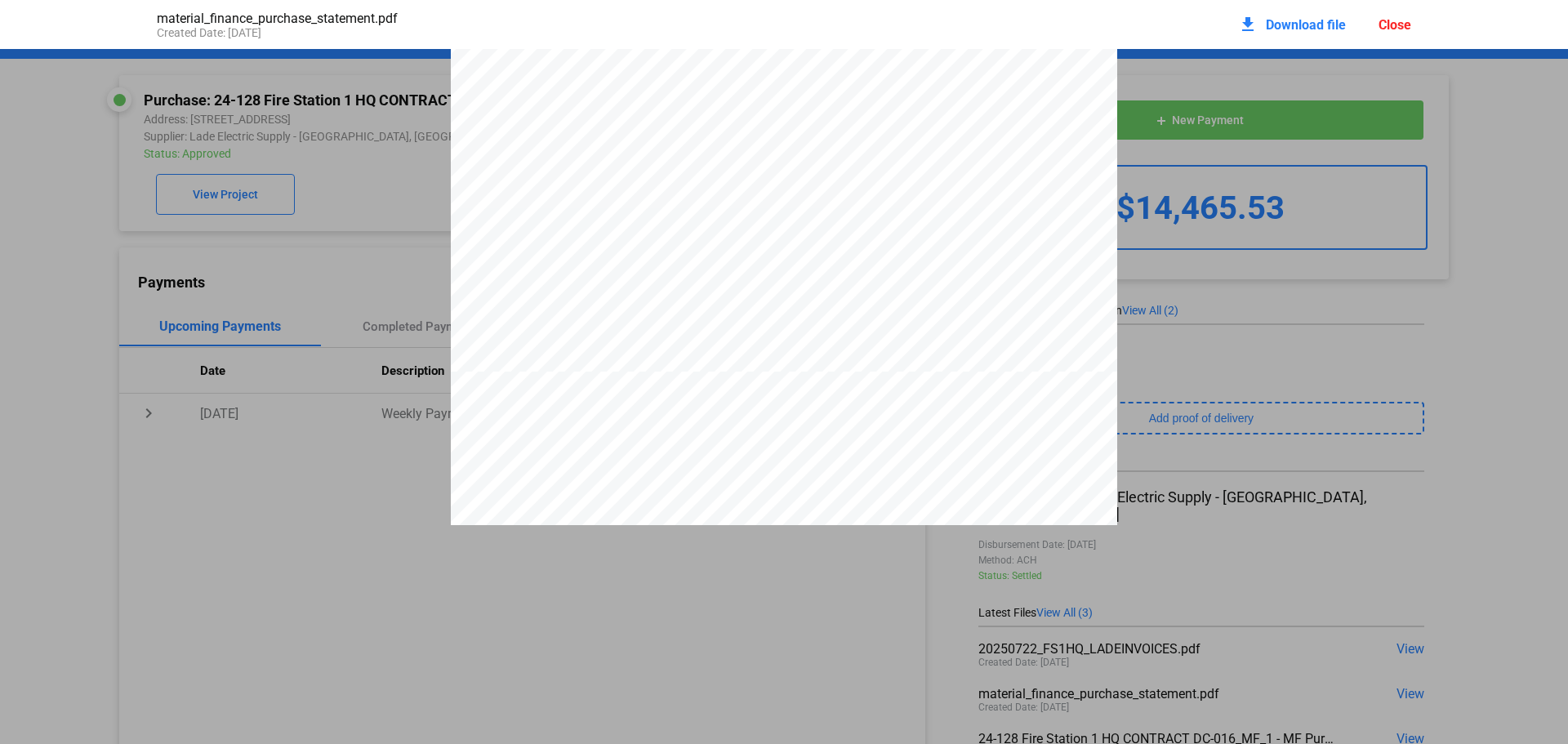
scroll to position [3357, 0]
click at [1390, 29] on div "Close" at bounding box center [1395, 25] width 33 height 16
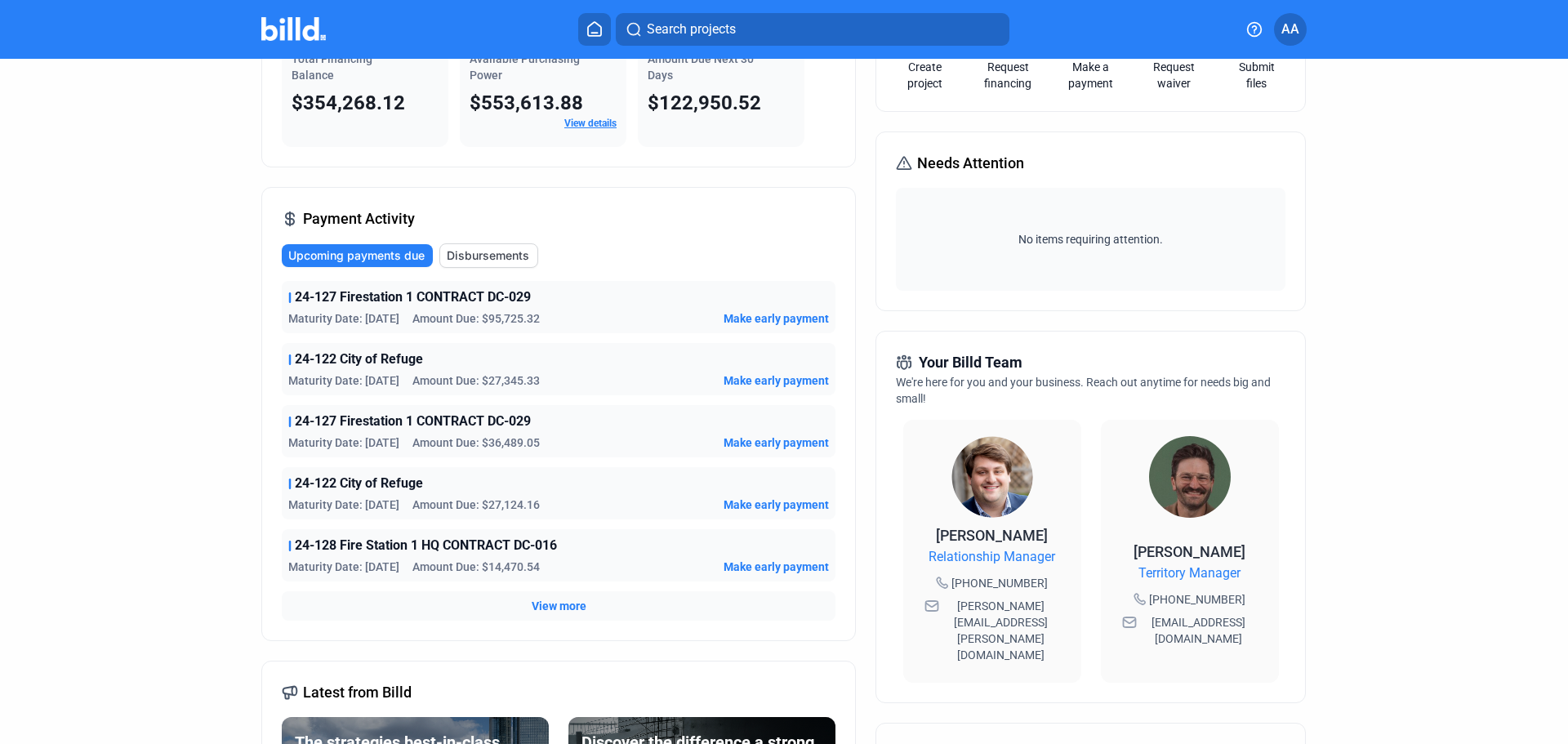
scroll to position [164, 0]
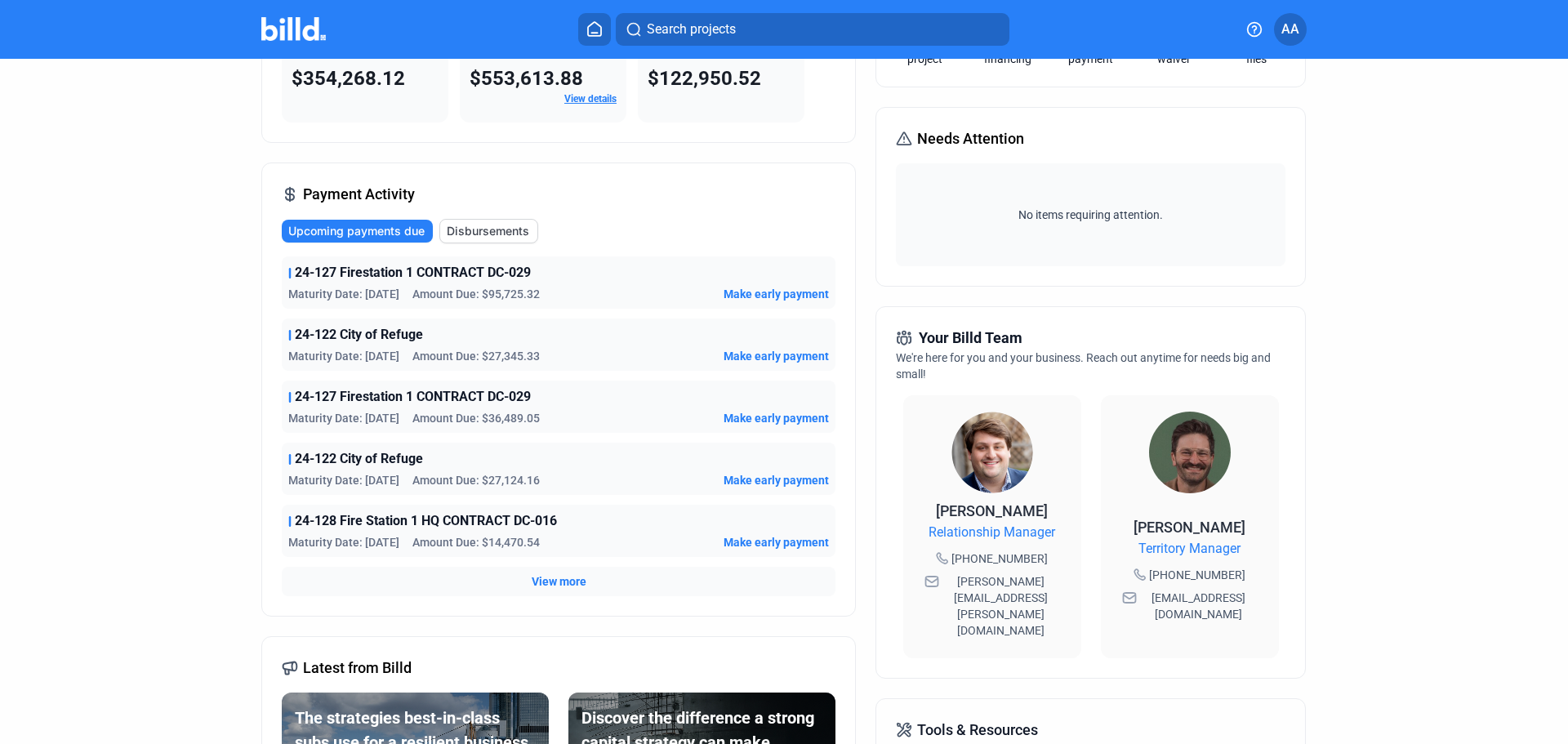
click at [564, 582] on span "View more" at bounding box center [558, 581] width 55 height 16
